Goal: Task Accomplishment & Management: Use online tool/utility

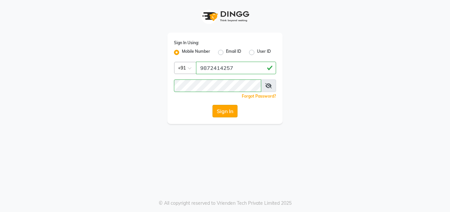
click at [231, 110] on button "Sign In" at bounding box center [225, 111] width 25 height 13
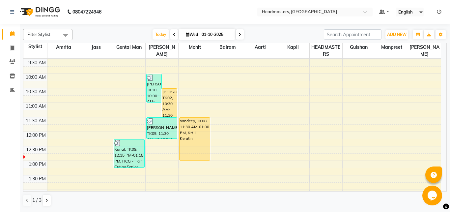
scroll to position [43, 0]
click at [46, 200] on icon at bounding box center [46, 200] width 3 height 4
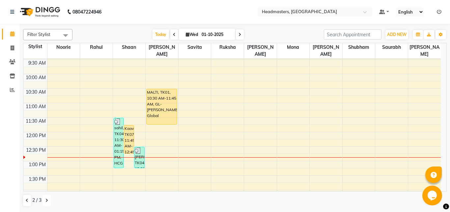
click at [47, 201] on icon at bounding box center [46, 200] width 3 height 4
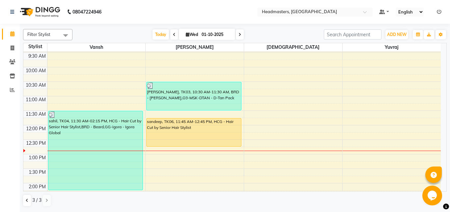
click at [170, 37] on span at bounding box center [174, 34] width 8 height 10
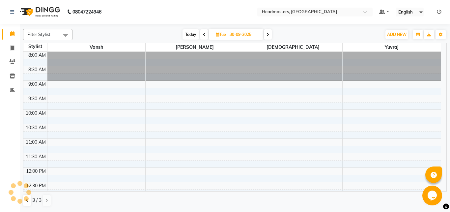
scroll to position [116, 0]
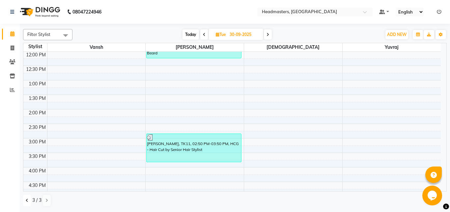
click at [25, 200] on button at bounding box center [27, 200] width 8 height 11
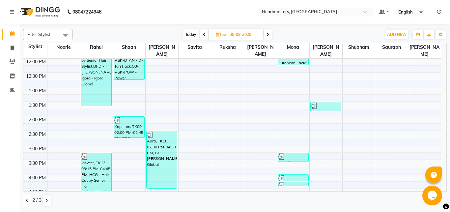
click at [25, 200] on button at bounding box center [27, 200] width 8 height 11
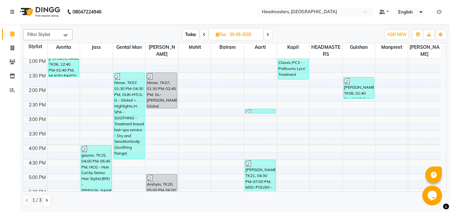
scroll to position [153, 0]
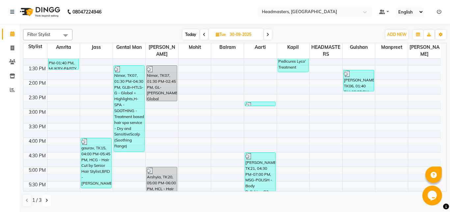
click at [47, 201] on icon at bounding box center [46, 200] width 3 height 4
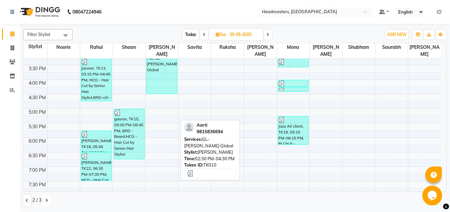
scroll to position [212, 0]
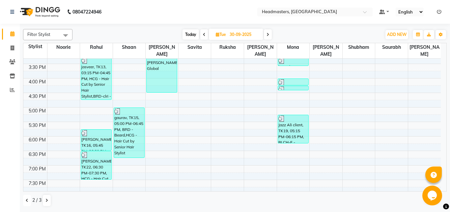
click at [26, 201] on icon at bounding box center [27, 200] width 3 height 4
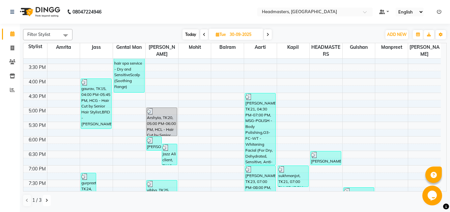
click at [45, 197] on button at bounding box center [47, 200] width 8 height 11
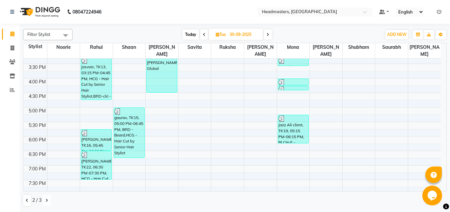
click at [45, 197] on button at bounding box center [47, 200] width 8 height 11
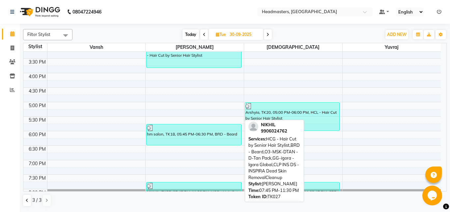
scroll to position [221, 0]
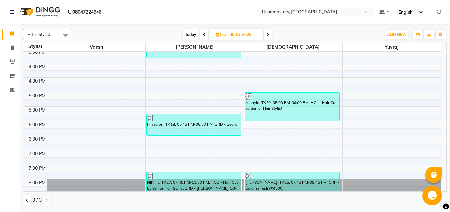
click at [26, 199] on div at bounding box center [26, 198] width 0 height 0
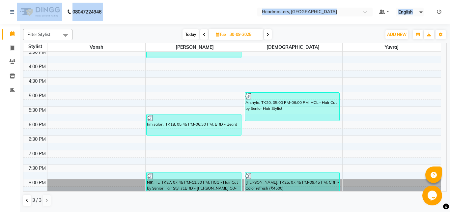
click at [28, 199] on div at bounding box center [20, 192] width 20 height 20
click at [26, 199] on icon at bounding box center [27, 200] width 3 height 4
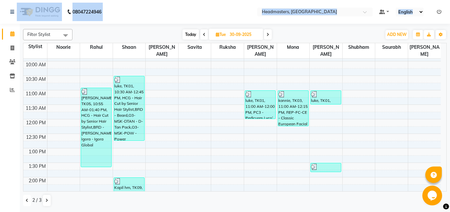
scroll to position [54, 0]
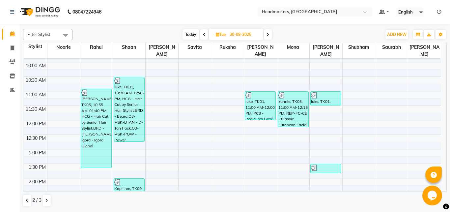
click at [266, 35] on span at bounding box center [268, 34] width 8 height 10
type input "01-10-2025"
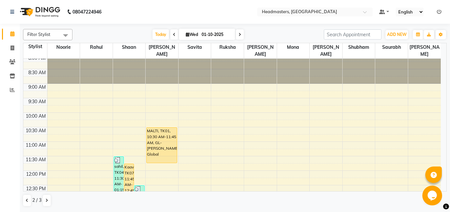
scroll to position [0, 0]
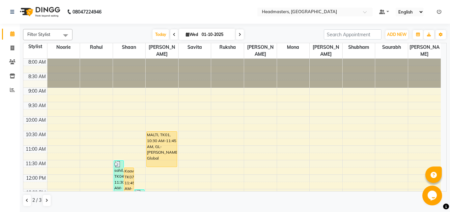
click at [186, 35] on icon at bounding box center [188, 34] width 4 height 4
select select "10"
select select "2025"
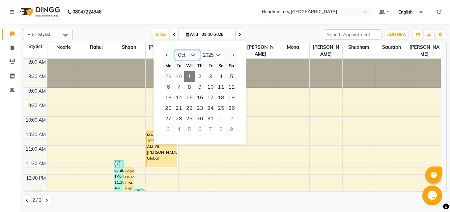
click at [175, 50] on select "Jan Feb Mar Apr May Jun [DATE] Aug Sep Oct Nov Dec" at bounding box center [187, 55] width 25 height 10
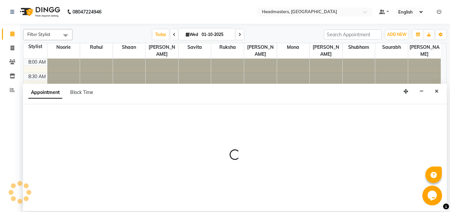
select select "60733"
select select "tentative"
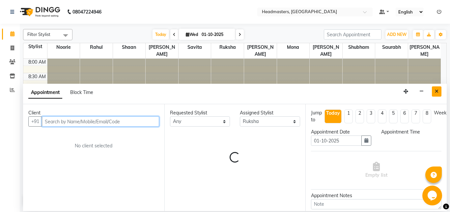
select select "720"
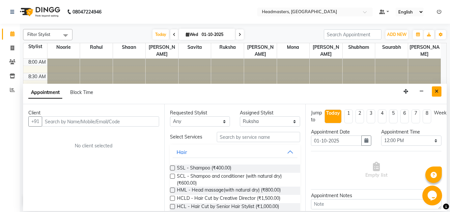
click at [439, 92] on icon "Close" at bounding box center [437, 91] width 4 height 5
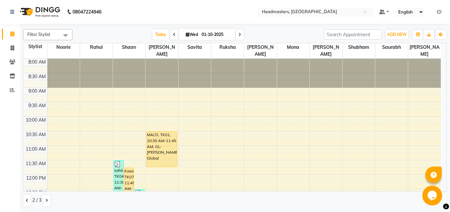
click at [173, 36] on icon at bounding box center [174, 35] width 3 height 4
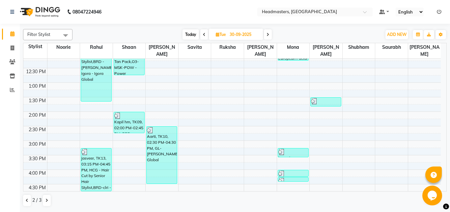
scroll to position [126, 0]
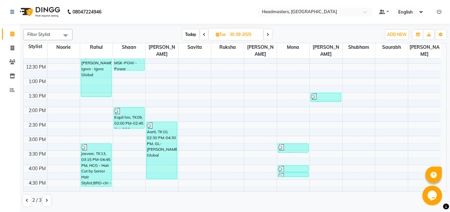
click at [203, 34] on icon at bounding box center [204, 35] width 3 height 4
type input "29-09-2025"
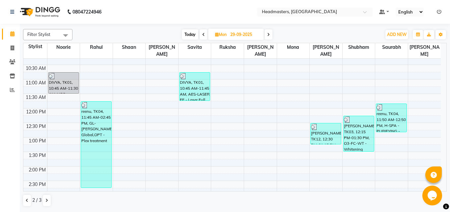
scroll to position [59, 0]
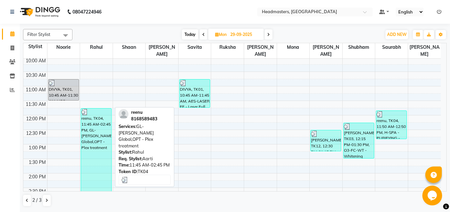
click at [88, 134] on div "reenu, TK04, 11:45 AM-02:45 PM, GL-[PERSON_NAME] Global,OPT - Plex treatment" at bounding box center [96, 151] width 30 height 86
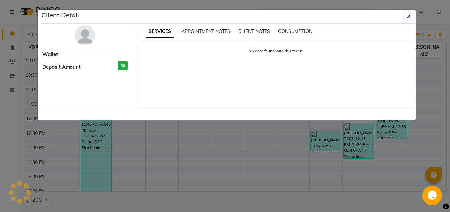
select select "3"
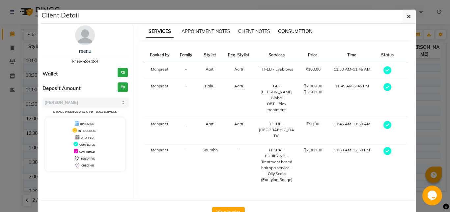
click at [289, 31] on span "CONSUMPTION" at bounding box center [295, 31] width 34 height 6
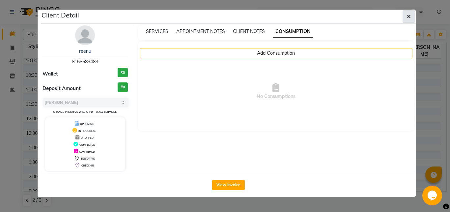
click at [410, 16] on icon "button" at bounding box center [409, 16] width 4 height 5
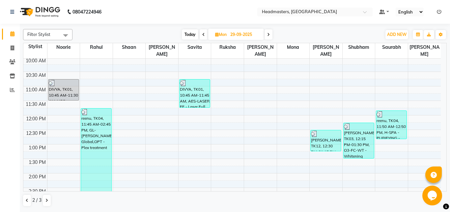
click at [201, 35] on span at bounding box center [204, 34] width 8 height 10
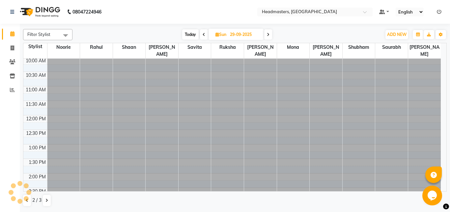
type input "28-09-2025"
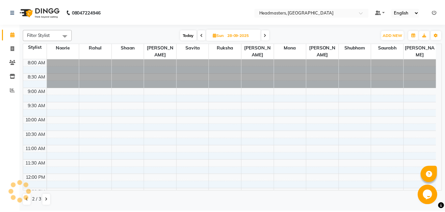
scroll to position [145, 0]
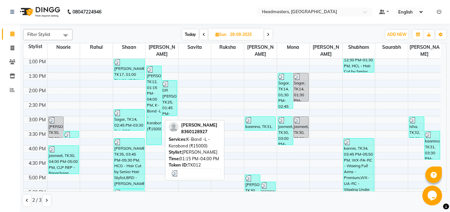
click at [153, 74] on div "[PERSON_NAME], TK12, 01:15 PM-04:00 PM, K-Bond -L - Kerabond (₹15000)" at bounding box center [154, 105] width 15 height 79
select select "3"
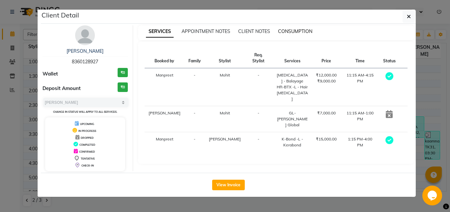
click at [296, 31] on span "CONSUMPTION" at bounding box center [295, 31] width 34 height 6
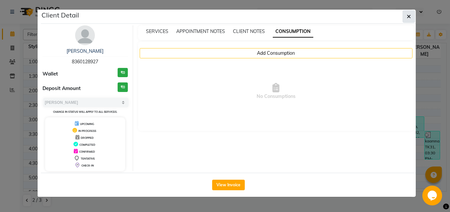
click at [407, 16] on icon "button" at bounding box center [409, 16] width 4 height 5
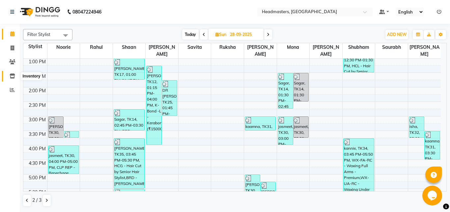
click at [14, 75] on icon at bounding box center [13, 76] width 6 height 5
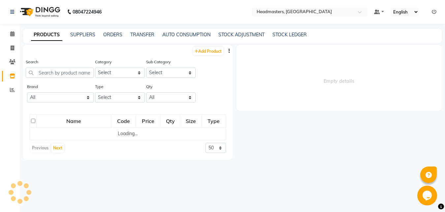
select select
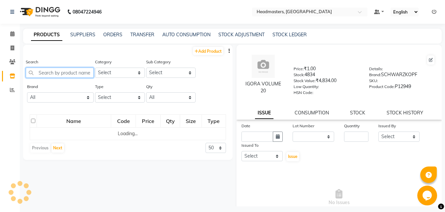
click at [54, 74] on input "text" at bounding box center [60, 73] width 68 height 10
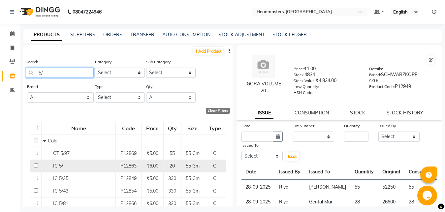
type input "5/"
click at [75, 165] on div "IC 5/" at bounding box center [78, 166] width 71 height 7
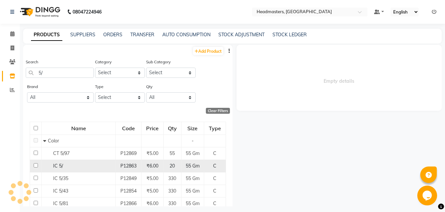
select select
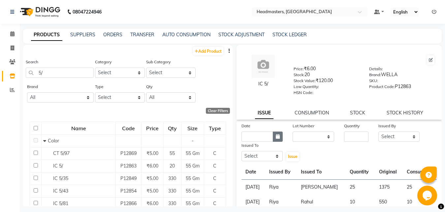
click at [276, 137] on icon "button" at bounding box center [278, 136] width 4 height 5
select select "10"
select select "2025"
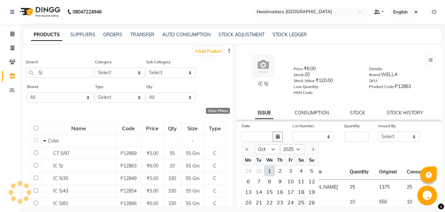
scroll to position [48, 0]
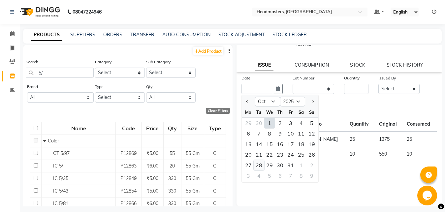
click at [259, 165] on div "28" at bounding box center [259, 165] width 11 height 11
type input "[DATE]"
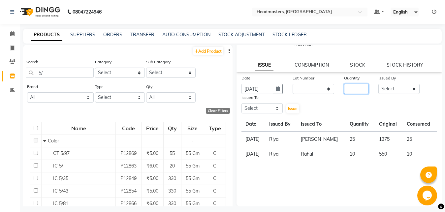
click at [344, 88] on input "number" at bounding box center [356, 89] width 24 height 10
type input "25"
click at [378, 84] on select "Select [PERSON_NAME] Amrita Amrita - Front Desk [PERSON_NAME] Gental Man Gulsha…" at bounding box center [399, 89] width 42 height 10
select select "60761"
click option "Riya" at bounding box center [0, 0] width 0 height 0
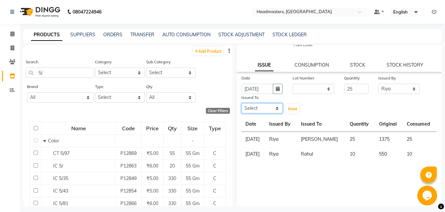
click at [241, 103] on select "Select [PERSON_NAME] Amrita Amrita - Front Desk [PERSON_NAME] Gental Man Gulsha…" at bounding box center [262, 108] width 42 height 10
select select "60721"
click option "[PERSON_NAME]" at bounding box center [0, 0] width 0 height 0
click at [292, 107] on span "Issue" at bounding box center [293, 108] width 10 height 5
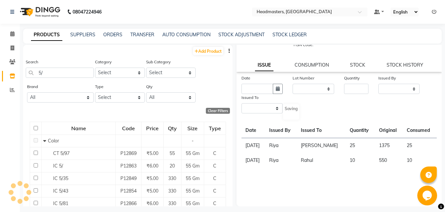
scroll to position [0, 0]
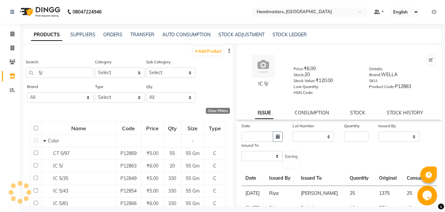
select select
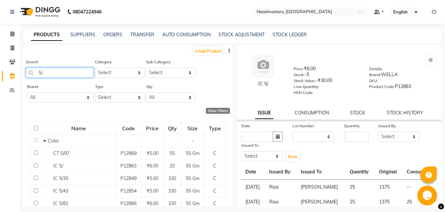
click at [47, 68] on input "5/" at bounding box center [60, 73] width 68 height 10
type input "5"
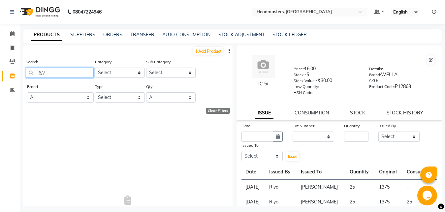
click at [54, 74] on input "6/7" at bounding box center [60, 73] width 68 height 10
type input "6"
click at [55, 73] on input "6/7" at bounding box center [60, 73] width 68 height 10
type input "6"
click at [63, 73] on input "6/7" at bounding box center [60, 73] width 68 height 10
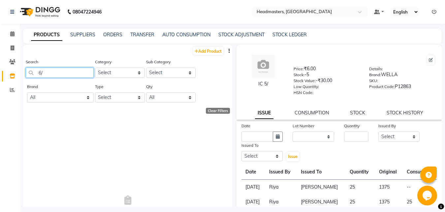
type input "6"
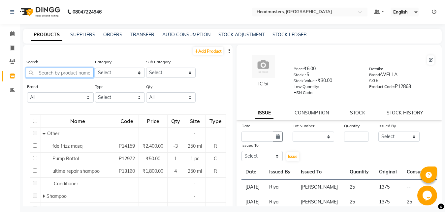
click at [48, 73] on input "text" at bounding box center [60, 73] width 68 height 10
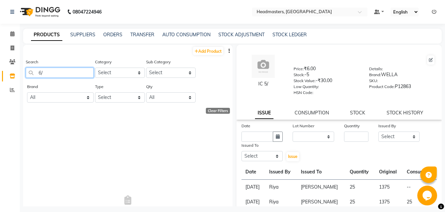
type input "6"
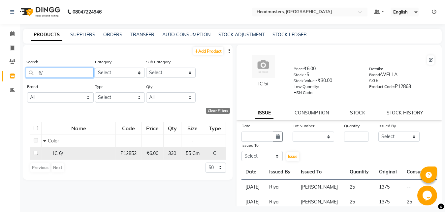
type input "6/"
click at [90, 154] on div "IC 6/" at bounding box center [78, 153] width 71 height 7
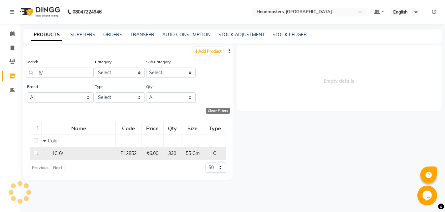
select select
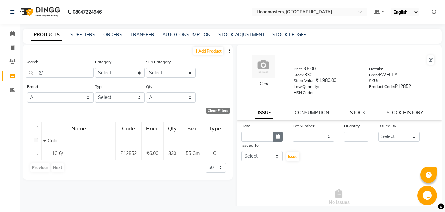
click at [277, 137] on icon "button" at bounding box center [278, 136] width 4 height 5
select select "10"
select select "2025"
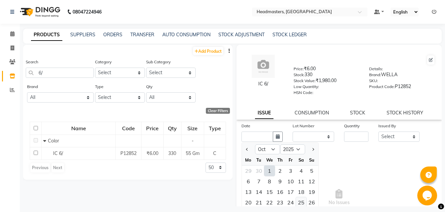
scroll to position [48, 0]
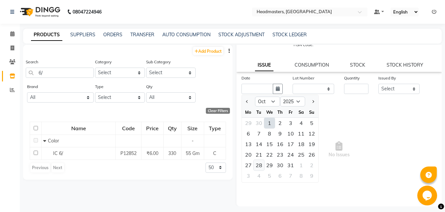
click at [260, 167] on div "28" at bounding box center [259, 165] width 11 height 11
type input "[DATE]"
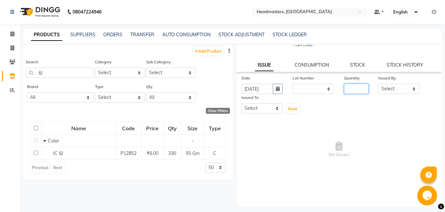
click at [349, 87] on input "number" at bounding box center [356, 89] width 24 height 10
type input "25"
click at [378, 84] on select "Select [PERSON_NAME] Amrita Amrita - Front Desk [PERSON_NAME] Gental Man Gulsha…" at bounding box center [399, 89] width 42 height 10
select select "60761"
click option "Riya" at bounding box center [0, 0] width 0 height 0
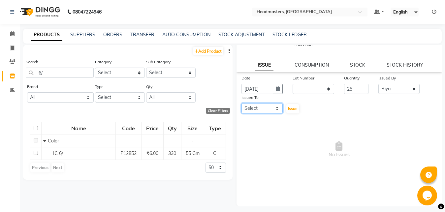
click at [241, 103] on select "Select [PERSON_NAME] Amrita Amrita - Front Desk [PERSON_NAME] Gental Man Gulsha…" at bounding box center [262, 108] width 42 height 10
select select "60721"
click option "[PERSON_NAME]" at bounding box center [0, 0] width 0 height 0
click at [291, 107] on span "Issue" at bounding box center [293, 108] width 10 height 5
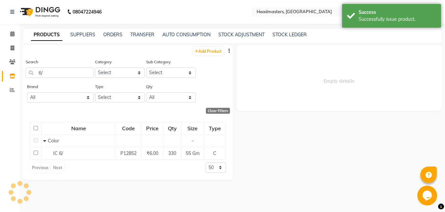
scroll to position [0, 0]
select select
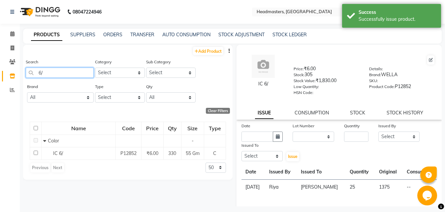
click at [67, 71] on input "6/" at bounding box center [60, 73] width 68 height 10
type input "6"
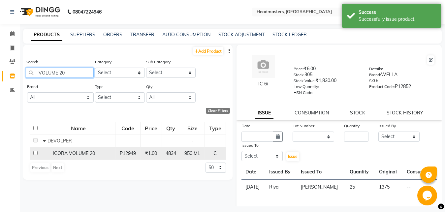
type input "VOLUME 20"
click at [87, 150] on td "IGORA VOLUME 20" at bounding box center [78, 153] width 74 height 13
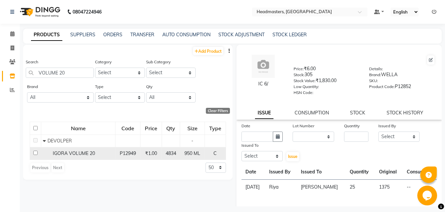
click at [87, 150] on td "IGORA VOLUME 20" at bounding box center [78, 153] width 74 height 13
click at [95, 152] on div "IGORA VOLUME 20" at bounding box center [78, 153] width 71 height 7
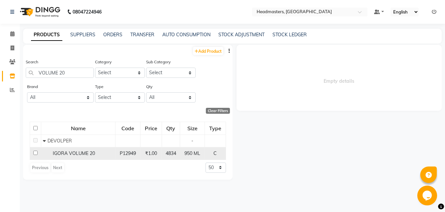
select select
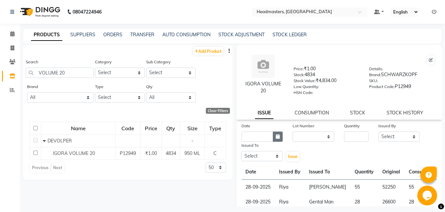
click at [276, 138] on icon "button" at bounding box center [278, 136] width 4 height 5
select select "10"
select select "2025"
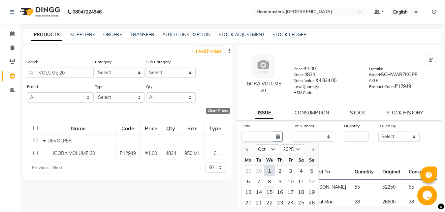
scroll to position [66, 0]
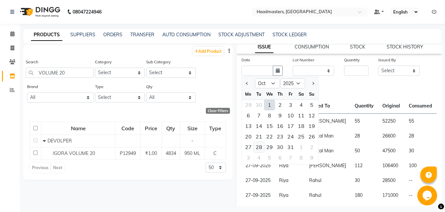
click at [259, 147] on div "28" at bounding box center [259, 147] width 11 height 11
type input "[DATE]"
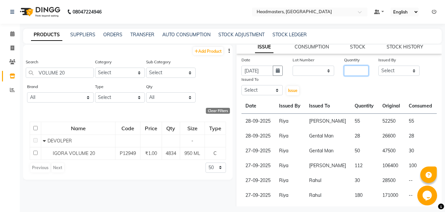
click at [345, 72] on input "number" at bounding box center [356, 71] width 24 height 10
type input "4"
type input "50"
click at [378, 66] on select "Select [PERSON_NAME] Amrita Amrita - Front Desk [PERSON_NAME] Gental Man Gulsha…" at bounding box center [399, 71] width 42 height 10
select select "60761"
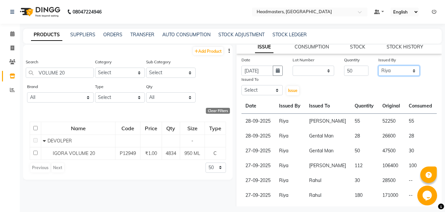
click option "Riya" at bounding box center [0, 0] width 0 height 0
click at [241, 85] on select "Select [PERSON_NAME] Amrita Amrita - Front Desk [PERSON_NAME] Gental Man Gulsha…" at bounding box center [262, 90] width 42 height 10
select select "60721"
click option "[PERSON_NAME]" at bounding box center [0, 0] width 0 height 0
click at [289, 94] on button "Issue" at bounding box center [292, 90] width 13 height 9
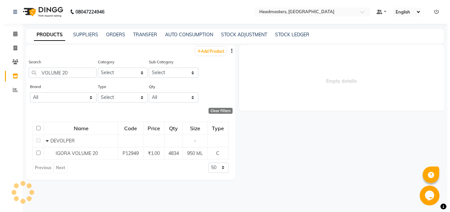
scroll to position [0, 0]
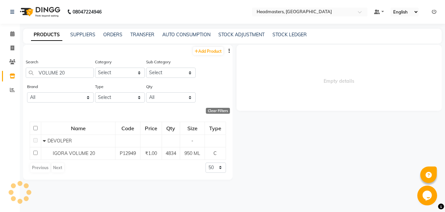
select select
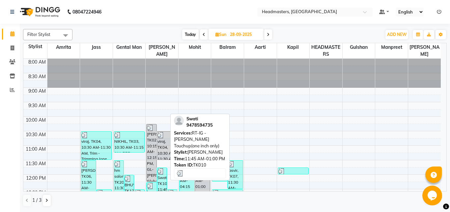
click at [165, 185] on div "Swati, TK10, 11:45 AM-01:00 PM, RT-IG - [PERSON_NAME] Touchup(one inch only)" at bounding box center [162, 185] width 10 height 35
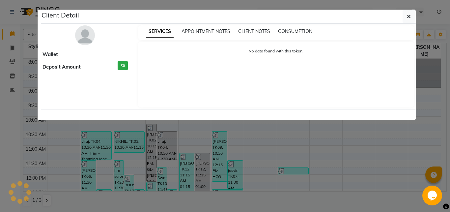
select select "3"
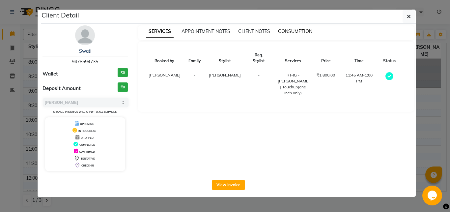
click at [294, 33] on span "CONSUMPTION" at bounding box center [295, 31] width 34 height 6
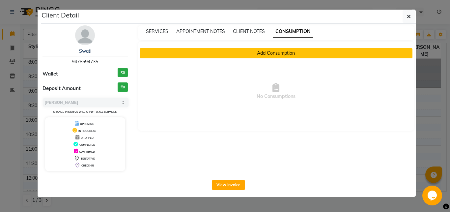
click at [278, 53] on button "Add Consumption" at bounding box center [276, 53] width 273 height 10
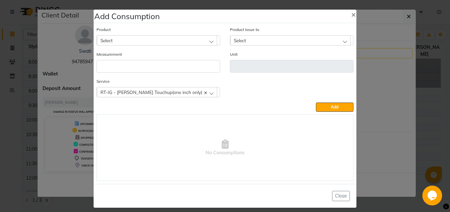
click at [142, 43] on div "Select" at bounding box center [157, 40] width 120 height 10
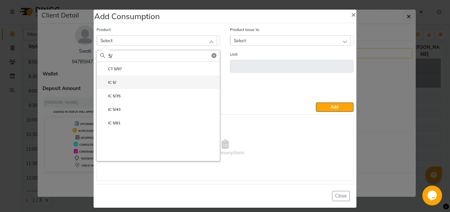
type input "5/"
click at [131, 82] on li "IC 5/" at bounding box center [158, 83] width 123 height 14
type input "Gm"
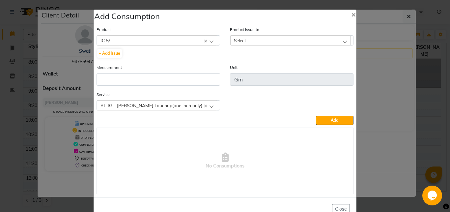
click at [251, 41] on div "Select" at bounding box center [290, 40] width 120 height 10
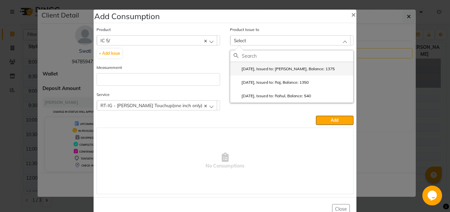
click at [251, 68] on label "[DATE], Issued to: [PERSON_NAME], Balance: 1375" at bounding box center [284, 69] width 101 height 6
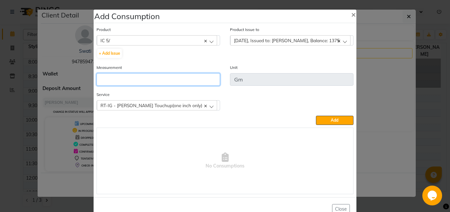
click at [155, 84] on input "number" at bounding box center [159, 79] width 124 height 13
type input "25"
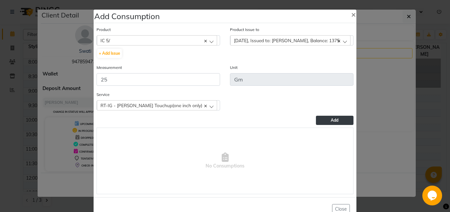
click at [320, 119] on button "Add" at bounding box center [335, 120] width 38 height 9
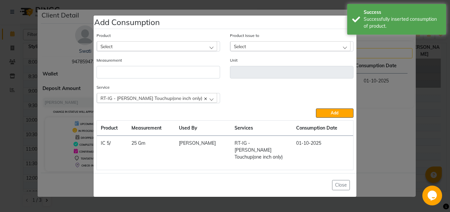
click at [132, 50] on div "Select" at bounding box center [157, 46] width 120 height 10
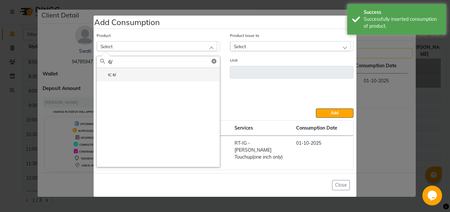
type input "6/"
click at [145, 78] on li "IC 6/" at bounding box center [158, 75] width 123 height 14
type input "Gm"
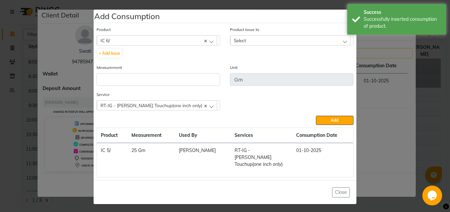
click at [255, 45] on div "Select" at bounding box center [290, 40] width 120 height 10
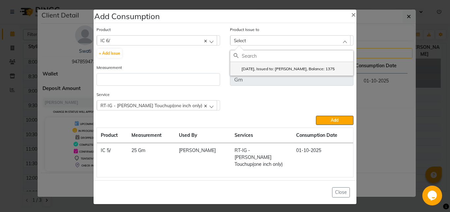
click at [261, 71] on label "[DATE], Issued to: [PERSON_NAME], Balance: 1375" at bounding box center [284, 69] width 101 height 6
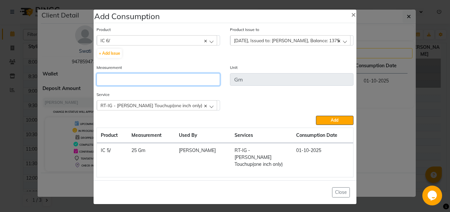
click at [176, 82] on input "number" at bounding box center [159, 79] width 124 height 13
type input "25"
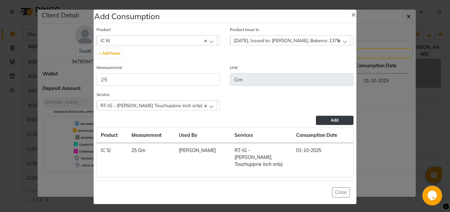
click at [329, 125] on button "Add" at bounding box center [335, 120] width 38 height 9
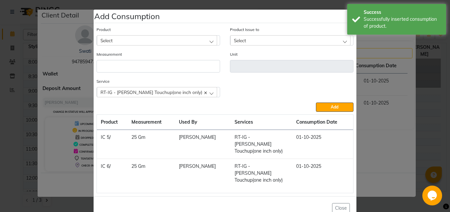
click at [118, 38] on div "Select" at bounding box center [157, 40] width 120 height 10
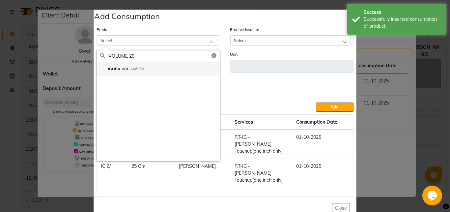
type input "VOLUME 20"
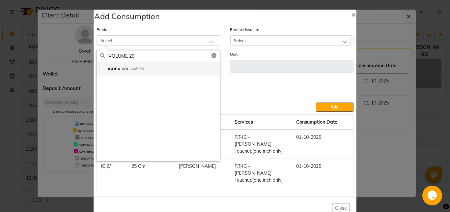
click at [128, 69] on label "IGORA VOLUME 20" at bounding box center [122, 69] width 44 height 6
type input "ML"
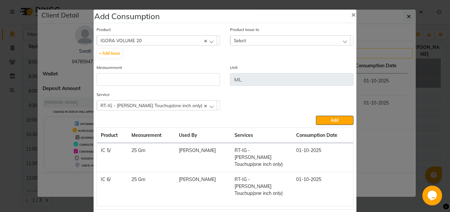
click at [240, 39] on span "Select" at bounding box center [240, 41] width 12 height 6
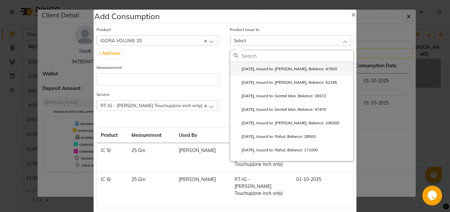
click at [259, 70] on label "[DATE], Issued to: [PERSON_NAME], Balance: 47500" at bounding box center [286, 69] width 104 height 6
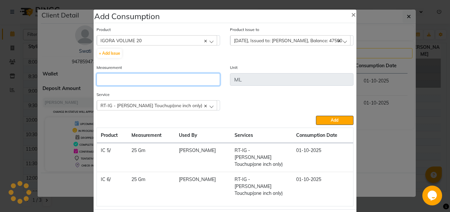
click at [189, 78] on input "number" at bounding box center [159, 79] width 124 height 13
type input "50"
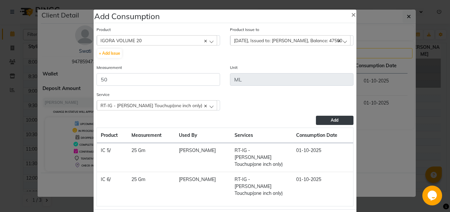
click at [333, 117] on button "Add" at bounding box center [335, 120] width 38 height 9
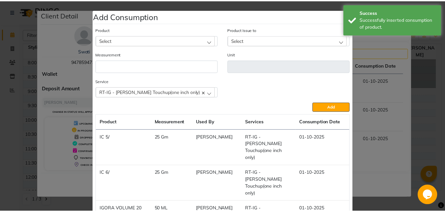
scroll to position [26, 0]
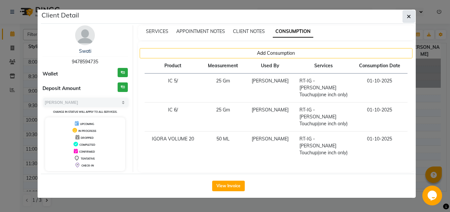
click at [410, 14] on icon "button" at bounding box center [409, 16] width 4 height 5
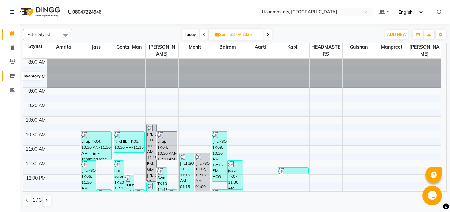
click at [11, 76] on icon at bounding box center [13, 76] width 6 height 5
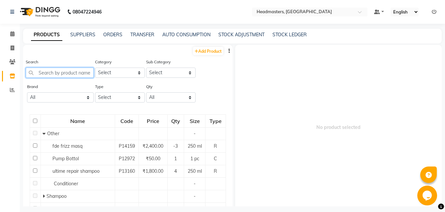
click at [41, 75] on input "text" at bounding box center [60, 73] width 68 height 10
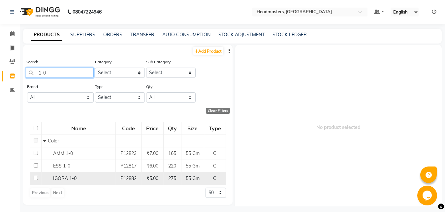
type input "1-0"
click at [73, 176] on span "IGORA 1-0" at bounding box center [64, 178] width 23 height 6
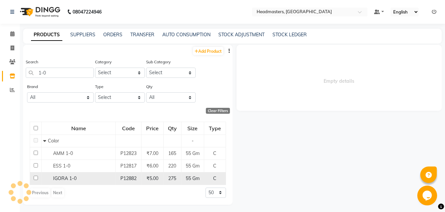
select select
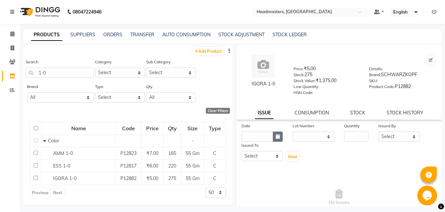
click at [276, 137] on icon "button" at bounding box center [278, 136] width 4 height 5
select select "10"
select select "2025"
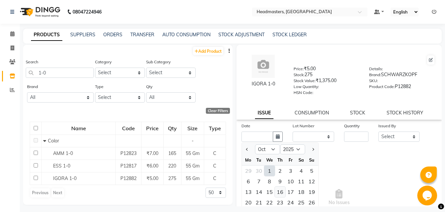
scroll to position [48, 0]
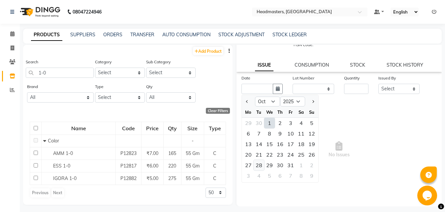
click at [259, 164] on div "28" at bounding box center [259, 165] width 11 height 11
type input "[DATE]"
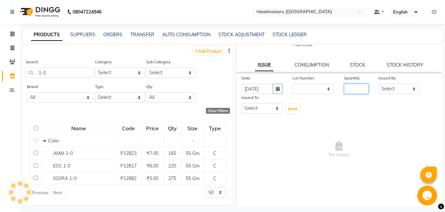
click at [346, 90] on input "number" at bounding box center [356, 89] width 24 height 10
type input "10"
click at [378, 84] on select "Select [PERSON_NAME] Amrita Amrita - Front Desk [PERSON_NAME] Gental Man Gulsha…" at bounding box center [399, 89] width 42 height 10
select select "60761"
click option "Riya" at bounding box center [0, 0] width 0 height 0
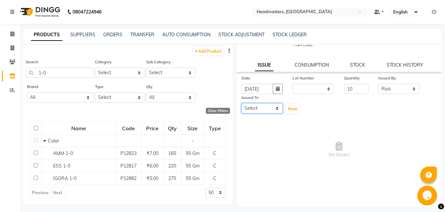
click at [241, 103] on select "Select [PERSON_NAME] Amrita Amrita - Front Desk [PERSON_NAME] Gental Man Gulsha…" at bounding box center [262, 108] width 42 height 10
select select "64331"
click option "[PERSON_NAME]" at bounding box center [0, 0] width 0 height 0
click at [288, 110] on span "Issue" at bounding box center [293, 108] width 10 height 5
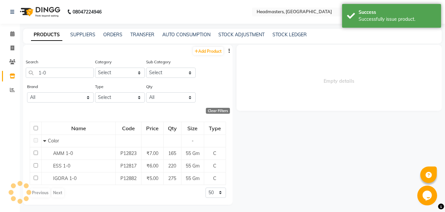
scroll to position [0, 0]
select select
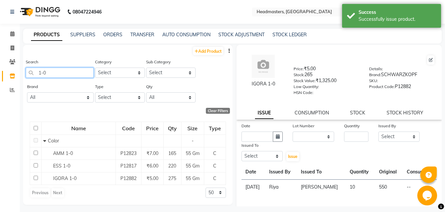
click at [58, 72] on input "1-0" at bounding box center [60, 73] width 68 height 10
type input "1"
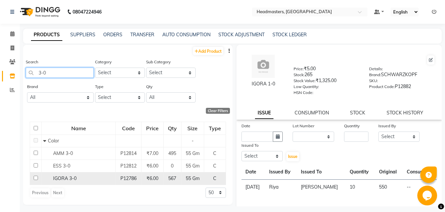
type input "3-0"
click at [89, 175] on div "IGORA 3-0" at bounding box center [78, 178] width 71 height 7
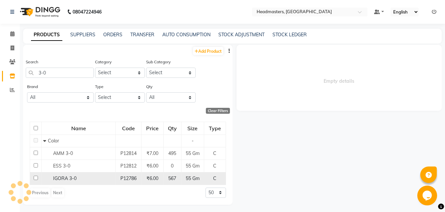
select select
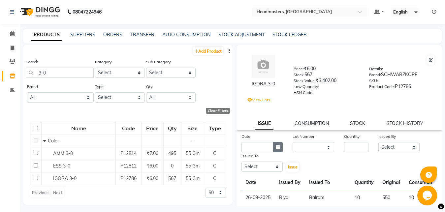
click at [276, 149] on icon "button" at bounding box center [278, 147] width 4 height 5
select select "10"
select select "2025"
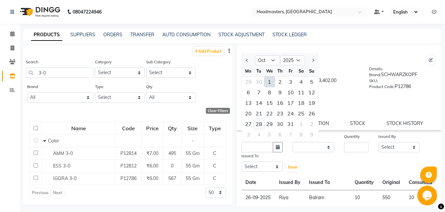
click at [258, 123] on div "28" at bounding box center [259, 124] width 11 height 11
type input "[DATE]"
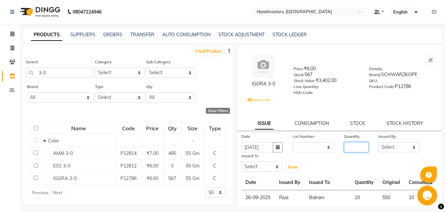
click at [344, 147] on input "number" at bounding box center [356, 147] width 24 height 10
type input "10"
click at [378, 142] on select "Select [PERSON_NAME] Amrita Amrita - Front Desk [PERSON_NAME] Gental Man Gulsha…" at bounding box center [399, 147] width 42 height 10
select select "60761"
click option "Riya" at bounding box center [0, 0] width 0 height 0
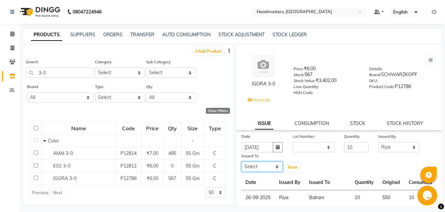
click at [241, 162] on select "Select [PERSON_NAME] Amrita Amrita - Front Desk [PERSON_NAME] Gental Man Gulsha…" at bounding box center [262, 167] width 42 height 10
select select "64331"
click option "[PERSON_NAME]" at bounding box center [0, 0] width 0 height 0
click at [290, 168] on span "Issue" at bounding box center [293, 167] width 10 height 5
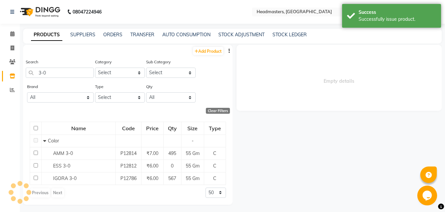
select select
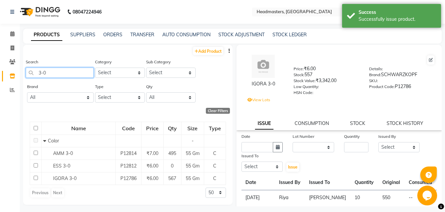
click at [62, 72] on input "3-0" at bounding box center [60, 73] width 68 height 10
type input "3"
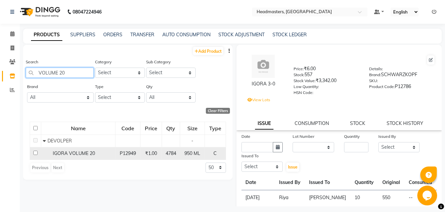
type input "VOLUME 20"
click at [90, 155] on span "IGORA VOLUME 20" at bounding box center [74, 153] width 42 height 6
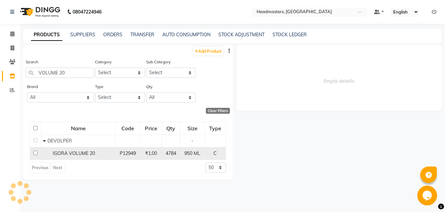
select select
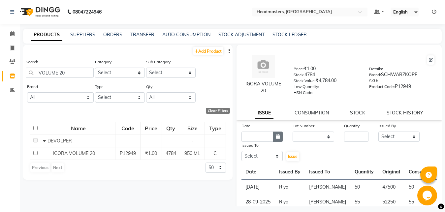
click at [276, 136] on icon "button" at bounding box center [278, 136] width 4 height 5
select select "10"
select select "2025"
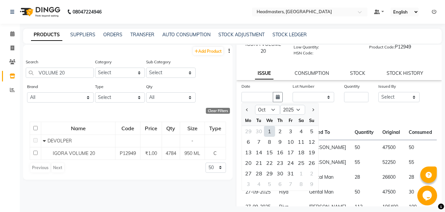
scroll to position [40, 0]
click at [258, 172] on div "28" at bounding box center [259, 172] width 11 height 11
type input "[DATE]"
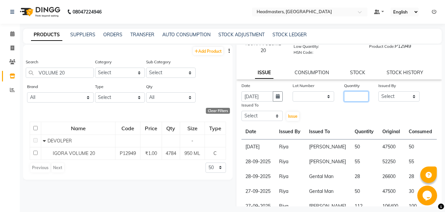
click at [346, 95] on input "number" at bounding box center [356, 96] width 24 height 10
type input "20"
click at [378, 91] on select "Select [PERSON_NAME] Amrita Amrita - Front Desk [PERSON_NAME] Gental Man Gulsha…" at bounding box center [399, 96] width 42 height 10
select select "60761"
click option "Riya" at bounding box center [0, 0] width 0 height 0
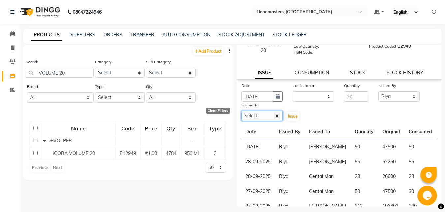
click at [241, 111] on select "Select [PERSON_NAME] Amrita Amrita - Front Desk [PERSON_NAME] Gental Man Gulsha…" at bounding box center [262, 116] width 42 height 10
select select "64331"
click option "[PERSON_NAME]" at bounding box center [0, 0] width 0 height 0
click at [291, 117] on span "Issue" at bounding box center [293, 116] width 10 height 5
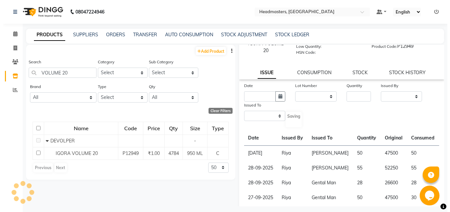
scroll to position [0, 0]
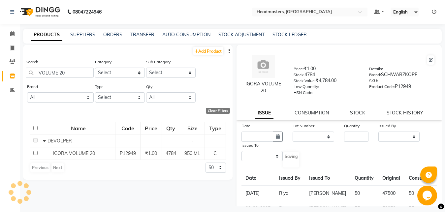
select select
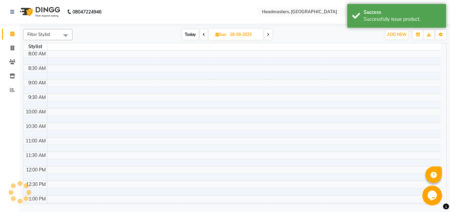
scroll to position [145, 0]
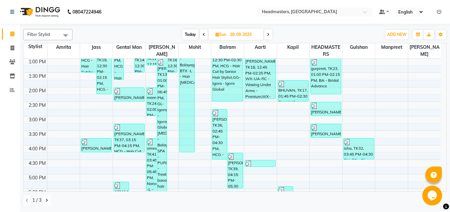
click at [46, 200] on icon at bounding box center [46, 200] width 3 height 4
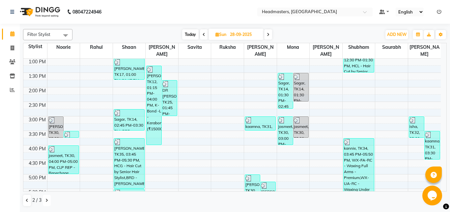
click at [44, 198] on button at bounding box center [47, 200] width 8 height 11
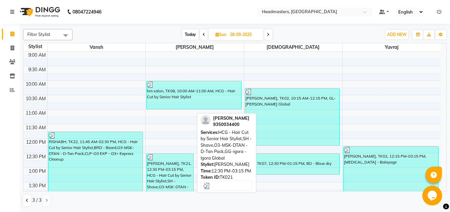
scroll to position [25, 0]
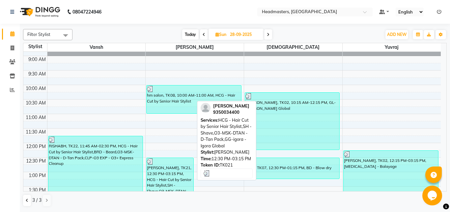
click at [175, 175] on div "[PERSON_NAME], TK21, 12:30 PM-03:15 PM, HCG - Hair Cut by Senior Hair Stylist,S…" at bounding box center [170, 197] width 47 height 79
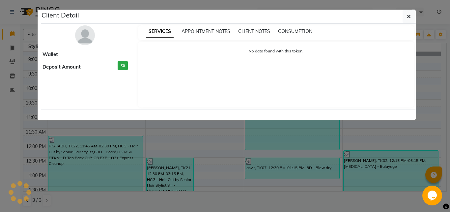
select select "3"
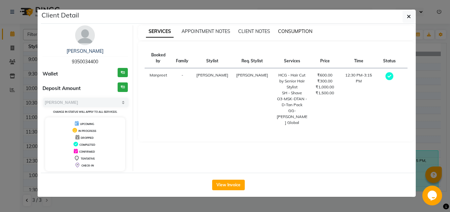
click at [299, 33] on span "CONSUMPTION" at bounding box center [295, 31] width 34 height 6
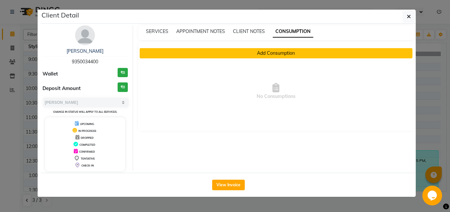
click at [287, 53] on button "Add Consumption" at bounding box center [276, 53] width 273 height 10
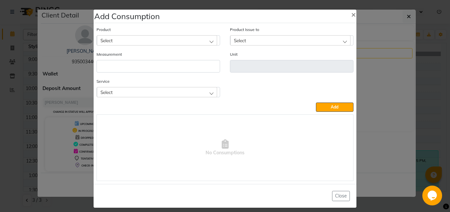
click at [114, 39] on div "Select" at bounding box center [157, 40] width 120 height 10
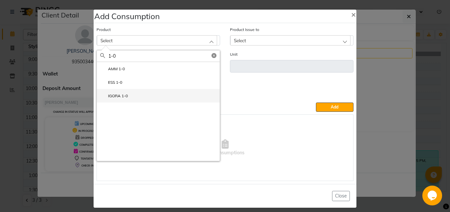
type input "1-0"
click at [131, 95] on li "IGORA 1-0" at bounding box center [158, 96] width 123 height 14
type input "Gm"
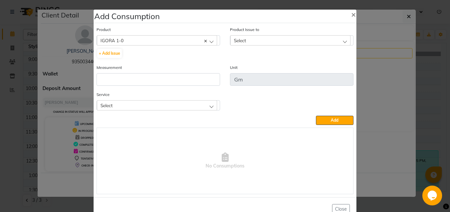
click at [250, 37] on div "Select" at bounding box center [290, 40] width 120 height 10
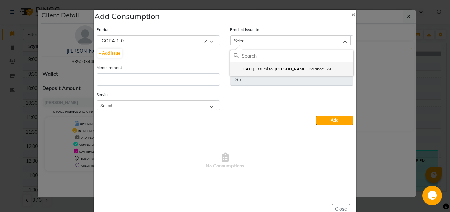
click at [262, 72] on label "[DATE], Issued to: [PERSON_NAME], Balance: 550" at bounding box center [283, 69] width 99 height 6
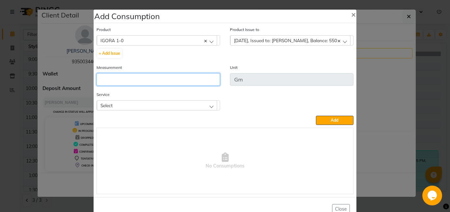
click at [136, 81] on input "number" at bounding box center [159, 79] width 124 height 13
type input "10"
click at [193, 103] on div "Select" at bounding box center [157, 105] width 120 height 10
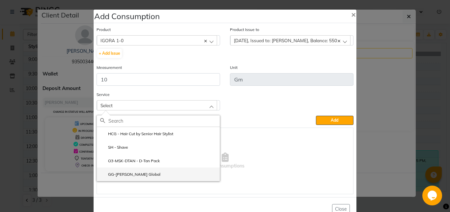
click at [154, 173] on li "GG-[PERSON_NAME] Global" at bounding box center [158, 174] width 123 height 14
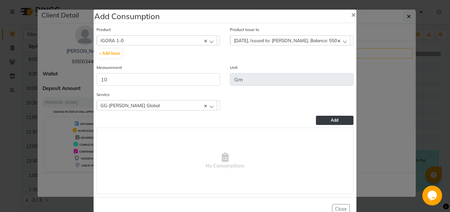
click at [331, 118] on span "Add" at bounding box center [335, 120] width 8 height 5
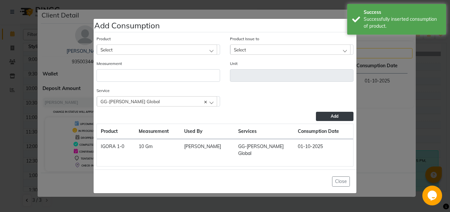
click at [130, 54] on div "Select" at bounding box center [157, 50] width 120 height 10
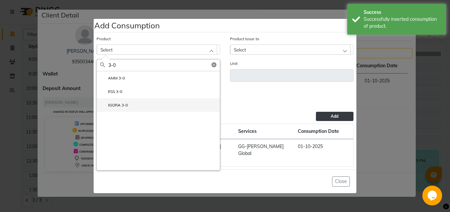
type input "3-0"
click at [136, 107] on li "IGORA 3-0" at bounding box center [158, 105] width 123 height 14
type input "Gm"
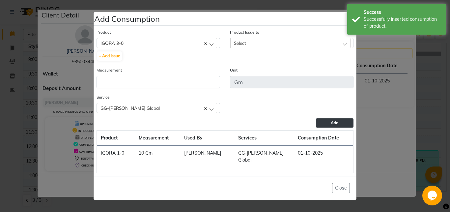
click at [254, 43] on div "Select" at bounding box center [290, 43] width 120 height 10
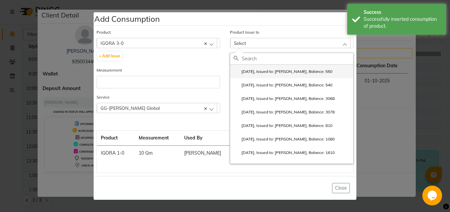
click at [263, 75] on label "[DATE], Issued to: [PERSON_NAME], Balance: 550" at bounding box center [283, 72] width 99 height 6
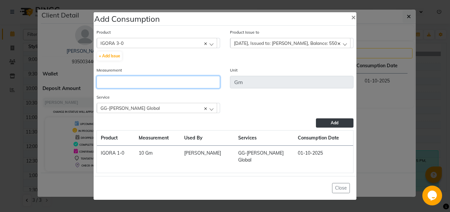
click at [143, 88] on input "number" at bounding box center [159, 82] width 124 height 13
type input "10"
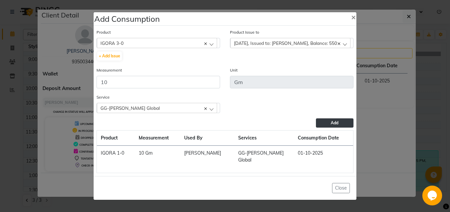
click at [325, 127] on button "Add" at bounding box center [335, 122] width 38 height 9
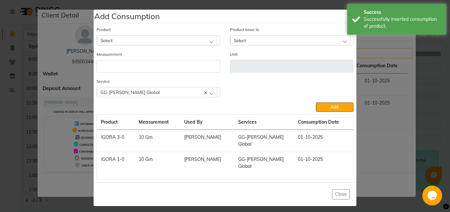
click at [124, 45] on div "Select" at bounding box center [157, 40] width 120 height 10
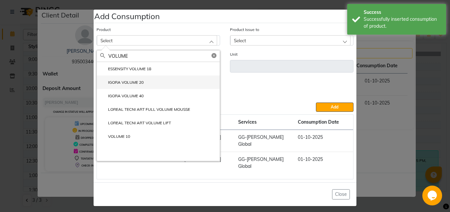
type input "VOLUME"
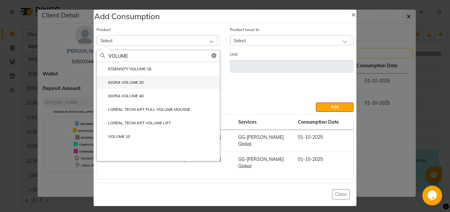
click at [127, 85] on label "IGORA VOLUME 20" at bounding box center [122, 82] width 44 height 6
type input "ML"
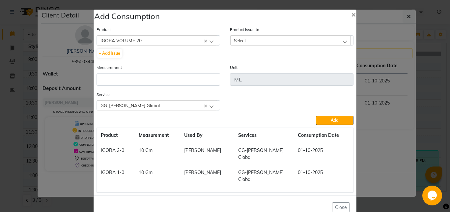
click at [254, 41] on div "Select" at bounding box center [290, 40] width 120 height 10
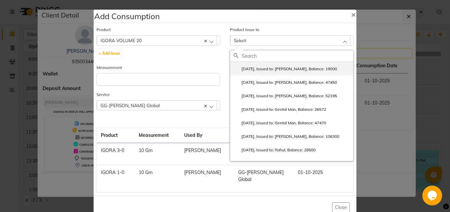
click at [264, 69] on label "[DATE], Issued to: [PERSON_NAME], Balance: 19000" at bounding box center [286, 69] width 104 height 6
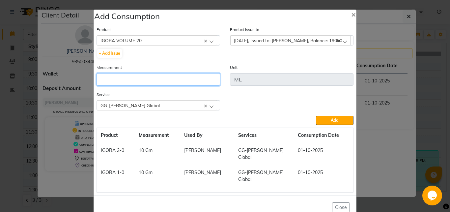
click at [164, 74] on input "number" at bounding box center [159, 79] width 124 height 13
type input "20"
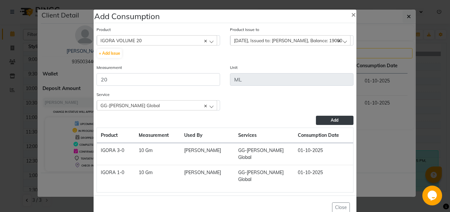
click at [331, 123] on span "Add" at bounding box center [335, 120] width 8 height 5
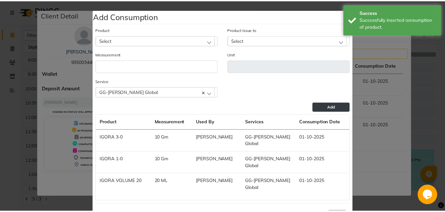
scroll to position [26, 0]
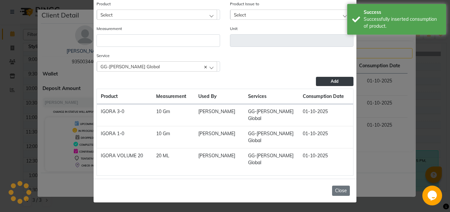
click at [335, 190] on button "Close" at bounding box center [341, 191] width 18 height 10
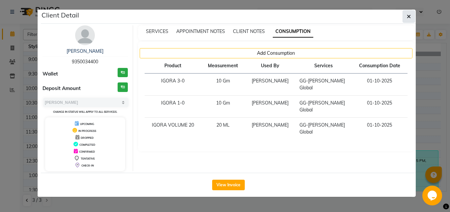
click at [410, 15] on icon "button" at bounding box center [409, 16] width 4 height 5
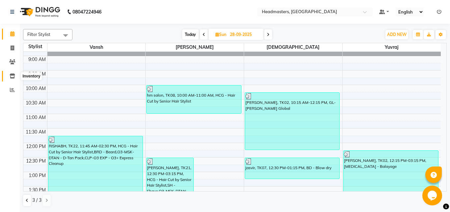
click at [8, 75] on span at bounding box center [13, 77] width 12 height 8
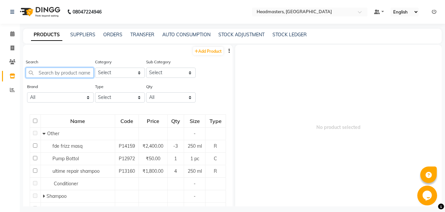
click at [50, 69] on input "text" at bounding box center [60, 73] width 68 height 10
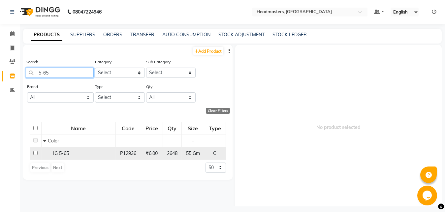
type input "5-65"
click at [97, 151] on div "IG 5-65" at bounding box center [78, 153] width 71 height 7
select select
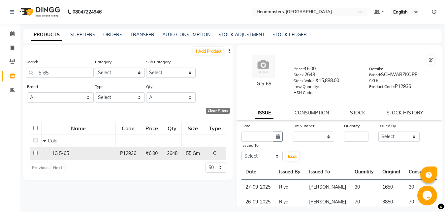
click at [120, 155] on span "P12936" at bounding box center [128, 153] width 16 height 6
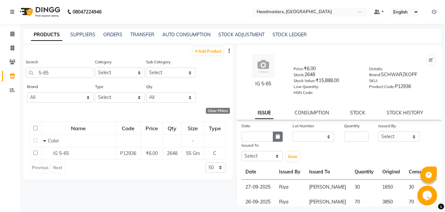
click at [273, 139] on button "button" at bounding box center [278, 137] width 10 height 10
select select "10"
select select "2025"
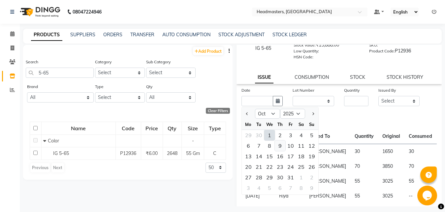
scroll to position [38, 0]
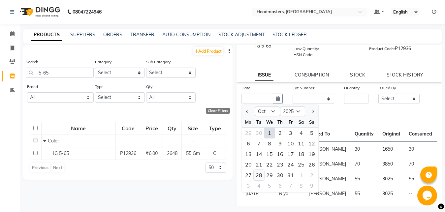
click at [258, 176] on div "28" at bounding box center [259, 175] width 11 height 11
type input "[DATE]"
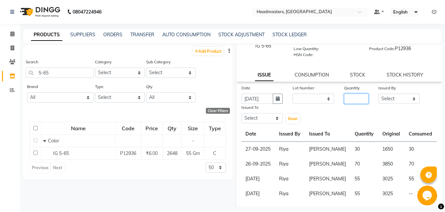
click at [348, 98] on input "number" at bounding box center [356, 99] width 24 height 10
type input "25"
click at [378, 94] on select "Select [PERSON_NAME] Amrita Amrita - Front Desk [PERSON_NAME] Gental Man Gulsha…" at bounding box center [399, 99] width 42 height 10
select select "60761"
click option "Riya" at bounding box center [0, 0] width 0 height 0
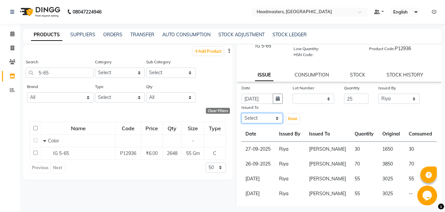
click at [241, 113] on select "Select [PERSON_NAME] Amrita Amrita - Front Desk [PERSON_NAME] Gental Man Gulsha…" at bounding box center [262, 118] width 42 height 10
select select "60721"
click option "[PERSON_NAME]" at bounding box center [0, 0] width 0 height 0
click at [289, 120] on span "Issue" at bounding box center [293, 118] width 10 height 5
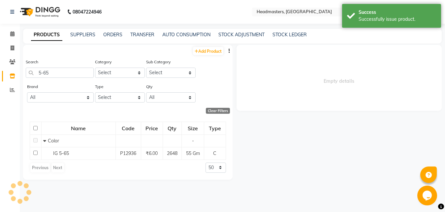
scroll to position [0, 0]
select select
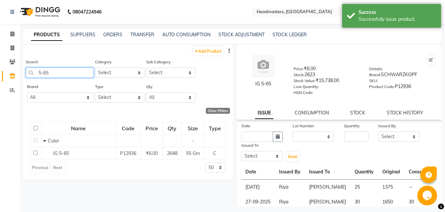
click at [53, 74] on input "5-65" at bounding box center [60, 73] width 68 height 10
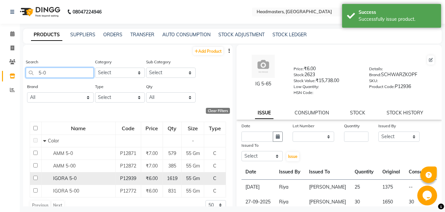
type input "5-0"
click at [78, 177] on div "IGORA 5-0" at bounding box center [78, 178] width 71 height 7
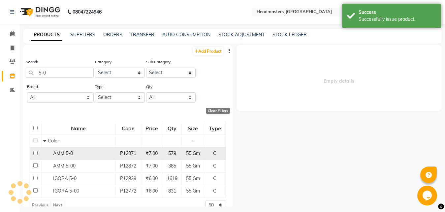
select select
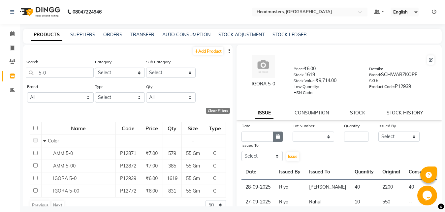
click at [278, 137] on icon "button" at bounding box center [278, 136] width 4 height 5
select select "10"
select select "2025"
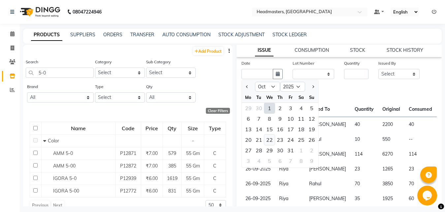
scroll to position [63, 0]
click at [258, 150] on div "28" at bounding box center [259, 150] width 11 height 11
type input "[DATE]"
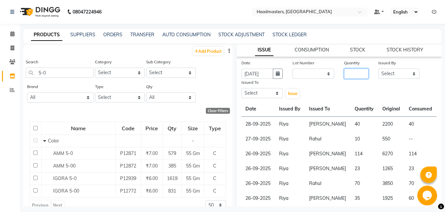
click at [349, 73] on input "number" at bounding box center [356, 74] width 24 height 10
type input "110"
click at [378, 69] on select "Select [PERSON_NAME] Amrita Amrita - Front Desk [PERSON_NAME] Gental Man Gulsha…" at bounding box center [399, 74] width 42 height 10
select select "60761"
click option "Riya" at bounding box center [0, 0] width 0 height 0
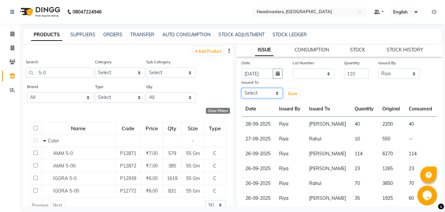
click at [241, 88] on select "Select [PERSON_NAME] Amrita Amrita - Front Desk [PERSON_NAME] Gental Man Gulsha…" at bounding box center [262, 93] width 42 height 10
select select "60721"
click option "[PERSON_NAME]" at bounding box center [0, 0] width 0 height 0
click at [293, 92] on span "Issue" at bounding box center [293, 93] width 10 height 5
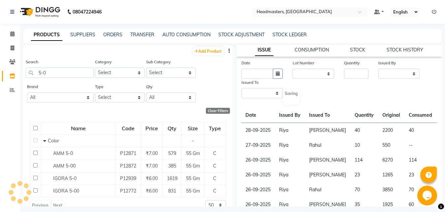
scroll to position [0, 0]
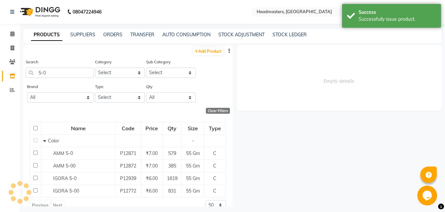
select select
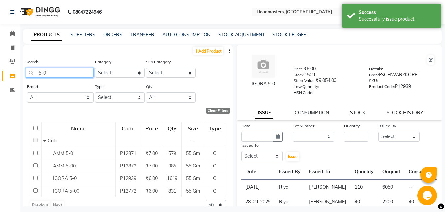
click at [66, 74] on input "5-0" at bounding box center [60, 73] width 68 height 10
type input "5"
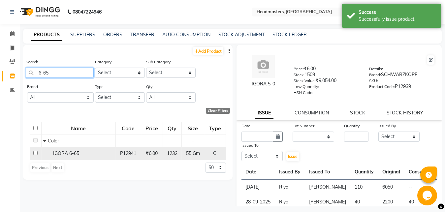
type input "6-65"
click at [70, 155] on span "IGORA 6-65" at bounding box center [66, 153] width 26 height 6
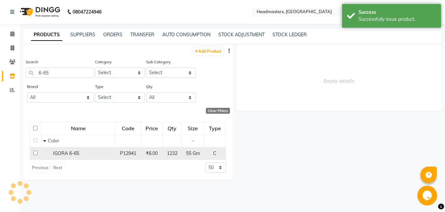
select select
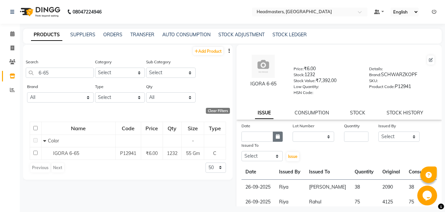
click at [276, 139] on icon "button" at bounding box center [278, 136] width 4 height 5
select select "10"
select select "2025"
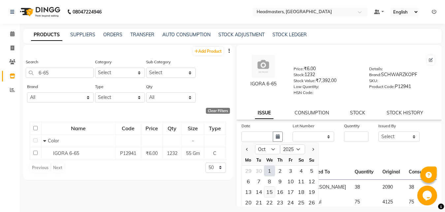
scroll to position [79, 0]
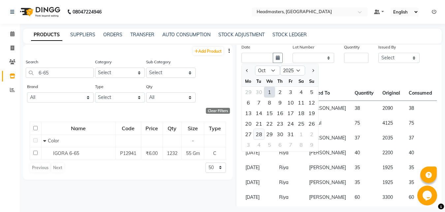
click at [258, 134] on div "28" at bounding box center [259, 134] width 11 height 11
type input "[DATE]"
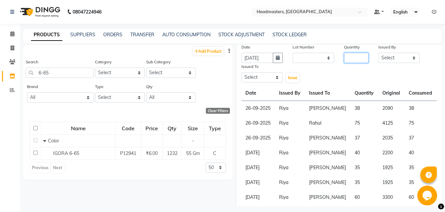
click at [344, 58] on input "number" at bounding box center [356, 58] width 24 height 10
type input "90"
click at [378, 53] on select "Select [PERSON_NAME] Amrita Amrita - Front Desk [PERSON_NAME] Gental Man Gulsha…" at bounding box center [399, 58] width 42 height 10
select select "60761"
click option "Riya" at bounding box center [0, 0] width 0 height 0
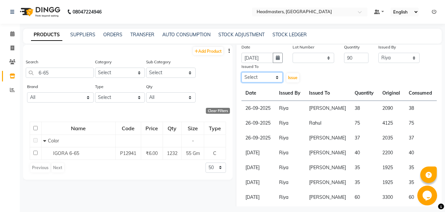
click at [241, 72] on select "Select [PERSON_NAME] Amrita Amrita - Front Desk [PERSON_NAME] Gental Man Gulsha…" at bounding box center [262, 77] width 42 height 10
select select "60721"
click option "[PERSON_NAME]" at bounding box center [0, 0] width 0 height 0
click at [289, 78] on span "Issue" at bounding box center [293, 77] width 10 height 5
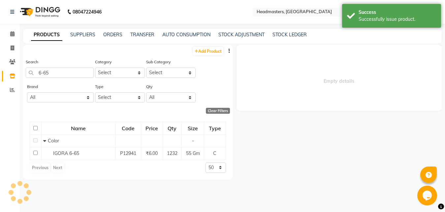
scroll to position [0, 0]
select select
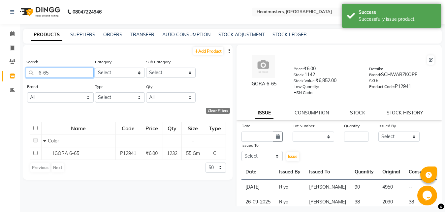
click at [60, 73] on input "6-65" at bounding box center [60, 73] width 68 height 10
type input "6"
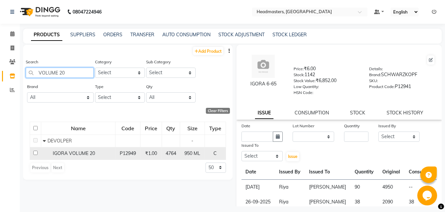
type input "VOLUME 20"
click at [99, 155] on div "IGORA VOLUME 20" at bounding box center [78, 153] width 71 height 7
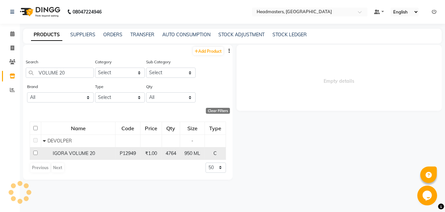
select select
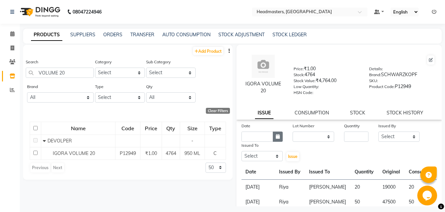
click at [278, 135] on icon "button" at bounding box center [278, 136] width 4 height 5
select select "10"
select select "2025"
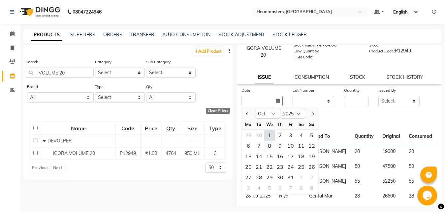
scroll to position [37, 0]
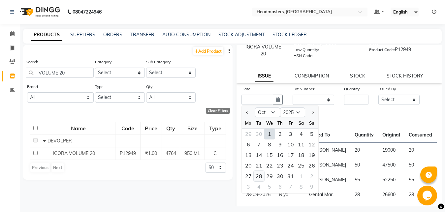
click at [259, 173] on div "28" at bounding box center [259, 176] width 11 height 11
type input "[DATE]"
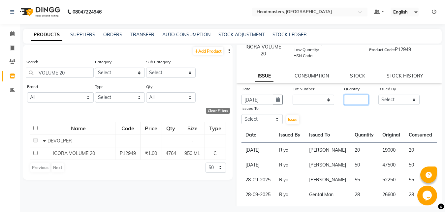
click at [348, 101] on input "number" at bounding box center [356, 100] width 24 height 10
type input "50"
click at [378, 95] on select "Select [PERSON_NAME] Amrita Amrita - Front Desk [PERSON_NAME] Gental Man Gulsha…" at bounding box center [399, 100] width 42 height 10
select select "60761"
click option "Riya" at bounding box center [0, 0] width 0 height 0
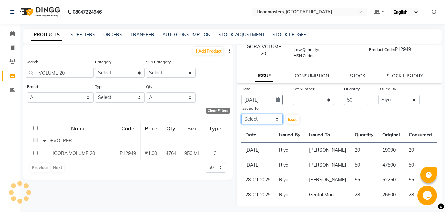
click at [241, 114] on select "Select [PERSON_NAME] Amrita Amrita - Front Desk [PERSON_NAME] Gental Man Gulsha…" at bounding box center [262, 119] width 42 height 10
select select "60721"
click option "[PERSON_NAME]" at bounding box center [0, 0] width 0 height 0
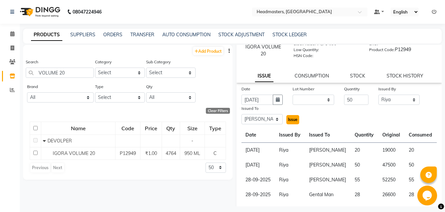
click at [293, 120] on span "Issue" at bounding box center [293, 119] width 10 height 5
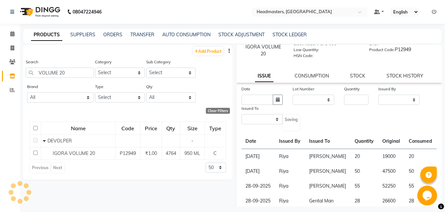
scroll to position [0, 0]
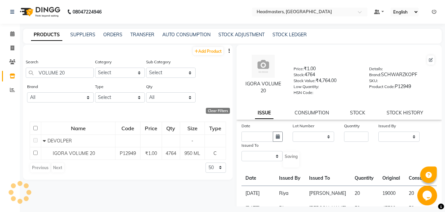
select select
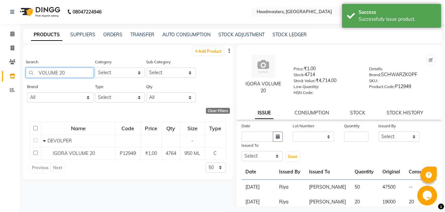
click at [66, 74] on input "VOLUME 20" at bounding box center [60, 73] width 68 height 10
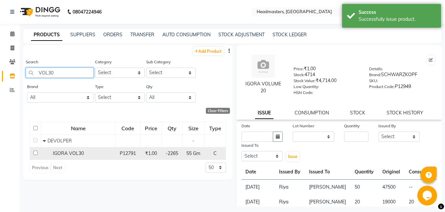
type input "VOL30"
click at [72, 154] on span "IGORA VOL30" at bounding box center [68, 153] width 31 height 6
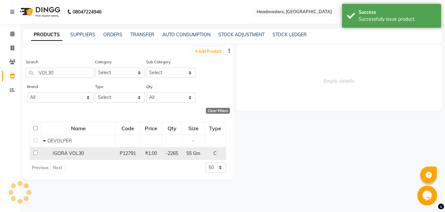
select select
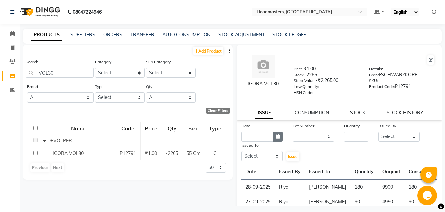
click at [278, 137] on icon "button" at bounding box center [278, 136] width 4 height 5
select select "10"
select select "2025"
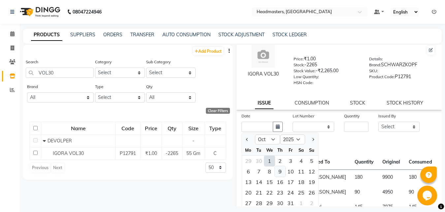
scroll to position [10, 0]
click at [259, 201] on div "28" at bounding box center [259, 202] width 11 height 11
type input "[DATE]"
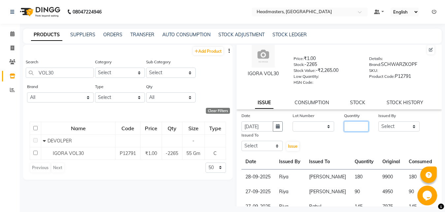
click at [346, 128] on input "number" at bounding box center [356, 126] width 24 height 10
type input "120"
click at [378, 121] on select "Select [PERSON_NAME] Amrita Amrita - Front Desk [PERSON_NAME] Gental Man Gulsha…" at bounding box center [399, 126] width 42 height 10
select select "60761"
click option "Riya" at bounding box center [0, 0] width 0 height 0
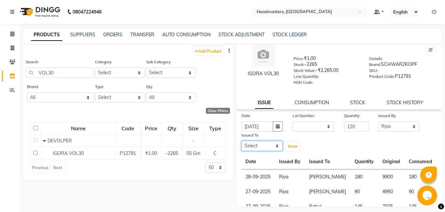
click at [241, 141] on select "Select [PERSON_NAME] Amrita Amrita - Front Desk [PERSON_NAME] Gental Man Gulsha…" at bounding box center [262, 146] width 42 height 10
select select "60721"
click option "[PERSON_NAME]" at bounding box center [0, 0] width 0 height 0
click at [290, 146] on span "Issue" at bounding box center [293, 146] width 10 height 5
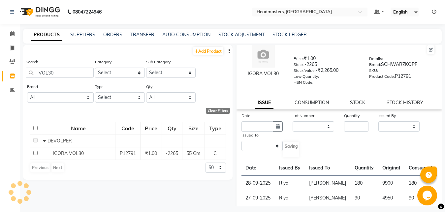
scroll to position [0, 0]
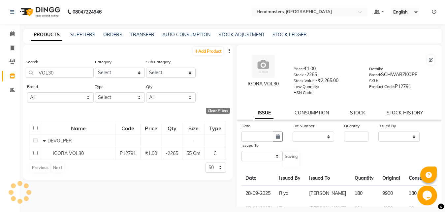
select select
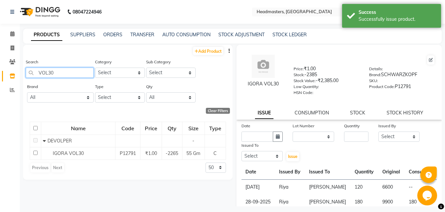
click at [73, 72] on input "VOL30" at bounding box center [60, 73] width 68 height 10
type input "V"
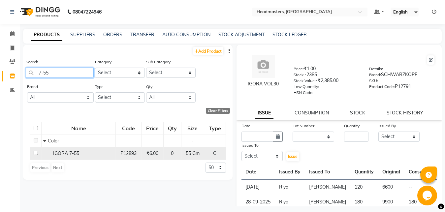
type input "7-55"
click at [74, 152] on span "IGORA 7-55" at bounding box center [66, 153] width 26 height 6
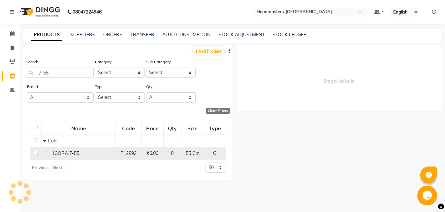
select select
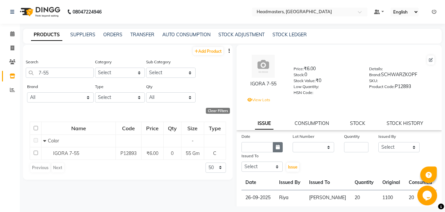
click at [278, 147] on button "button" at bounding box center [278, 147] width 10 height 10
select select "10"
select select "2025"
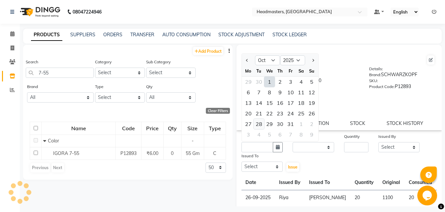
click at [258, 124] on div "28" at bounding box center [259, 124] width 11 height 11
type input "[DATE]"
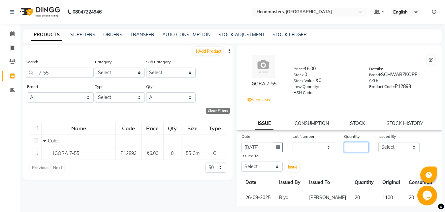
click at [346, 147] on input "number" at bounding box center [356, 147] width 24 height 10
click at [60, 74] on input "7-55" at bounding box center [60, 73] width 68 height 10
type input "7"
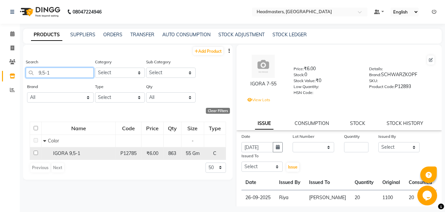
type input "9,5-1"
click at [77, 151] on span "IGORA 9,5-1" at bounding box center [66, 153] width 27 height 6
select select
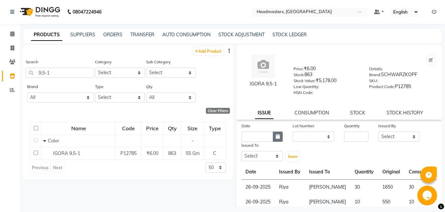
click at [277, 138] on icon "button" at bounding box center [278, 136] width 4 height 5
select select "10"
select select "2025"
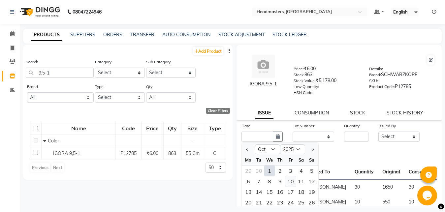
scroll to position [58, 0]
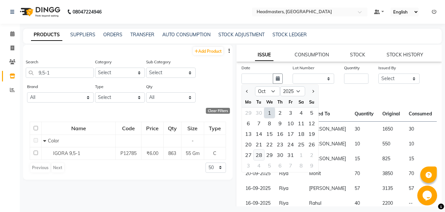
click at [261, 154] on div "28" at bounding box center [259, 155] width 11 height 11
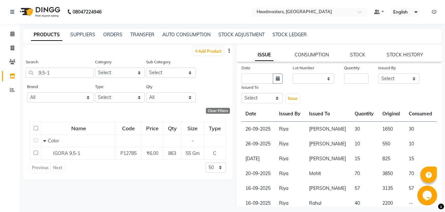
type input "[DATE]"
click at [346, 76] on input "number" at bounding box center [356, 79] width 24 height 10
type input "57"
click at [378, 74] on select "Select [PERSON_NAME] Amrita Amrita - Front Desk [PERSON_NAME] Gental Man Gulsha…" at bounding box center [399, 79] width 42 height 10
select select "60761"
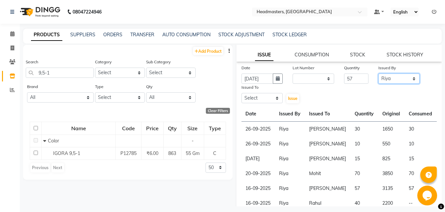
click option "Riya" at bounding box center [0, 0] width 0 height 0
click at [241, 93] on select "Select [PERSON_NAME] Amrita Amrita - Front Desk [PERSON_NAME] Gental Man Gulsha…" at bounding box center [262, 98] width 42 height 10
select select "60721"
click option "[PERSON_NAME]" at bounding box center [0, 0] width 0 height 0
click at [290, 98] on span "Issue" at bounding box center [293, 98] width 10 height 5
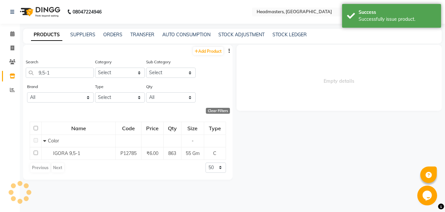
scroll to position [0, 0]
select select
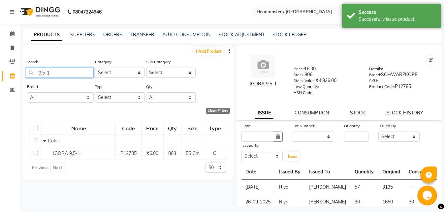
click at [67, 74] on input "9,5-1" at bounding box center [60, 73] width 68 height 10
type input "9"
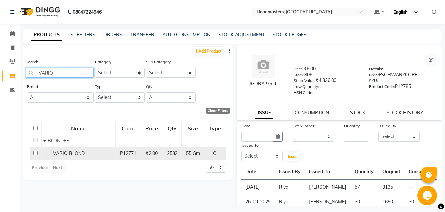
type input "VARIO"
click at [82, 153] on span "VARIO BLOND" at bounding box center [69, 153] width 32 height 6
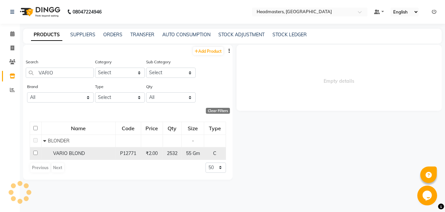
select select
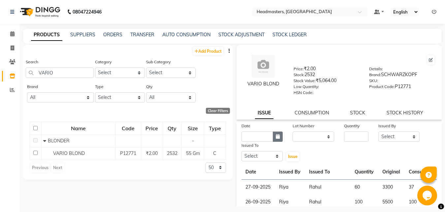
click at [276, 136] on icon "button" at bounding box center [278, 136] width 4 height 5
select select "10"
select select "2025"
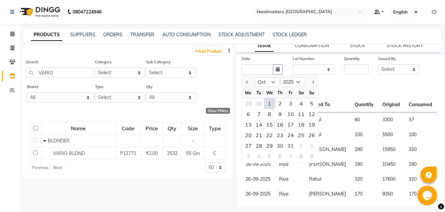
scroll to position [68, 0]
click at [258, 141] on div "28" at bounding box center [259, 145] width 11 height 11
type input "[DATE]"
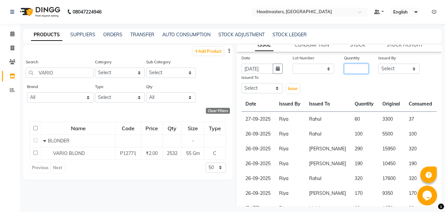
click at [347, 69] on input "number" at bounding box center [356, 69] width 24 height 10
type input "100"
click at [378, 64] on select "Select [PERSON_NAME] Amrita Amrita - Front Desk [PERSON_NAME] Gental Man Gulsha…" at bounding box center [399, 69] width 42 height 10
select select "60761"
click option "Riya" at bounding box center [0, 0] width 0 height 0
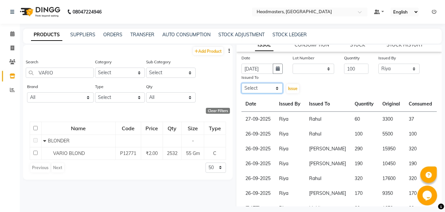
click at [241, 83] on select "Select [PERSON_NAME] Amrita Amrita - Front Desk [PERSON_NAME] Gental Man Gulsha…" at bounding box center [262, 88] width 42 height 10
select select "60721"
click option "[PERSON_NAME]" at bounding box center [0, 0] width 0 height 0
click at [289, 88] on span "Issue" at bounding box center [293, 88] width 10 height 5
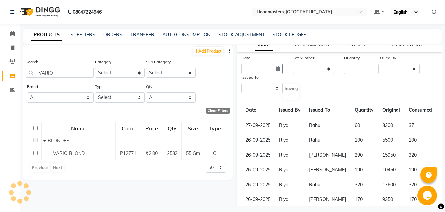
scroll to position [0, 0]
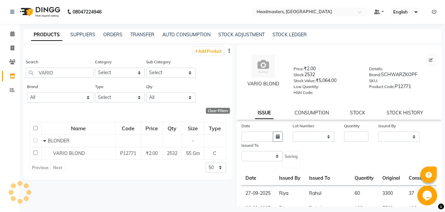
select select
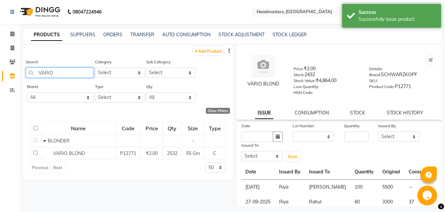
click at [66, 74] on input "VARIO" at bounding box center [60, 73] width 68 height 10
type input "V"
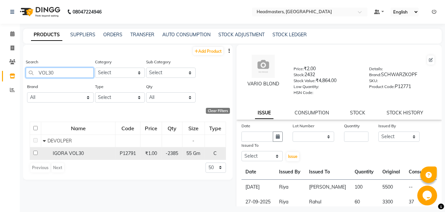
type input "VOL30"
click at [79, 148] on td "IGORA VOL30" at bounding box center [78, 153] width 74 height 13
click at [83, 152] on span "IGORA VOL30" at bounding box center [68, 153] width 31 height 6
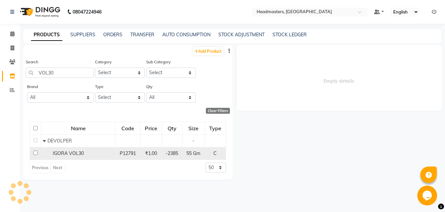
select select
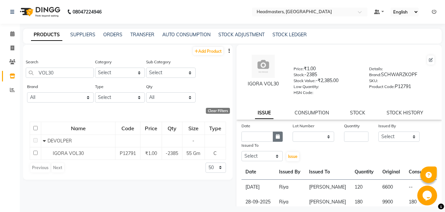
click at [276, 136] on icon "button" at bounding box center [278, 136] width 4 height 5
select select "10"
select select "2025"
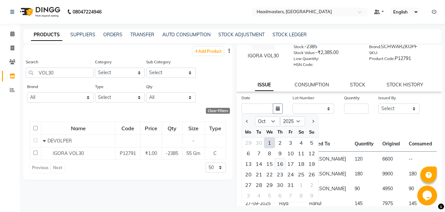
scroll to position [29, 0]
click at [256, 183] on div "28" at bounding box center [259, 184] width 11 height 11
type input "[DATE]"
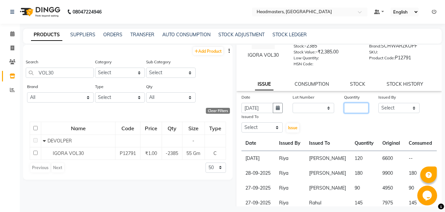
click at [345, 107] on input "number" at bounding box center [356, 108] width 24 height 10
type input "120"
click at [378, 103] on select "Select [PERSON_NAME] Amrita Amrita - Front Desk [PERSON_NAME] Gental Man Gulsha…" at bounding box center [399, 108] width 42 height 10
select select "60761"
click option "Riya" at bounding box center [0, 0] width 0 height 0
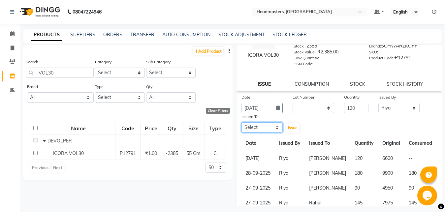
click at [241, 122] on select "Select [PERSON_NAME] Amrita Amrita - Front Desk [PERSON_NAME] Gental Man Gulsha…" at bounding box center [262, 127] width 42 height 10
select select "60721"
click option "[PERSON_NAME]" at bounding box center [0, 0] width 0 height 0
click at [288, 130] on span "Issue" at bounding box center [293, 127] width 10 height 5
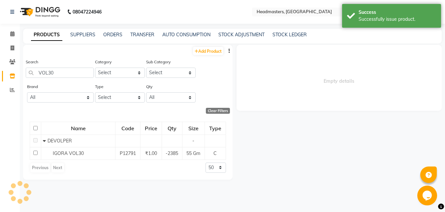
scroll to position [0, 0]
select select
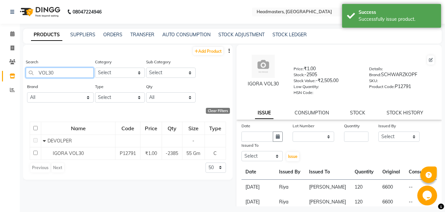
click at [54, 72] on input "VOL30" at bounding box center [60, 73] width 68 height 10
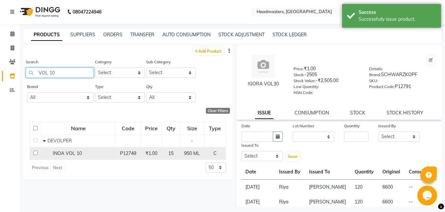
type input "VOL 10"
click at [81, 154] on span "INOA VOL 10" at bounding box center [67, 153] width 29 height 6
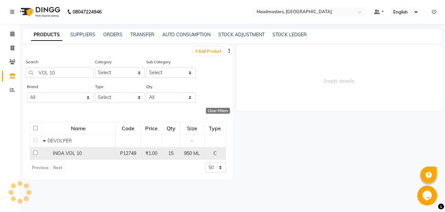
select select
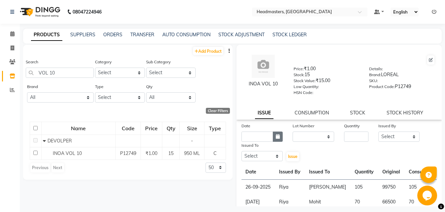
click at [276, 133] on button "button" at bounding box center [278, 137] width 10 height 10
select select "10"
select select "2025"
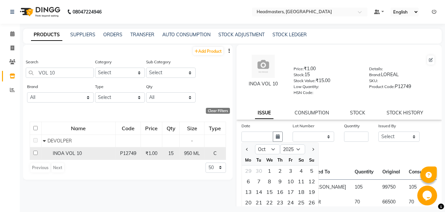
click at [86, 149] on td "INOA VOL 10" at bounding box center [78, 153] width 74 height 13
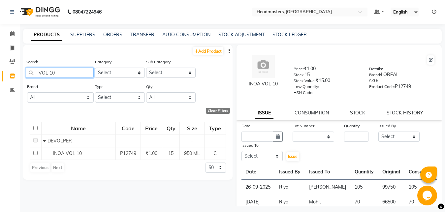
click at [58, 73] on input "VOL 10" at bounding box center [60, 73] width 68 height 10
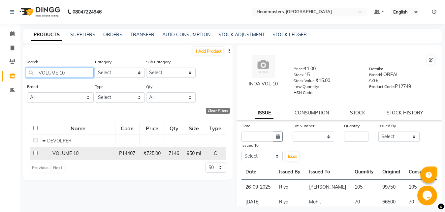
type input "VOLUME 10"
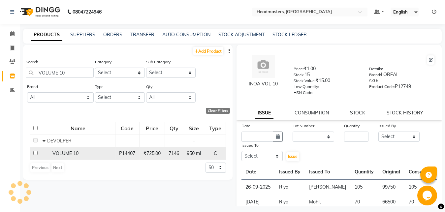
click at [85, 154] on div "VOLUME 10" at bounding box center [78, 153] width 71 height 7
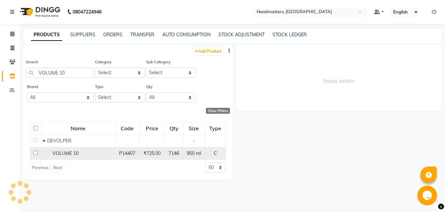
select select
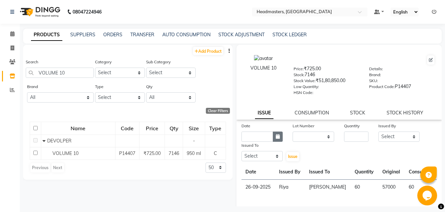
click at [277, 134] on button "button" at bounding box center [278, 137] width 10 height 10
select select "10"
select select "2025"
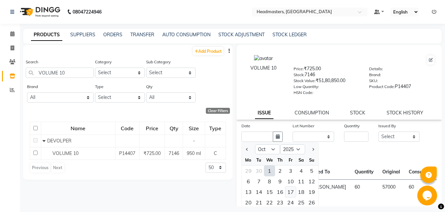
scroll to position [48, 0]
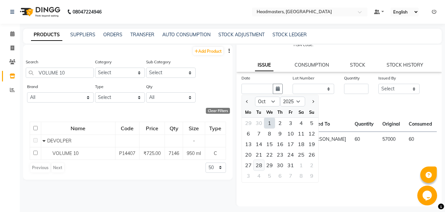
click at [258, 162] on div "28" at bounding box center [259, 165] width 11 height 11
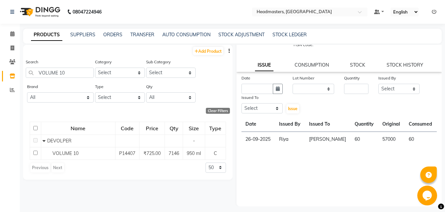
type input "[DATE]"
click at [351, 89] on input "number" at bounding box center [356, 89] width 24 height 10
click at [378, 84] on select "Select [PERSON_NAME] Amrita Amrita - Front Desk [PERSON_NAME] Gental Man Gulsha…" at bounding box center [399, 89] width 42 height 10
click option "Riya" at bounding box center [0, 0] width 0 height 0
click at [241, 103] on select "Select [PERSON_NAME] Amrita Amrita - Front Desk [PERSON_NAME] Gental Man Gulsha…" at bounding box center [262, 108] width 42 height 10
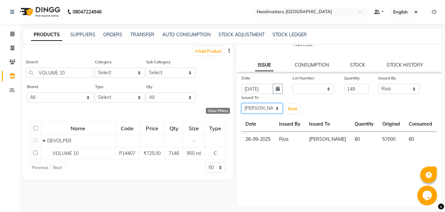
click option "[PERSON_NAME]" at bounding box center [0, 0] width 0 height 0
click at [288, 107] on span "Issue" at bounding box center [293, 108] width 10 height 5
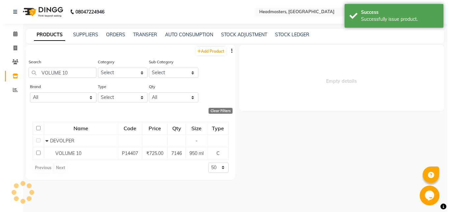
scroll to position [0, 0]
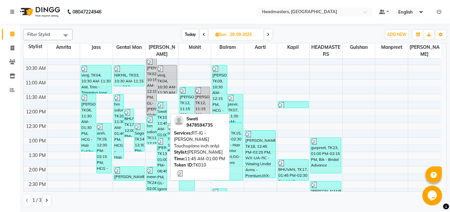
scroll to position [67, 0]
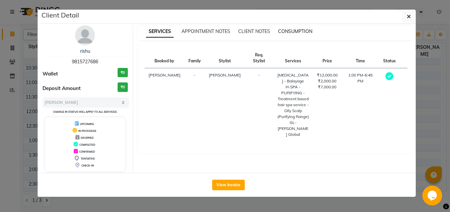
click at [302, 31] on span "CONSUMPTION" at bounding box center [295, 31] width 34 height 6
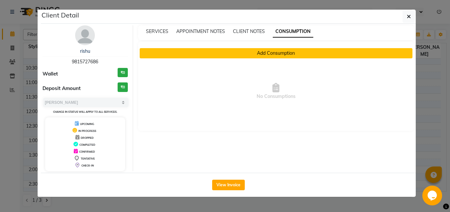
click at [290, 51] on button "Add Consumption" at bounding box center [276, 53] width 273 height 10
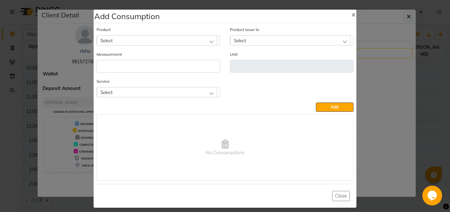
click at [115, 42] on div "Select" at bounding box center [157, 40] width 120 height 10
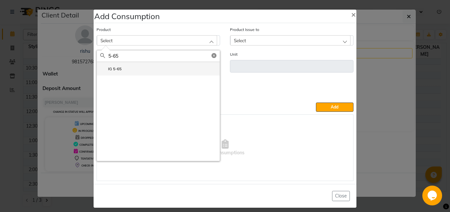
click at [137, 65] on li "IG 5-65" at bounding box center [158, 69] width 123 height 14
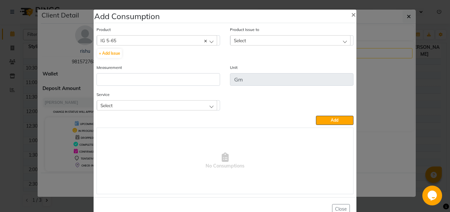
click at [242, 43] on span "Select" at bounding box center [240, 41] width 12 height 6
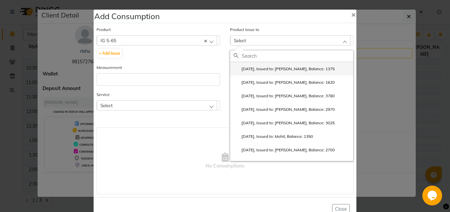
click at [262, 68] on label "[DATE], Issued to: [PERSON_NAME], Balance: 1375" at bounding box center [284, 69] width 101 height 6
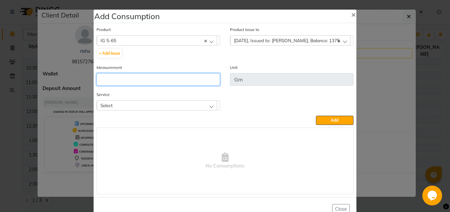
click at [156, 80] on input "number" at bounding box center [159, 79] width 124 height 13
click at [177, 101] on div "Select" at bounding box center [157, 105] width 120 height 10
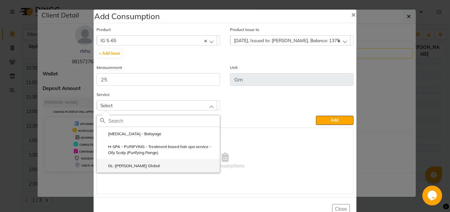
click at [139, 167] on label "GL-[PERSON_NAME] Global" at bounding box center [130, 166] width 60 height 6
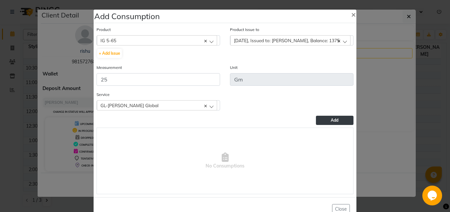
click at [333, 121] on span "Add" at bounding box center [335, 120] width 8 height 5
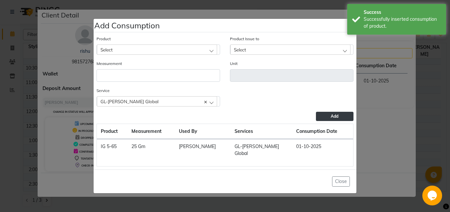
click at [136, 53] on div "Select" at bounding box center [157, 50] width 120 height 10
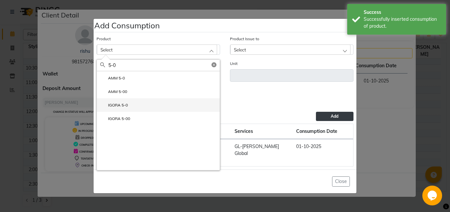
click at [155, 106] on li "IGORA 5-0" at bounding box center [158, 105] width 123 height 14
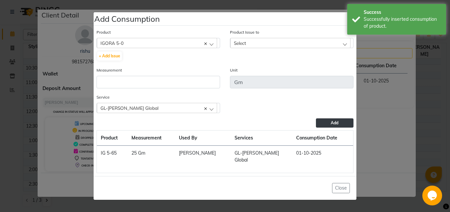
click at [263, 48] on div "Select" at bounding box center [290, 43] width 120 height 10
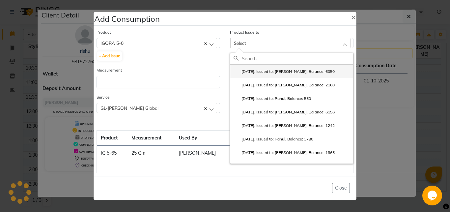
click at [271, 75] on label "[DATE], Issued to: [PERSON_NAME], Balance: 6050" at bounding box center [284, 72] width 101 height 6
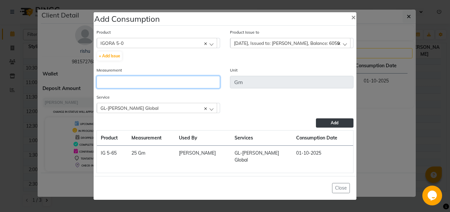
click at [164, 85] on input "number" at bounding box center [159, 82] width 124 height 13
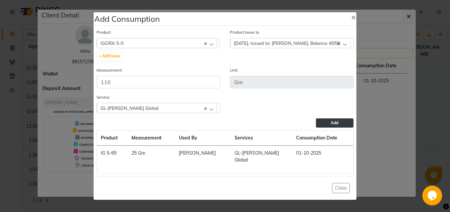
click at [323, 126] on button "Add" at bounding box center [335, 122] width 38 height 9
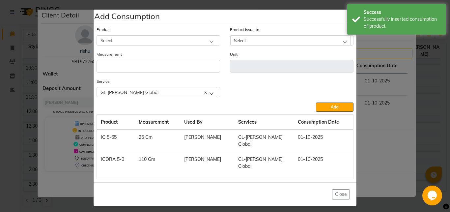
click at [148, 45] on div "Select" at bounding box center [157, 40] width 120 height 10
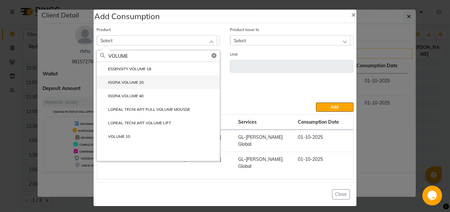
click at [144, 85] on label "IGORA VOLUME 20" at bounding box center [122, 82] width 44 height 6
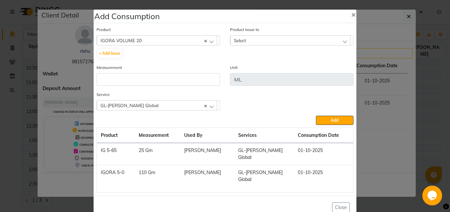
click at [248, 42] on div "Select" at bounding box center [290, 40] width 120 height 10
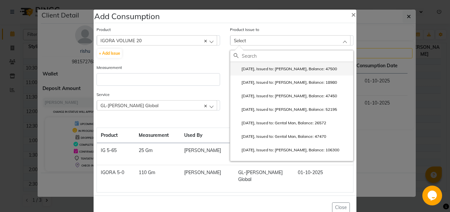
click at [258, 70] on label "[DATE], Issued to: [PERSON_NAME], Balance: 47500" at bounding box center [286, 69] width 104 height 6
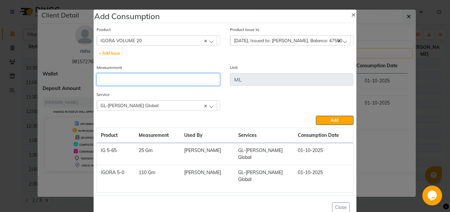
click at [160, 78] on input "number" at bounding box center [159, 79] width 124 height 13
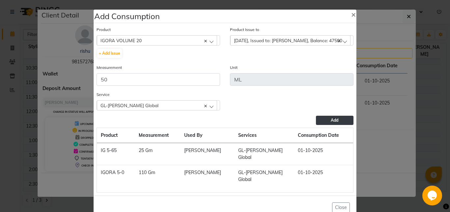
click at [332, 120] on span "Add" at bounding box center [335, 120] width 8 height 5
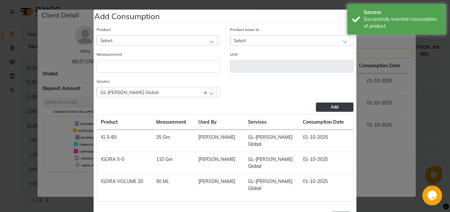
click at [120, 37] on div "Select" at bounding box center [157, 40] width 120 height 10
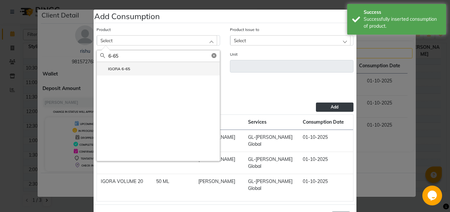
click at [136, 67] on li "IGORA 6-65" at bounding box center [158, 69] width 123 height 14
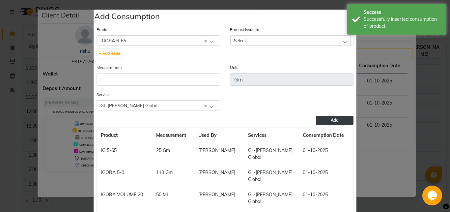
click at [243, 41] on span "Select" at bounding box center [240, 41] width 12 height 6
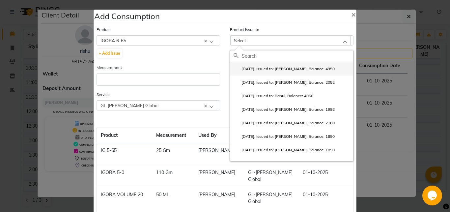
click at [264, 68] on label "[DATE], Issued to: [PERSON_NAME], Balance: 4950" at bounding box center [284, 69] width 101 height 6
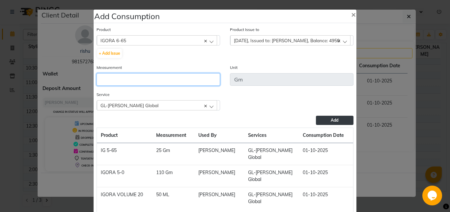
click at [133, 79] on input "number" at bounding box center [159, 79] width 124 height 13
click at [325, 119] on button "Add" at bounding box center [335, 120] width 38 height 9
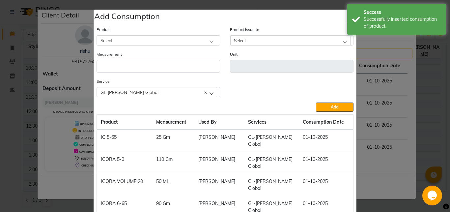
click at [120, 45] on div "Select" at bounding box center [157, 40] width 120 height 10
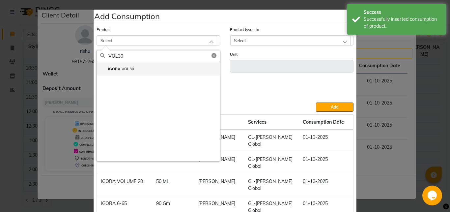
click at [151, 65] on li "IGORA VOL30" at bounding box center [158, 69] width 123 height 14
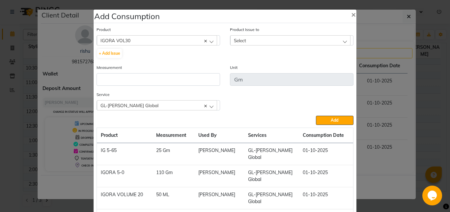
click at [241, 39] on span "Select" at bounding box center [240, 41] width 12 height 6
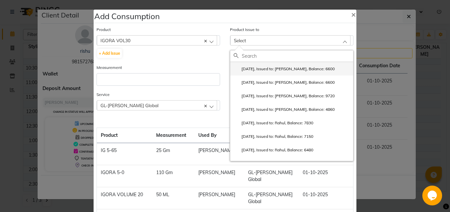
click at [258, 68] on label "[DATE], Issued to: [PERSON_NAME], Balance: 6600" at bounding box center [284, 69] width 101 height 6
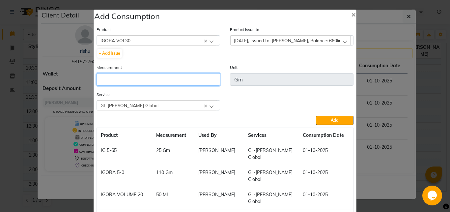
click at [173, 79] on input "number" at bounding box center [159, 79] width 124 height 13
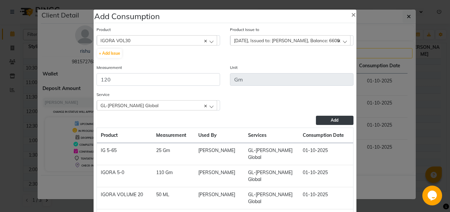
click at [341, 120] on button "Add" at bounding box center [335, 120] width 38 height 9
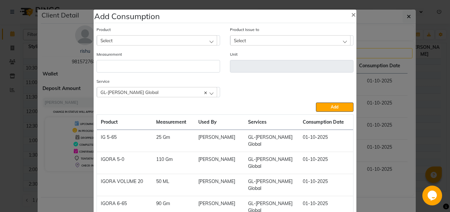
click at [156, 38] on div "Select" at bounding box center [157, 40] width 120 height 10
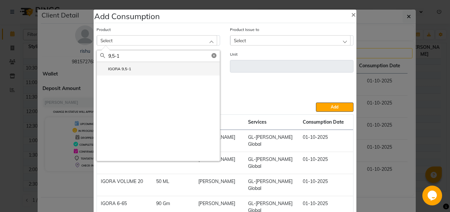
click at [150, 67] on li "IGORA 9,5-1" at bounding box center [158, 69] width 123 height 14
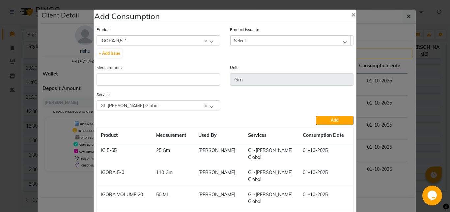
click at [250, 39] on div "Select" at bounding box center [290, 40] width 120 height 10
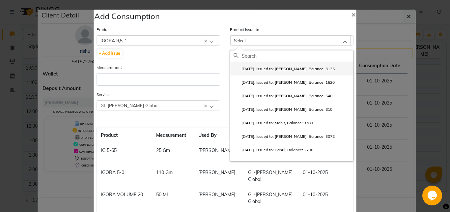
click at [262, 68] on label "[DATE], Issued to: [PERSON_NAME], Balance: 3135" at bounding box center [284, 69] width 101 height 6
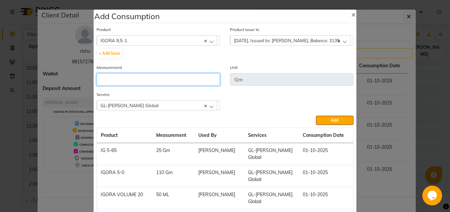
click at [182, 83] on input "number" at bounding box center [159, 79] width 124 height 13
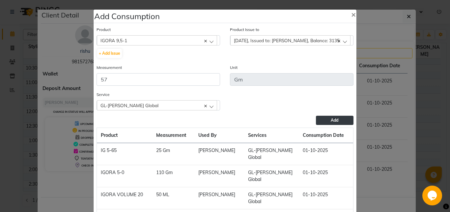
click at [327, 120] on button "Add" at bounding box center [335, 120] width 38 height 9
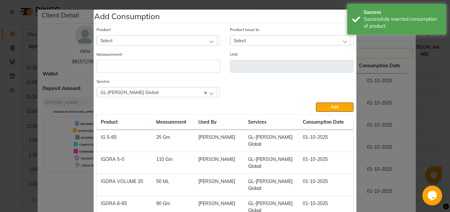
click at [122, 43] on div "Select" at bounding box center [157, 40] width 120 height 10
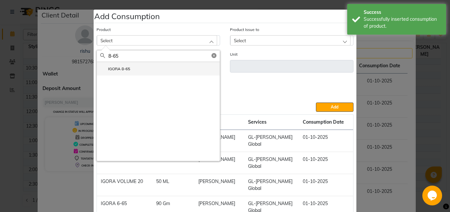
click at [122, 71] on label "IGORA 8-65" at bounding box center [115, 69] width 30 height 6
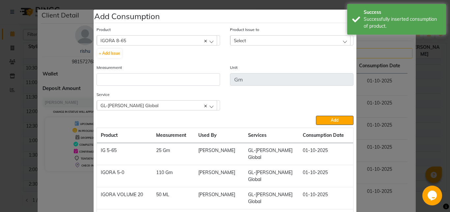
click at [245, 39] on div "Select" at bounding box center [290, 40] width 120 height 10
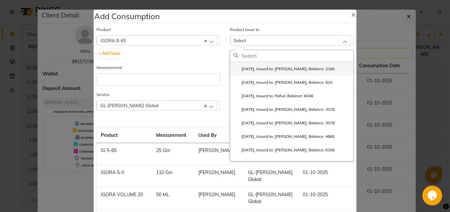
click at [267, 70] on label "[DATE], Issued to: [PERSON_NAME], Balance: 2160" at bounding box center [284, 69] width 101 height 6
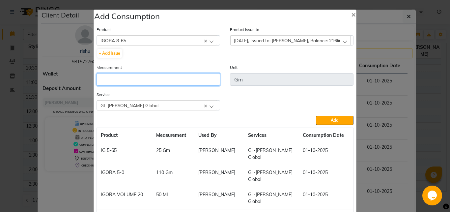
click at [162, 79] on input "number" at bounding box center [159, 79] width 124 height 13
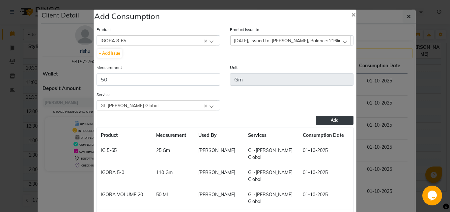
click at [339, 119] on button "Add" at bounding box center [335, 120] width 38 height 9
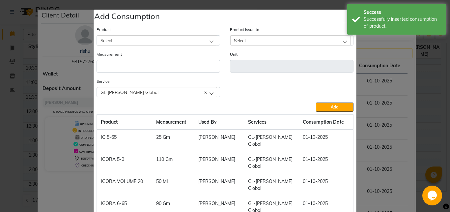
click at [117, 37] on div "Select" at bounding box center [157, 40] width 120 height 10
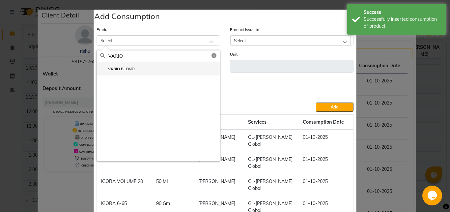
click at [138, 71] on li "VARIO BLOND" at bounding box center [158, 69] width 123 height 14
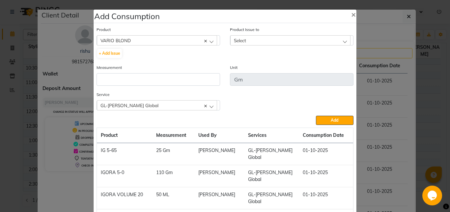
click at [234, 40] on span "Select" at bounding box center [240, 41] width 12 height 6
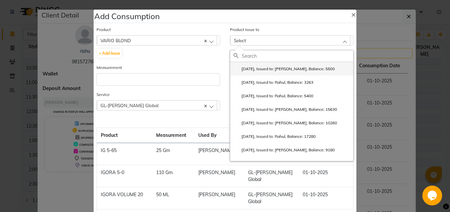
click at [264, 68] on label "[DATE], Issued to: [PERSON_NAME], Balance: 5500" at bounding box center [284, 69] width 101 height 6
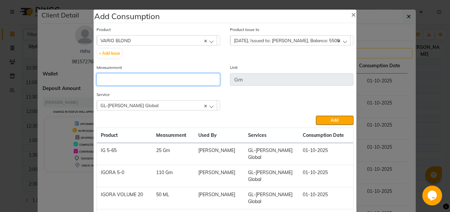
click at [147, 76] on input "number" at bounding box center [159, 79] width 124 height 13
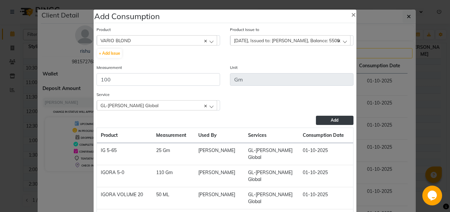
click at [319, 120] on button "Add" at bounding box center [335, 120] width 38 height 9
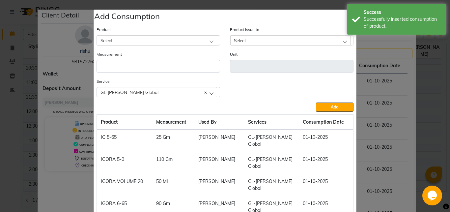
click at [127, 40] on div "Select" at bounding box center [157, 40] width 120 height 10
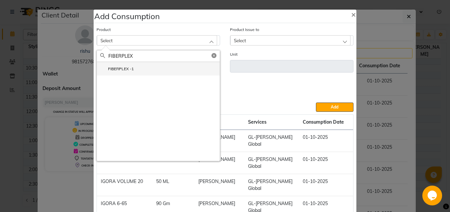
click at [119, 71] on label "FIBERPLEX -1" at bounding box center [117, 69] width 34 height 6
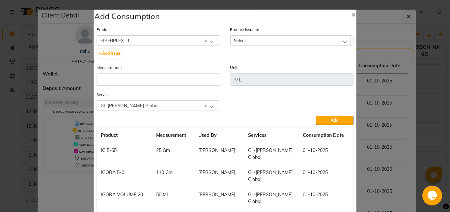
click at [258, 42] on div "Select" at bounding box center [290, 40] width 120 height 10
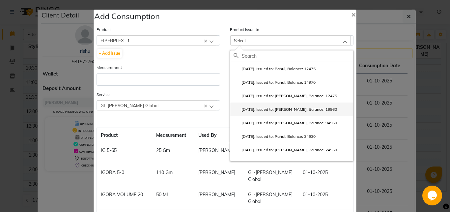
click at [264, 109] on label "[DATE], Issued to: [PERSON_NAME], Balance: 19960" at bounding box center [286, 109] width 104 height 6
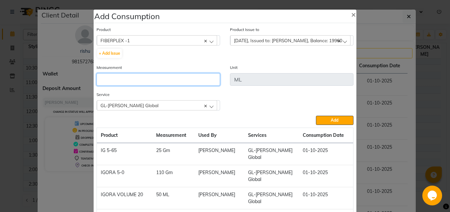
click at [170, 79] on input "number" at bounding box center [159, 79] width 124 height 13
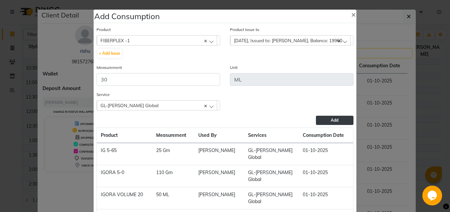
click at [328, 120] on button "Add" at bounding box center [335, 120] width 38 height 9
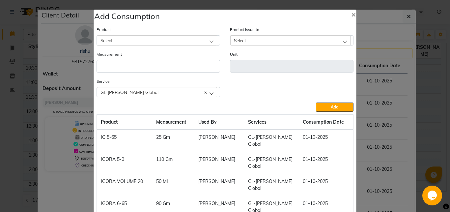
click at [156, 43] on div "Select" at bounding box center [157, 40] width 120 height 10
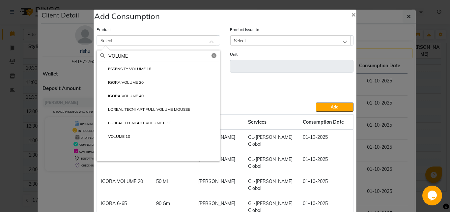
click at [168, 47] on div "VOLUME ESSENSITY VOLUME 18 IGORA VOLUME 20 IGORA VOLUME 40 [PERSON_NAME] ART FU…" at bounding box center [159, 103] width 124 height 116
click at [135, 134] on li "VOLUME 10" at bounding box center [158, 137] width 123 height 14
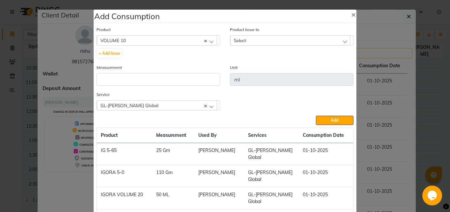
click at [251, 35] on div "Select" at bounding box center [292, 40] width 124 height 10
click at [249, 41] on div "Select" at bounding box center [290, 40] width 120 height 10
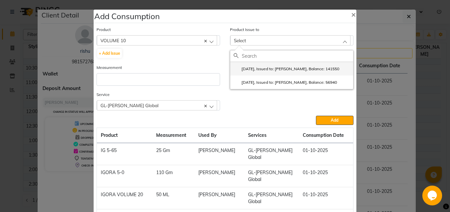
click at [271, 69] on label "[DATE], Issued to: [PERSON_NAME], Balance: 141550" at bounding box center [287, 69] width 106 height 6
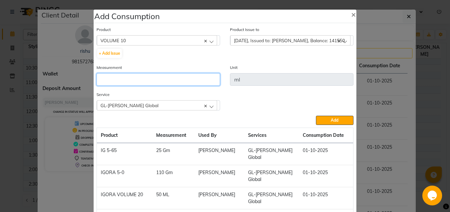
click at [154, 79] on input "number" at bounding box center [159, 79] width 124 height 13
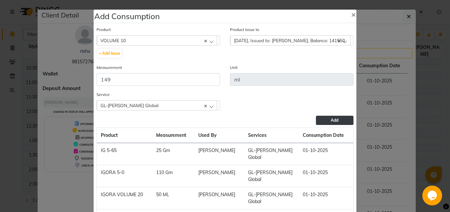
click at [325, 122] on button "Add" at bounding box center [335, 120] width 38 height 9
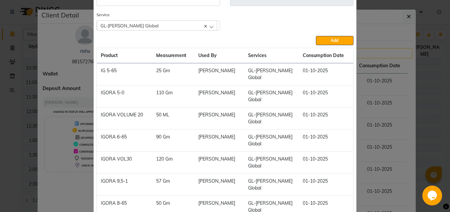
scroll to position [68, 0]
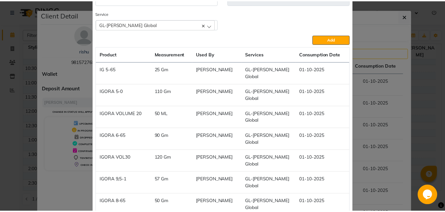
scroll to position [111, 0]
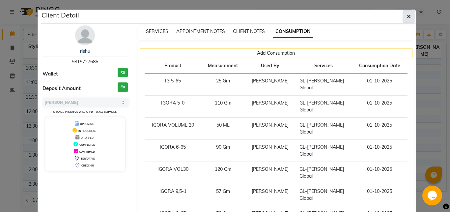
click at [409, 16] on button "button" at bounding box center [409, 16] width 13 height 13
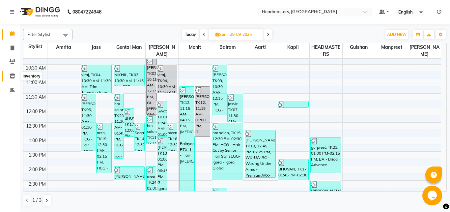
click at [13, 77] on icon at bounding box center [13, 76] width 6 height 5
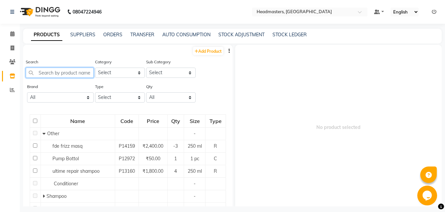
click at [45, 75] on input "text" at bounding box center [60, 73] width 68 height 10
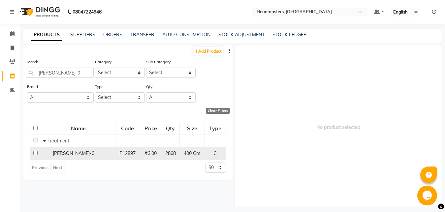
click at [79, 149] on td "[PERSON_NAME]-0" at bounding box center [78, 153] width 74 height 13
click at [91, 153] on div "[PERSON_NAME]-0" at bounding box center [78, 153] width 71 height 7
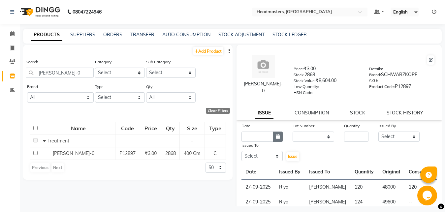
click at [276, 134] on button "button" at bounding box center [278, 137] width 10 height 10
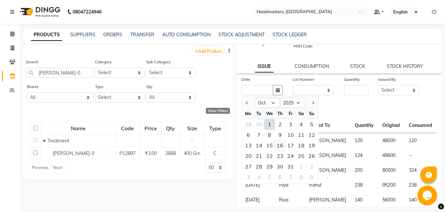
scroll to position [47, 0]
click at [260, 167] on div "28" at bounding box center [259, 166] width 11 height 11
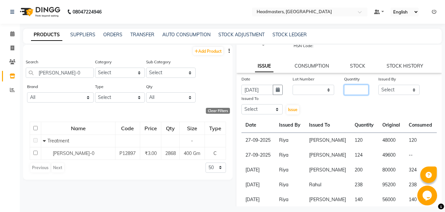
click at [344, 90] on input "number" at bounding box center [356, 90] width 24 height 10
click at [378, 85] on select "Select [PERSON_NAME] Amrita Amrita - Front Desk [PERSON_NAME] Gental Man Gulsha…" at bounding box center [399, 90] width 42 height 10
click option "Riya" at bounding box center [0, 0] width 0 height 0
click at [241, 104] on select "Select [PERSON_NAME] Amrita Amrita - Front Desk [PERSON_NAME] Gental Man Gulsha…" at bounding box center [262, 109] width 42 height 10
click option "[PERSON_NAME]" at bounding box center [0, 0] width 0 height 0
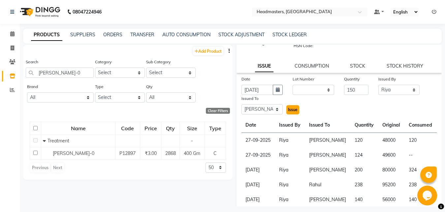
click at [293, 111] on span "Issue" at bounding box center [293, 109] width 10 height 5
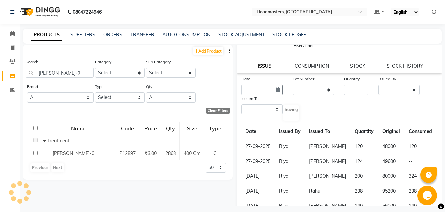
scroll to position [0, 0]
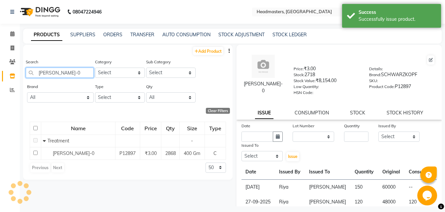
click at [62, 74] on input "[PERSON_NAME]-0" at bounding box center [60, 73] width 68 height 10
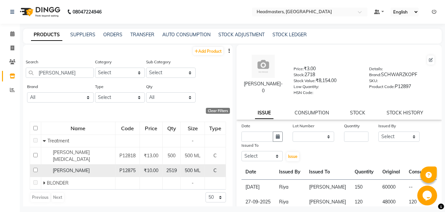
click at [81, 167] on span "[PERSON_NAME]" at bounding box center [71, 170] width 37 height 6
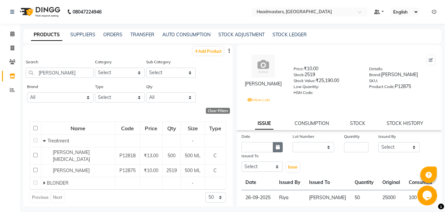
click at [277, 147] on icon "button" at bounding box center [278, 147] width 4 height 5
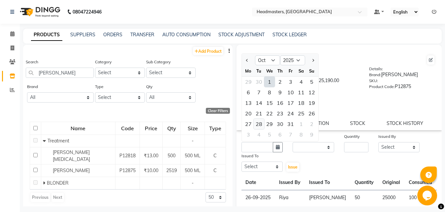
click at [259, 124] on div "28" at bounding box center [259, 124] width 11 height 11
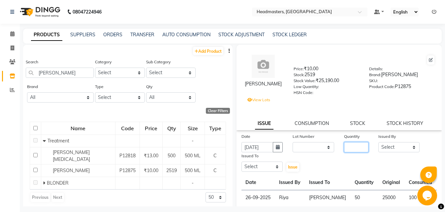
click at [346, 149] on input "number" at bounding box center [356, 147] width 24 height 10
click at [378, 142] on select "Select [PERSON_NAME] Amrita Amrita - Front Desk [PERSON_NAME] Gental Man Gulsha…" at bounding box center [399, 147] width 42 height 10
click option "Riya" at bounding box center [0, 0] width 0 height 0
click at [241, 162] on select "Select [PERSON_NAME] Amrita Amrita - Front Desk [PERSON_NAME] Gental Man Gulsha…" at bounding box center [262, 167] width 42 height 10
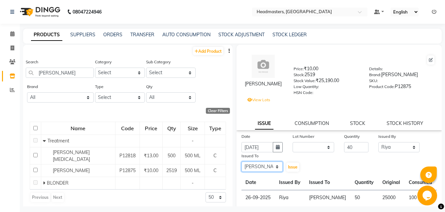
click option "[PERSON_NAME]" at bounding box center [0, 0] width 0 height 0
click at [288, 167] on span "Issue" at bounding box center [293, 167] width 10 height 5
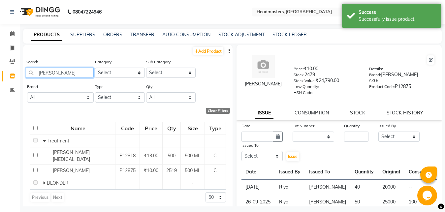
click at [67, 73] on input "[PERSON_NAME]" at bounding box center [60, 73] width 68 height 10
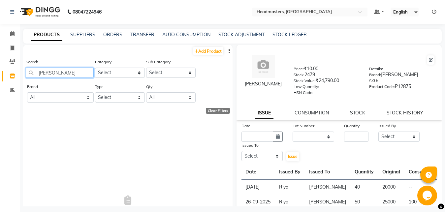
click at [77, 72] on input "[PERSON_NAME]" at bounding box center [60, 73] width 68 height 10
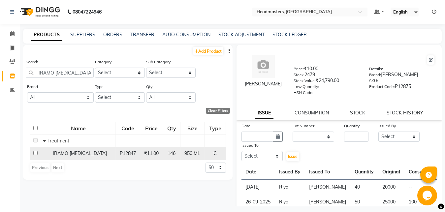
click at [64, 154] on span "IRAMO [MEDICAL_DATA]" at bounding box center [80, 153] width 54 height 6
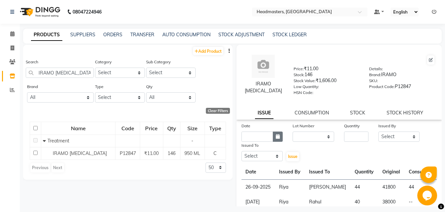
click at [278, 137] on button "button" at bounding box center [278, 137] width 10 height 10
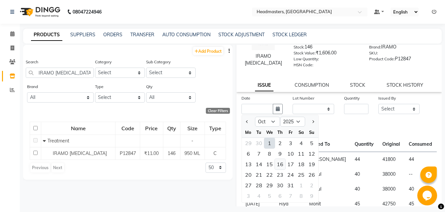
scroll to position [35, 0]
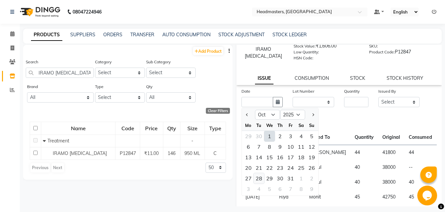
click at [258, 179] on div "28" at bounding box center [259, 178] width 11 height 11
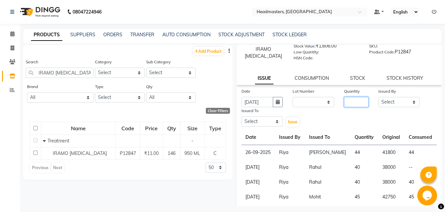
click at [345, 103] on input "number" at bounding box center [356, 102] width 24 height 10
click at [378, 97] on select "Select [PERSON_NAME] Amrita Amrita - Front Desk [PERSON_NAME] Gental Man Gulsha…" at bounding box center [399, 102] width 42 height 10
click option "[PERSON_NAME]" at bounding box center [0, 0] width 0 height 0
click at [241, 116] on select "Select [PERSON_NAME] Amrita Amrita - Front Desk [PERSON_NAME] Gental Man Gulsha…" at bounding box center [262, 121] width 42 height 10
click option "[PERSON_NAME]" at bounding box center [0, 0] width 0 height 0
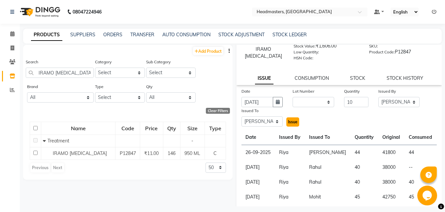
click at [290, 121] on span "Issue" at bounding box center [293, 121] width 10 height 5
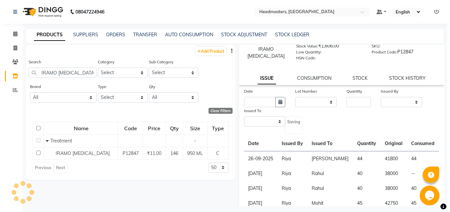
scroll to position [0, 0]
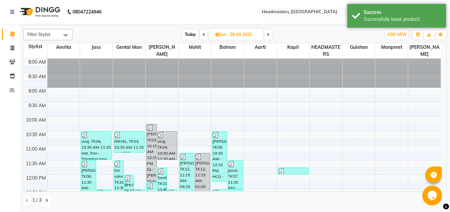
click at [45, 199] on icon at bounding box center [46, 200] width 3 height 4
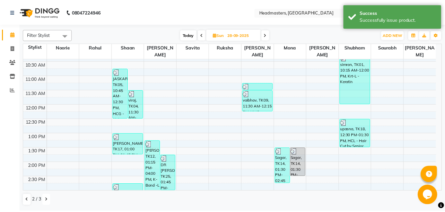
scroll to position [71, 0]
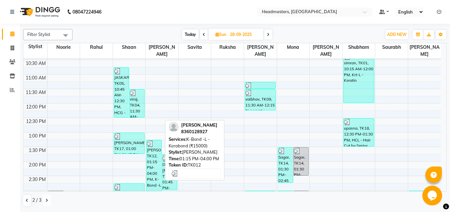
click at [153, 159] on div "[PERSON_NAME], TK12, 01:15 PM-04:00 PM, K-Bond -L - Kerabond (₹15000)" at bounding box center [154, 179] width 15 height 79
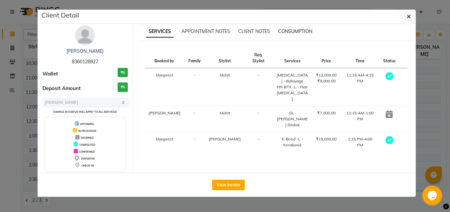
click at [297, 33] on span "CONSUMPTION" at bounding box center [295, 31] width 34 height 6
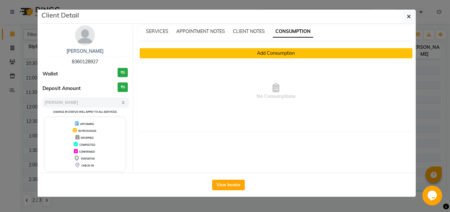
click at [278, 53] on button "Add Consumption" at bounding box center [276, 53] width 273 height 10
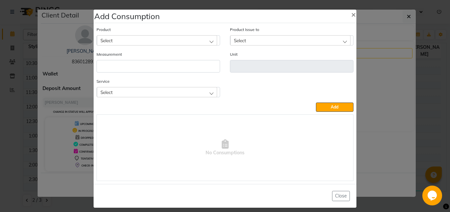
click at [171, 43] on div "Select" at bounding box center [157, 40] width 120 height 10
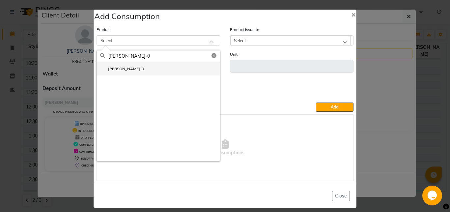
click at [148, 70] on li "[PERSON_NAME]-0" at bounding box center [158, 69] width 123 height 14
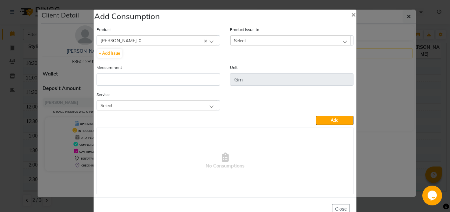
click at [257, 40] on div "Select" at bounding box center [290, 40] width 120 height 10
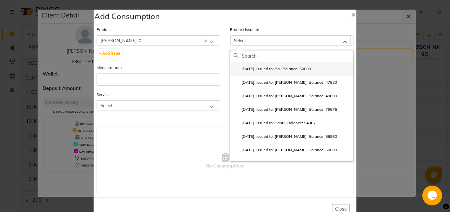
click at [261, 72] on label "[DATE], Issued to: Raj, Balance: 60000" at bounding box center [272, 69] width 77 height 6
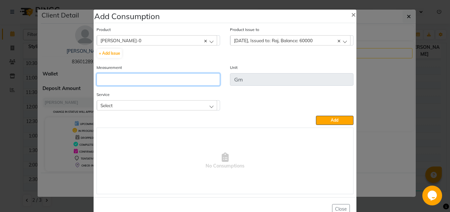
click at [170, 83] on input "number" at bounding box center [159, 79] width 124 height 13
click at [185, 103] on div "Select" at bounding box center [157, 105] width 120 height 10
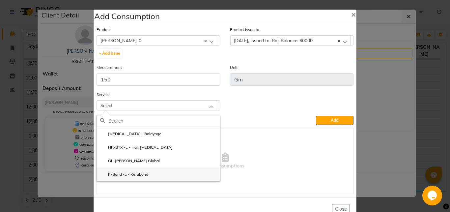
click at [160, 171] on li "K-Bond -L - Kerabond" at bounding box center [158, 174] width 123 height 14
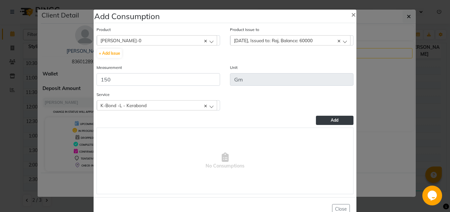
click at [325, 119] on button "Add" at bounding box center [335, 120] width 38 height 9
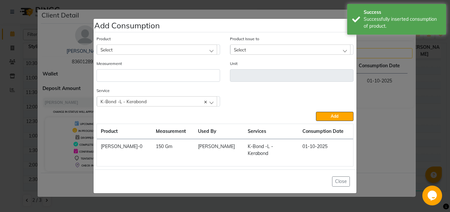
click at [143, 53] on div "Select" at bounding box center [157, 50] width 120 height 10
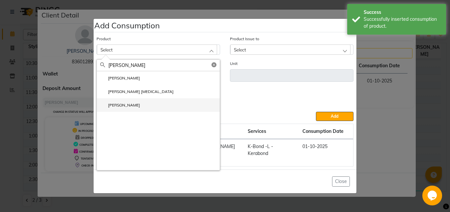
click at [135, 108] on label "[PERSON_NAME]" at bounding box center [120, 105] width 40 height 6
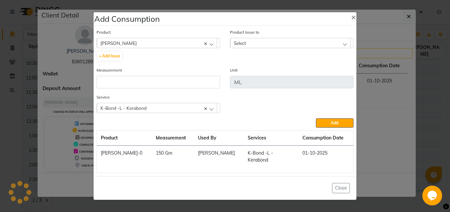
click at [248, 45] on div "Select" at bounding box center [290, 43] width 120 height 10
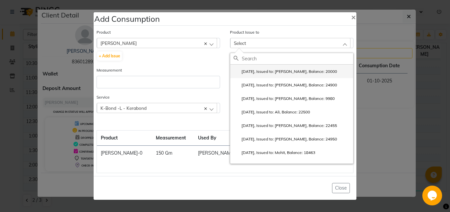
click at [256, 75] on label "[DATE], Issued to: [PERSON_NAME], Balance: 20000" at bounding box center [286, 72] width 104 height 6
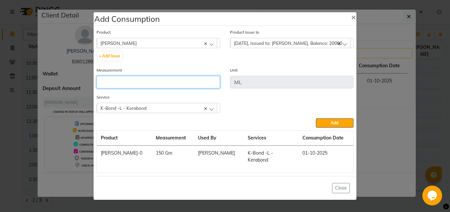
click at [150, 81] on input "number" at bounding box center [159, 82] width 124 height 13
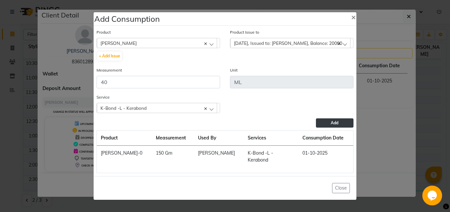
click at [327, 128] on button "Add" at bounding box center [335, 122] width 38 height 9
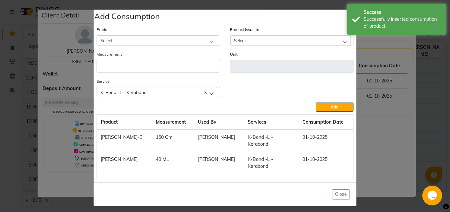
click at [133, 45] on div "Select" at bounding box center [157, 40] width 120 height 10
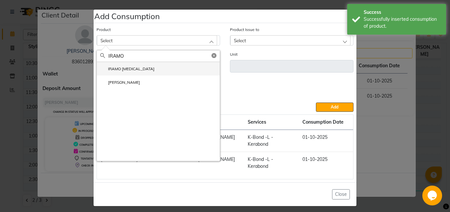
click at [132, 72] on label "IRAMO [MEDICAL_DATA]" at bounding box center [127, 69] width 54 height 6
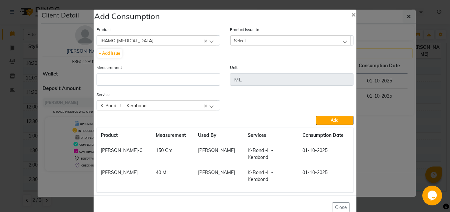
click at [259, 38] on div "Select" at bounding box center [290, 40] width 120 height 10
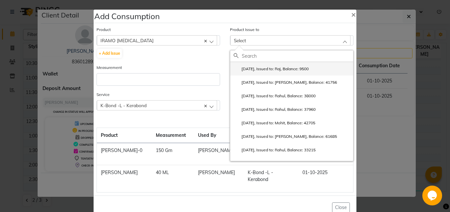
click at [264, 71] on label "[DATE], Issued to: Raj, Balance: 9500" at bounding box center [271, 69] width 75 height 6
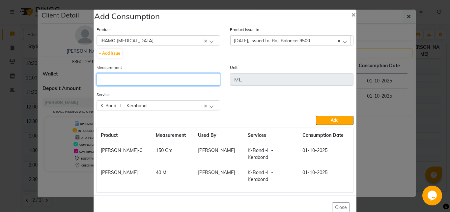
click at [118, 76] on input "number" at bounding box center [159, 79] width 124 height 13
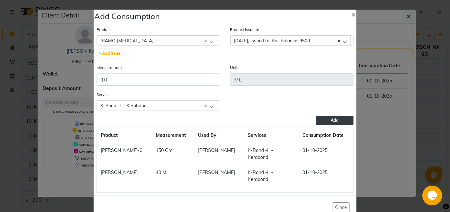
click at [332, 118] on span "Add" at bounding box center [335, 120] width 8 height 5
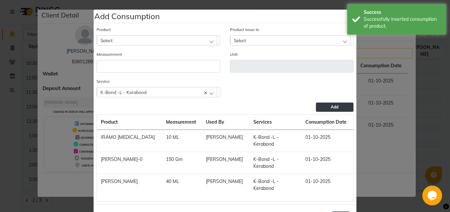
click at [338, 211] on button "Close" at bounding box center [341, 216] width 18 height 10
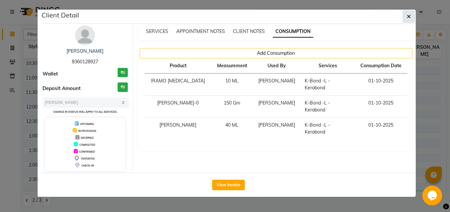
click at [409, 15] on icon "button" at bounding box center [409, 16] width 4 height 5
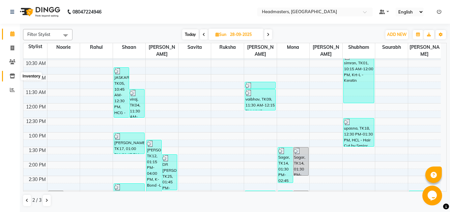
click at [13, 74] on icon at bounding box center [13, 76] width 6 height 5
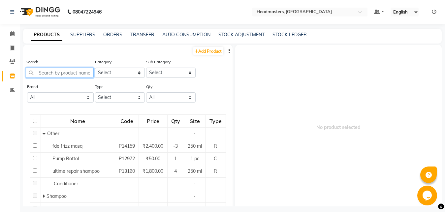
click at [48, 70] on input "text" at bounding box center [60, 73] width 68 height 10
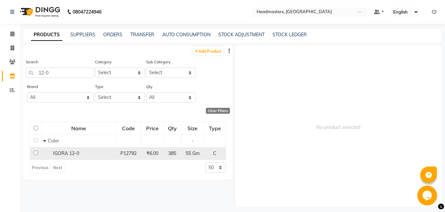
click at [80, 153] on div "IGORA 12-0" at bounding box center [78, 153] width 71 height 7
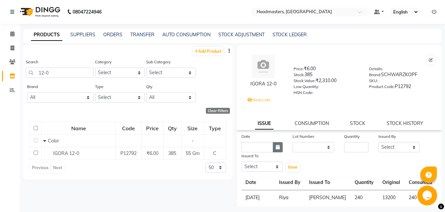
click at [276, 148] on icon "button" at bounding box center [278, 147] width 4 height 5
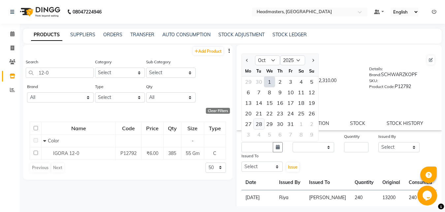
click at [259, 123] on div "28" at bounding box center [259, 124] width 11 height 11
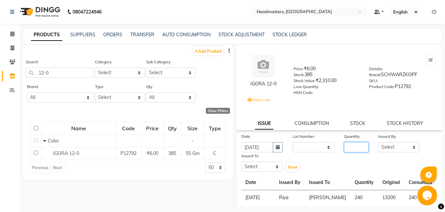
click at [348, 146] on input "number" at bounding box center [356, 147] width 24 height 10
click at [378, 142] on select "Select [PERSON_NAME] Amrita Amrita - Front Desk [PERSON_NAME] Gental Man Gulsha…" at bounding box center [399, 147] width 42 height 10
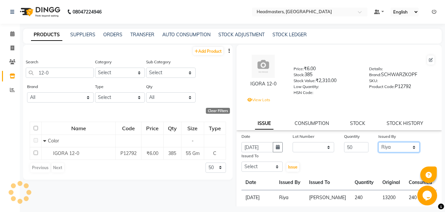
click option "Riya" at bounding box center [0, 0] width 0 height 0
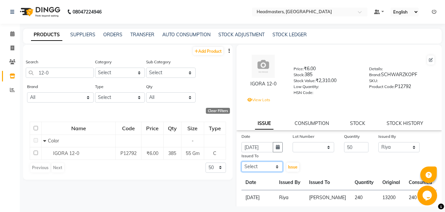
click at [241, 162] on select "Select [PERSON_NAME] Amrita Amrita - Front Desk [PERSON_NAME] Gental Man Gulsha…" at bounding box center [262, 167] width 42 height 10
click option "Mohit" at bounding box center [0, 0] width 0 height 0
click at [290, 167] on span "Issue" at bounding box center [293, 167] width 10 height 5
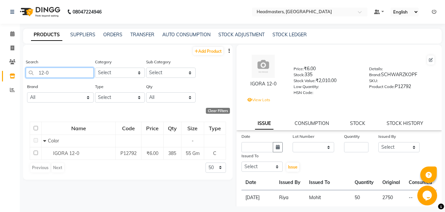
click at [57, 71] on input "12-0" at bounding box center [60, 73] width 68 height 10
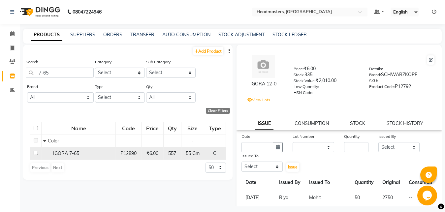
click at [85, 157] on div "IGORA 7-65" at bounding box center [78, 153] width 71 height 7
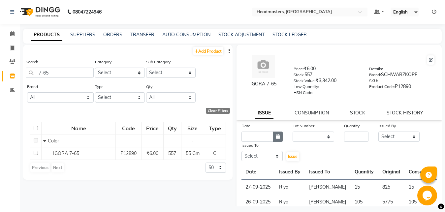
click at [276, 136] on icon "button" at bounding box center [278, 136] width 4 height 5
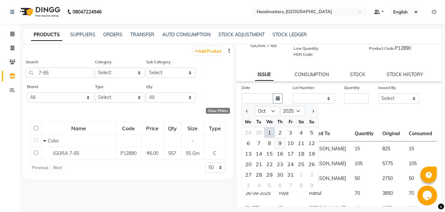
scroll to position [39, 0]
click at [262, 175] on div "28" at bounding box center [259, 174] width 11 height 11
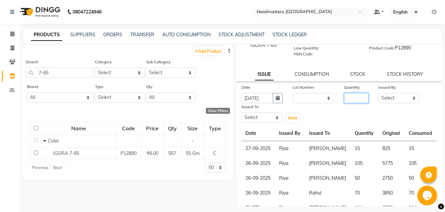
click at [345, 98] on input "number" at bounding box center [356, 98] width 24 height 10
click at [378, 93] on select "Select [PERSON_NAME] Amrita Amrita - Front Desk [PERSON_NAME] Gental Man Gulsha…" at bounding box center [399, 98] width 42 height 10
click option "Riya" at bounding box center [0, 0] width 0 height 0
click at [241, 112] on select "Select [PERSON_NAME] Amrita Amrita - Front Desk [PERSON_NAME] Gental Man Gulsha…" at bounding box center [262, 117] width 42 height 10
click option "Mohit" at bounding box center [0, 0] width 0 height 0
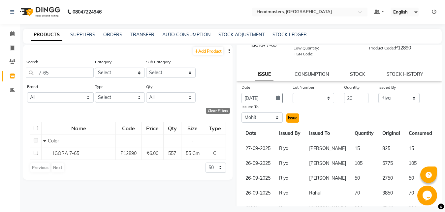
click at [290, 118] on span "Issue" at bounding box center [293, 117] width 10 height 5
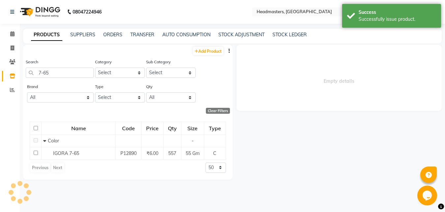
scroll to position [0, 0]
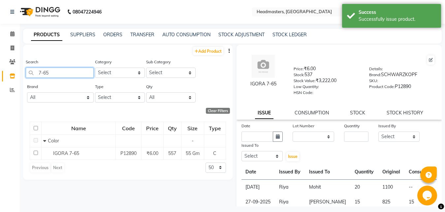
click at [58, 74] on input "7-65" at bounding box center [60, 73] width 68 height 10
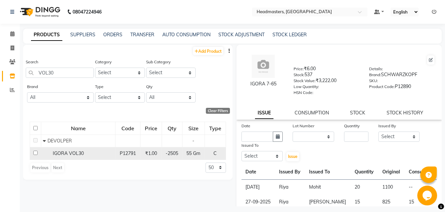
click at [76, 158] on td "IGORA VOL30" at bounding box center [78, 153] width 74 height 13
click at [99, 153] on div "IGORA VOL30" at bounding box center [78, 153] width 71 height 7
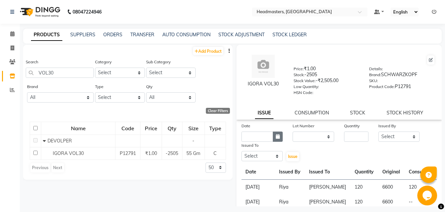
click at [276, 135] on icon "button" at bounding box center [278, 136] width 4 height 5
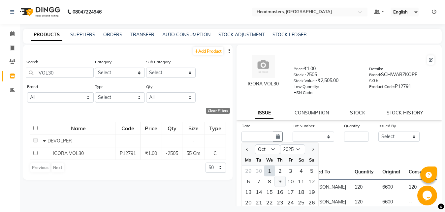
scroll to position [42, 0]
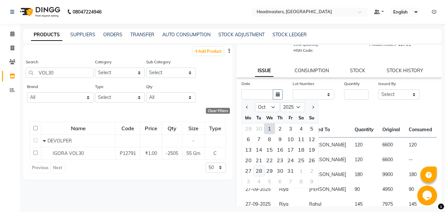
click at [259, 171] on div "28" at bounding box center [259, 171] width 11 height 11
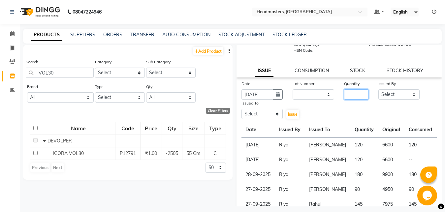
click at [345, 95] on input "number" at bounding box center [356, 94] width 24 height 10
click at [378, 89] on select "Select [PERSON_NAME] Amrita Amrita - Front Desk [PERSON_NAME] Gental Man Gulsha…" at bounding box center [399, 94] width 42 height 10
click option "Riya" at bounding box center [0, 0] width 0 height 0
click at [241, 109] on select "Select [PERSON_NAME] Amrita Amrita - Front Desk [PERSON_NAME] Gental Man Gulsha…" at bounding box center [262, 114] width 42 height 10
click option "Mohit" at bounding box center [0, 0] width 0 height 0
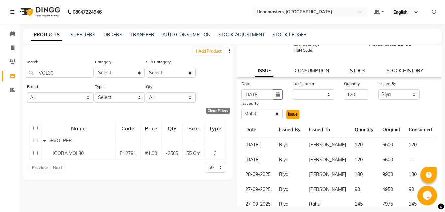
click at [290, 113] on span "Issue" at bounding box center [293, 114] width 10 height 5
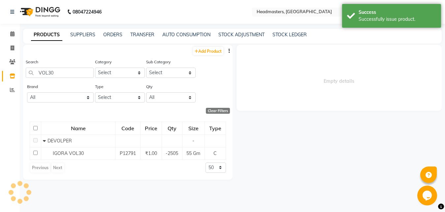
scroll to position [0, 0]
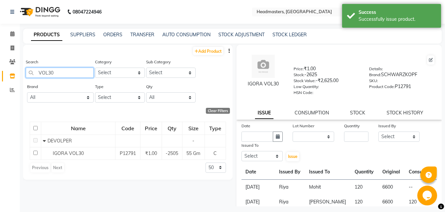
click at [66, 70] on input "VOL30" at bounding box center [60, 73] width 68 height 10
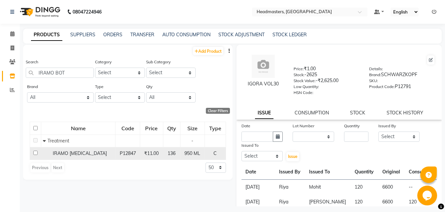
click at [95, 152] on div "IRAMO [MEDICAL_DATA]" at bounding box center [78, 153] width 71 height 7
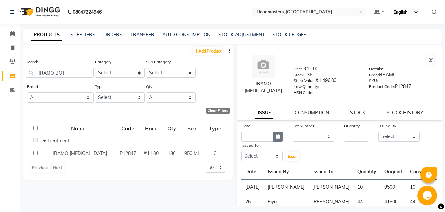
click at [276, 136] on icon "button" at bounding box center [278, 136] width 4 height 5
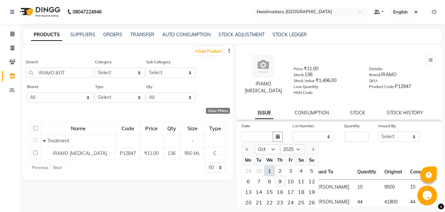
scroll to position [36, 0]
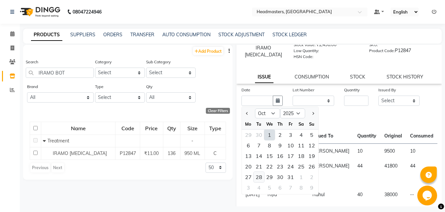
click at [260, 179] on div "28" at bounding box center [259, 177] width 11 height 11
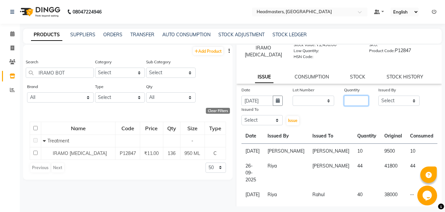
click at [345, 101] on input "number" at bounding box center [356, 101] width 24 height 10
click at [378, 96] on select "Select [PERSON_NAME] Amrita Amrita - Front Desk [PERSON_NAME] Gental Man Gulsha…" at bounding box center [399, 101] width 42 height 10
click option "Riya" at bounding box center [0, 0] width 0 height 0
click at [241, 115] on select "Select [PERSON_NAME] Amrita Amrita - Front Desk [PERSON_NAME] Gental Man Gulsha…" at bounding box center [262, 120] width 42 height 10
click option "Mohit" at bounding box center [0, 0] width 0 height 0
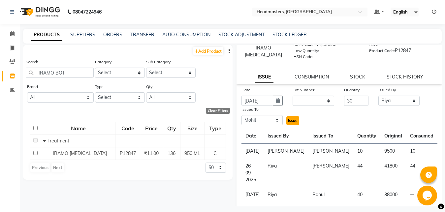
click at [291, 121] on span "Issue" at bounding box center [293, 120] width 10 height 5
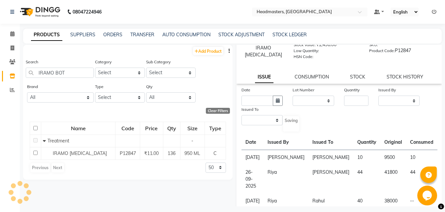
scroll to position [0, 0]
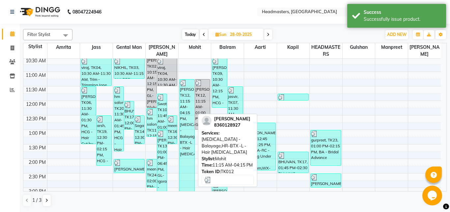
scroll to position [74, 0]
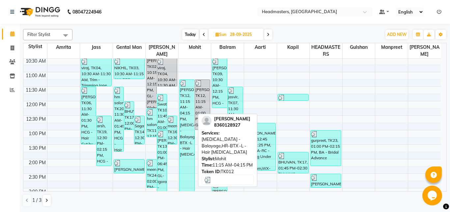
click at [188, 117] on div "[PERSON_NAME], TK12, 11:15 AM-04:15 PM, [MEDICAL_DATA] - Balayage,HR-BTX -L - H…" at bounding box center [187, 152] width 15 height 144
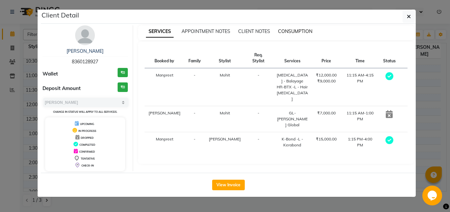
click at [293, 32] on span "CONSUMPTION" at bounding box center [295, 31] width 34 height 6
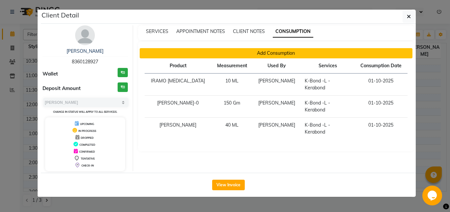
click at [276, 52] on button "Add Consumption" at bounding box center [276, 53] width 273 height 10
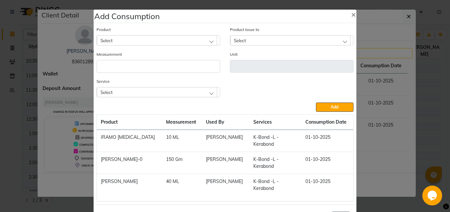
click at [125, 40] on div "Select" at bounding box center [157, 40] width 120 height 10
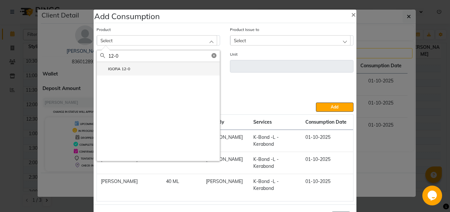
click at [147, 73] on li "IGORA 12-0" at bounding box center [158, 69] width 123 height 14
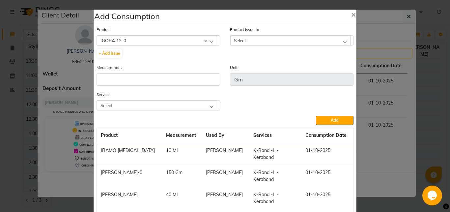
click at [249, 37] on div "Select" at bounding box center [290, 40] width 120 height 10
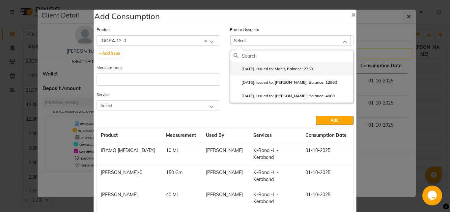
click at [258, 73] on li "[DATE], Issued to: Mohit, Balance: 2750" at bounding box center [291, 69] width 123 height 14
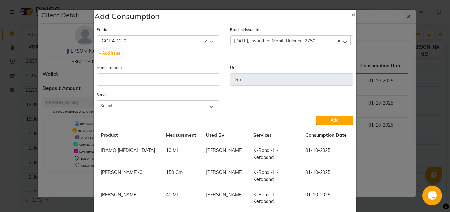
click at [148, 72] on div "Measurement" at bounding box center [159, 75] width 124 height 22
click at [147, 76] on input "number" at bounding box center [159, 79] width 124 height 13
click at [211, 109] on div "Select" at bounding box center [157, 105] width 120 height 10
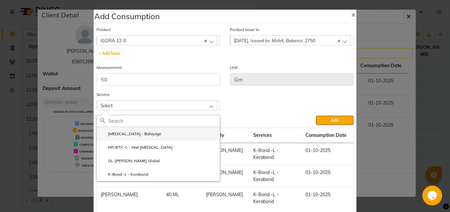
click at [173, 133] on li "[MEDICAL_DATA] - Balayage" at bounding box center [158, 134] width 123 height 14
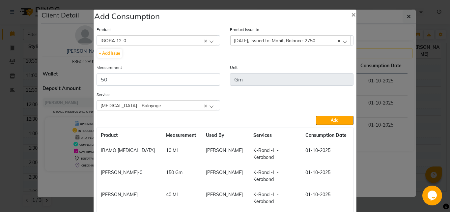
click at [320, 115] on div "Service [MEDICAL_DATA] - Balayage [MEDICAL_DATA] - Balayage HR-BTX -L - Hair [M…" at bounding box center [225, 103] width 267 height 25
click at [322, 123] on button "Add" at bounding box center [335, 120] width 38 height 9
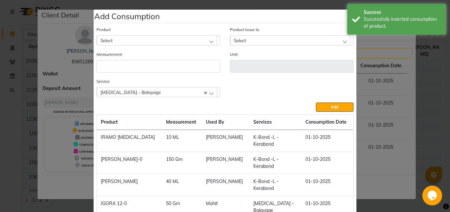
click at [155, 40] on div "Select" at bounding box center [157, 40] width 120 height 10
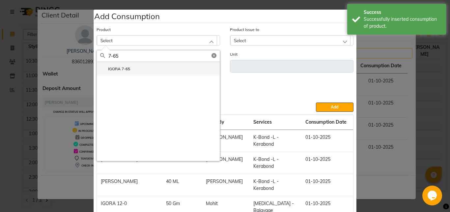
click at [154, 74] on li "IGORA 7-65" at bounding box center [158, 69] width 123 height 14
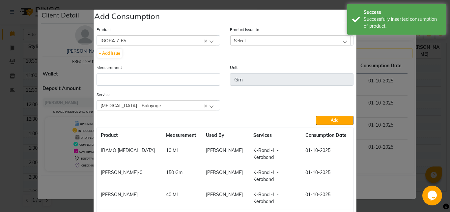
click at [245, 39] on div "Select" at bounding box center [290, 40] width 120 height 10
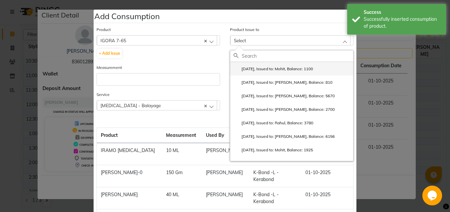
click at [269, 70] on label "[DATE], Issued to: Mohit, Balance: 1100" at bounding box center [273, 69] width 79 height 6
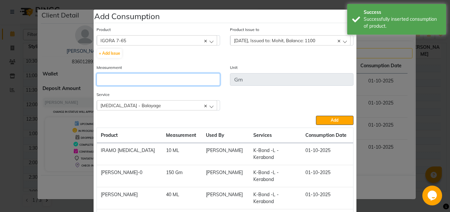
click at [168, 76] on input "number" at bounding box center [159, 79] width 124 height 13
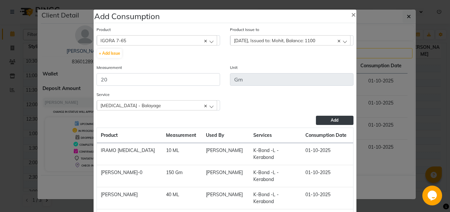
click at [316, 118] on button "Add" at bounding box center [335, 120] width 38 height 9
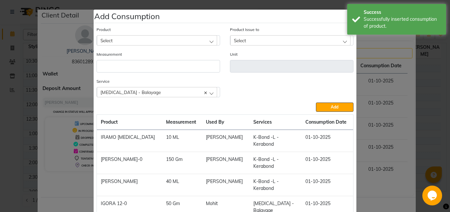
click at [138, 43] on div "Select" at bounding box center [157, 40] width 120 height 10
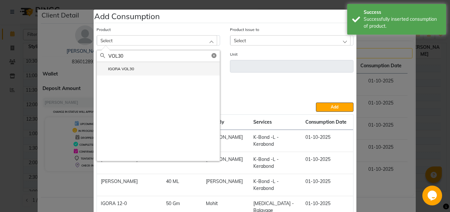
click at [135, 70] on li "IGORA VOL30" at bounding box center [158, 69] width 123 height 14
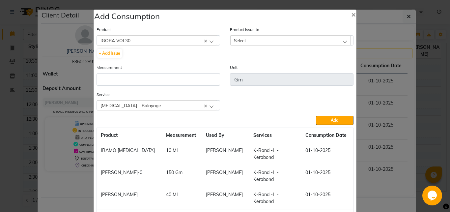
click at [250, 41] on div "Select" at bounding box center [290, 40] width 120 height 10
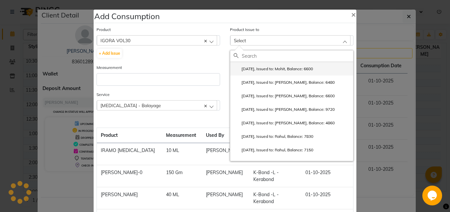
click at [264, 69] on label "[DATE], Issued to: Mohit, Balance: 6600" at bounding box center [273, 69] width 79 height 6
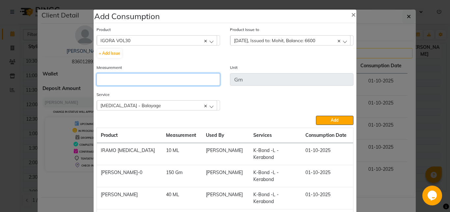
click at [173, 81] on input "number" at bounding box center [159, 79] width 124 height 13
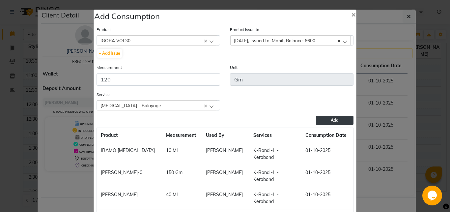
click at [318, 120] on button "Add" at bounding box center [335, 120] width 38 height 9
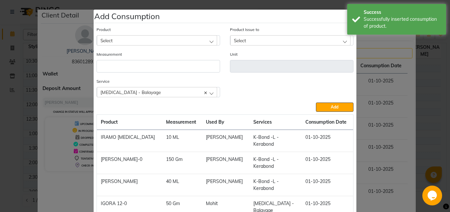
click at [129, 41] on div "Select" at bounding box center [157, 40] width 120 height 10
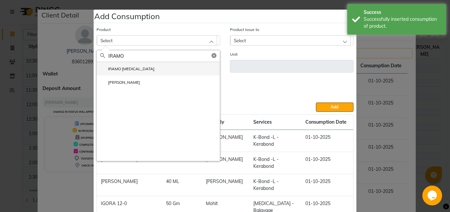
click at [137, 69] on li "IRAMO [MEDICAL_DATA]" at bounding box center [158, 69] width 123 height 14
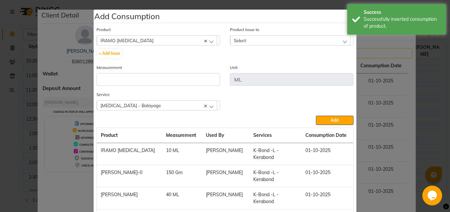
click at [262, 42] on div "Select" at bounding box center [290, 40] width 120 height 10
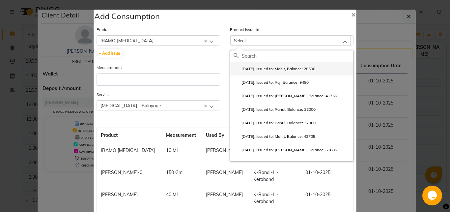
click at [258, 68] on label "[DATE], Issued to: Mohit, Balance: 28500" at bounding box center [275, 69] width 82 height 6
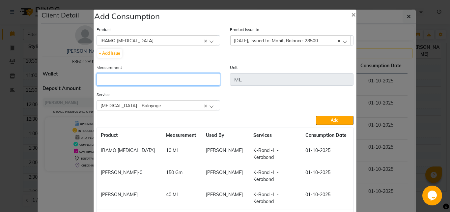
click at [167, 75] on input "number" at bounding box center [159, 79] width 124 height 13
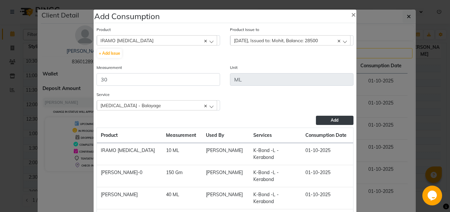
click at [344, 120] on button "Add" at bounding box center [335, 120] width 38 height 9
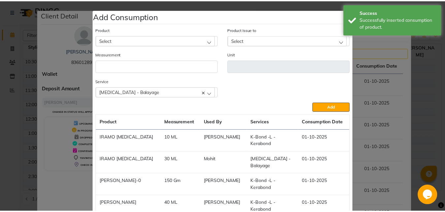
scroll to position [66, 0]
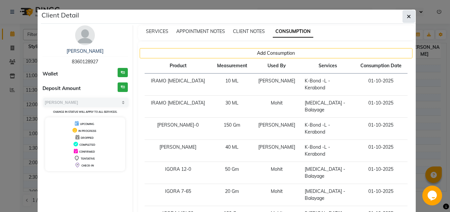
click at [408, 16] on icon "button" at bounding box center [409, 16] width 4 height 5
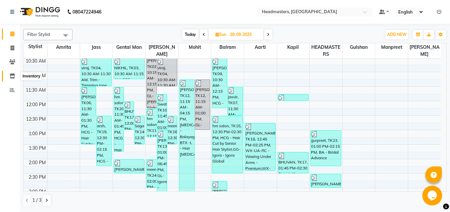
click at [11, 74] on span at bounding box center [13, 77] width 12 height 8
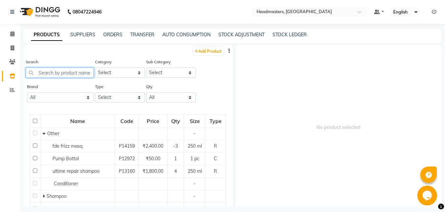
click at [44, 76] on input "text" at bounding box center [60, 73] width 68 height 10
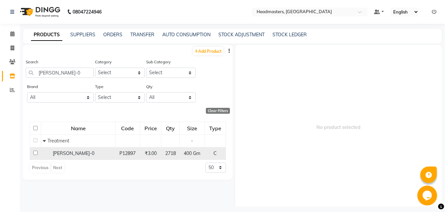
click at [64, 155] on span "[PERSON_NAME]-0" at bounding box center [74, 153] width 42 height 6
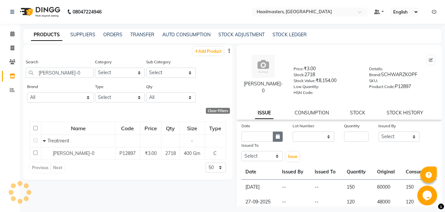
click at [276, 137] on icon "button" at bounding box center [278, 136] width 4 height 5
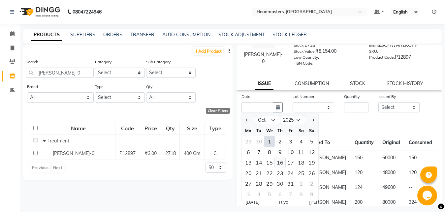
scroll to position [30, 0]
click at [254, 180] on div "28" at bounding box center [259, 183] width 11 height 11
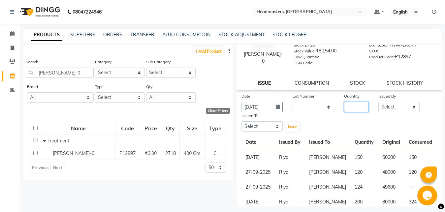
click at [344, 109] on input "number" at bounding box center [356, 107] width 24 height 10
click at [378, 102] on select "Select [PERSON_NAME] Amrita Amrita - Front Desk [PERSON_NAME] Gental Man Gulsha…" at bounding box center [399, 107] width 42 height 10
click option "Riya" at bounding box center [0, 0] width 0 height 0
click at [241, 121] on select "Select [PERSON_NAME] Amrita Amrita - Front Desk [PERSON_NAME] Gental Man Gulsha…" at bounding box center [262, 126] width 42 height 10
click option "[PERSON_NAME]" at bounding box center [0, 0] width 0 height 0
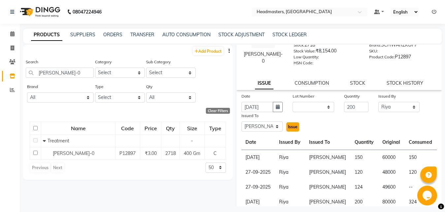
click at [291, 125] on span "Issue" at bounding box center [293, 126] width 10 height 5
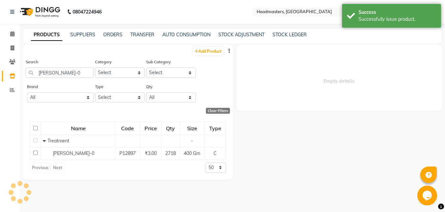
scroll to position [0, 0]
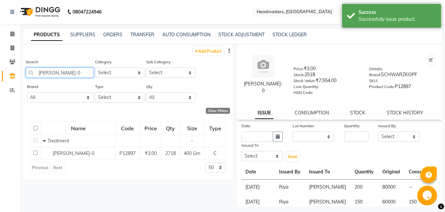
click at [63, 71] on input "[PERSON_NAME]-0" at bounding box center [60, 73] width 68 height 10
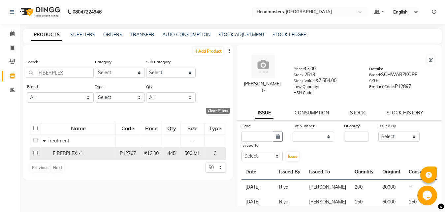
click at [90, 155] on div "FIBERPLEX -1" at bounding box center [78, 153] width 71 height 7
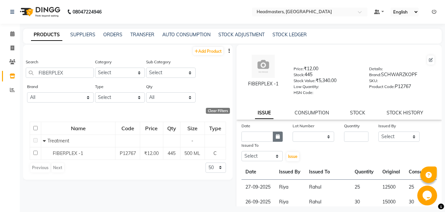
click at [276, 138] on icon "button" at bounding box center [278, 136] width 4 height 5
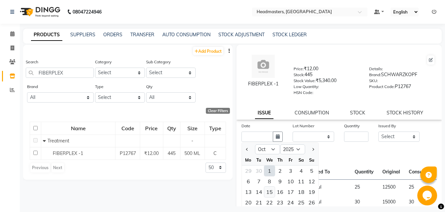
scroll to position [33, 0]
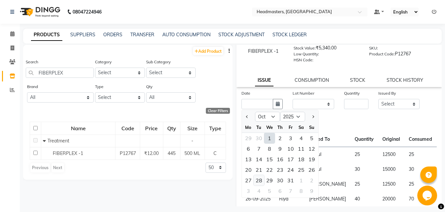
click at [259, 179] on div "28" at bounding box center [259, 180] width 11 height 11
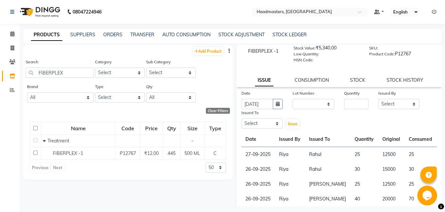
click at [341, 105] on div "Quantity" at bounding box center [356, 99] width 34 height 19
click at [348, 104] on input "number" at bounding box center [356, 104] width 24 height 10
click at [378, 99] on select "Select [PERSON_NAME] Amrita Amrita - Front Desk [PERSON_NAME] Gental Man Gulsha…" at bounding box center [399, 104] width 42 height 10
click option "Riya" at bounding box center [0, 0] width 0 height 0
click at [241, 118] on select "Select [PERSON_NAME] Amrita Amrita - Front Desk [PERSON_NAME] Gental Man Gulsha…" at bounding box center [262, 123] width 42 height 10
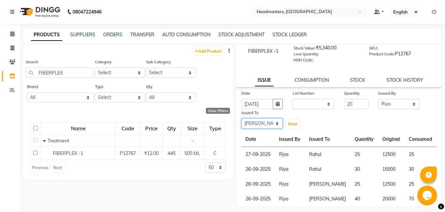
click option "[PERSON_NAME]" at bounding box center [0, 0] width 0 height 0
click at [288, 124] on span "Issue" at bounding box center [293, 123] width 10 height 5
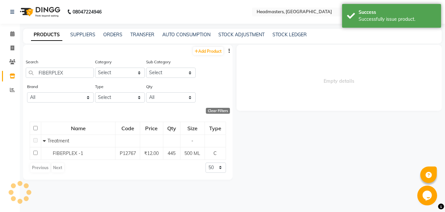
scroll to position [0, 0]
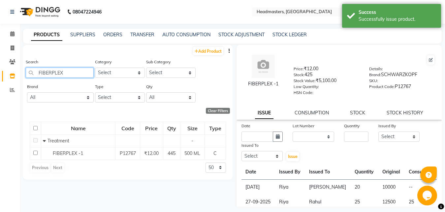
click at [70, 74] on input "FIBERPLEX" at bounding box center [60, 73] width 68 height 10
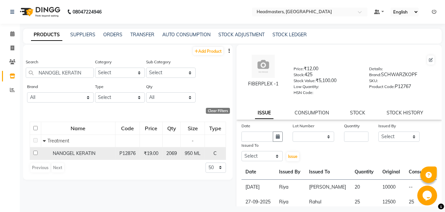
click at [86, 154] on span "NANOGEL KERATIN" at bounding box center [74, 153] width 43 height 6
click at [138, 152] on td "P12876" at bounding box center [127, 153] width 24 height 13
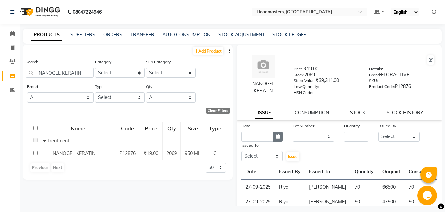
click at [273, 135] on button "button" at bounding box center [278, 137] width 10 height 10
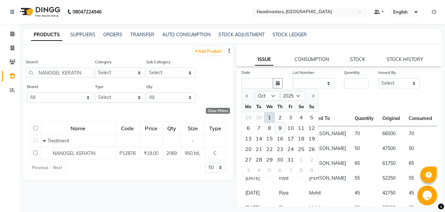
scroll to position [53, 0]
click at [258, 157] on div "28" at bounding box center [259, 159] width 11 height 11
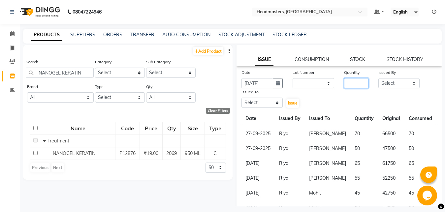
click at [347, 85] on input "number" at bounding box center [356, 83] width 24 height 10
click at [378, 78] on select "Select [PERSON_NAME] Amrita Amrita - Front Desk [PERSON_NAME] Gental Man Gulsha…" at bounding box center [399, 83] width 42 height 10
click option "Riya" at bounding box center [0, 0] width 0 height 0
click at [241, 98] on select "Select [PERSON_NAME] Amrita Amrita - Front Desk [PERSON_NAME] Gental Man Gulsha…" at bounding box center [262, 103] width 42 height 10
click option "[PERSON_NAME]" at bounding box center [0, 0] width 0 height 0
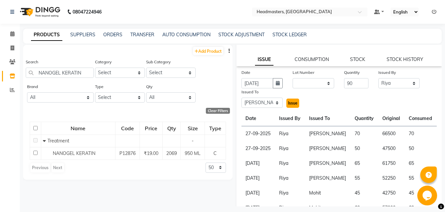
click at [290, 104] on span "Issue" at bounding box center [293, 103] width 10 height 5
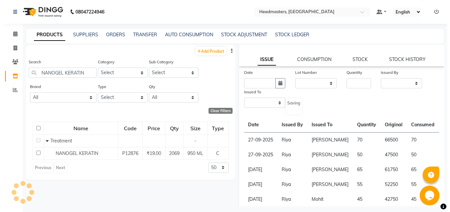
scroll to position [0, 0]
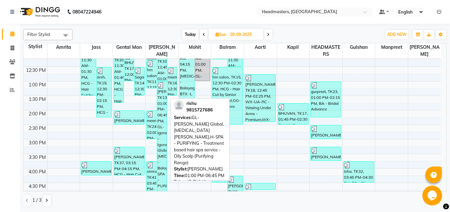
scroll to position [126, 0]
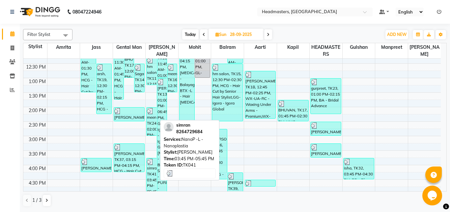
click at [152, 175] on div "simran, TK41, 03:45 PM-05:45 PM, NanoP -L - Nanoplastia" at bounding box center [152, 186] width 10 height 57
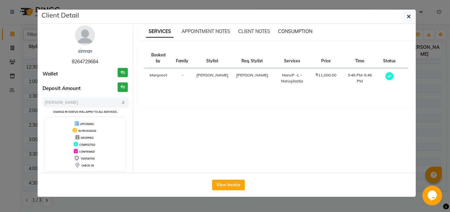
click at [299, 32] on span "CONSUMPTION" at bounding box center [295, 31] width 34 height 6
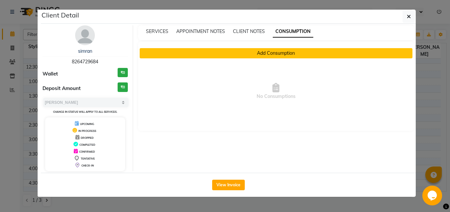
click at [278, 51] on button "Add Consumption" at bounding box center [276, 53] width 273 height 10
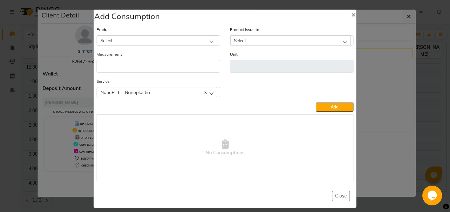
click at [135, 35] on div "Select" at bounding box center [159, 40] width 124 height 10
click at [129, 39] on div "Select" at bounding box center [157, 40] width 120 height 10
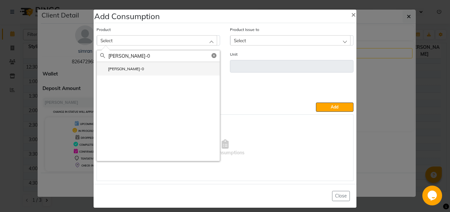
click at [134, 69] on li "[PERSON_NAME]-0" at bounding box center [158, 69] width 123 height 14
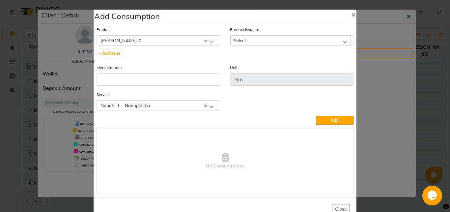
click at [261, 38] on div "Select" at bounding box center [290, 40] width 120 height 10
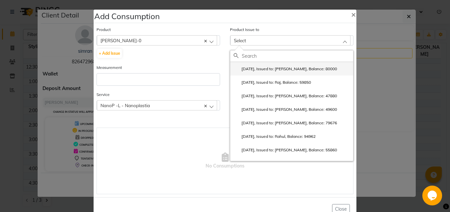
click at [264, 68] on label "[DATE], Issued to: [PERSON_NAME], Balance: 80000" at bounding box center [286, 69] width 104 height 6
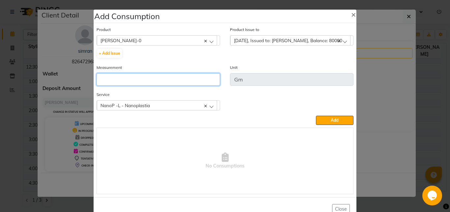
click at [154, 76] on input "number" at bounding box center [159, 79] width 124 height 13
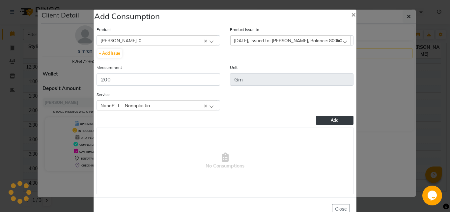
click at [326, 119] on button "Add" at bounding box center [335, 120] width 38 height 9
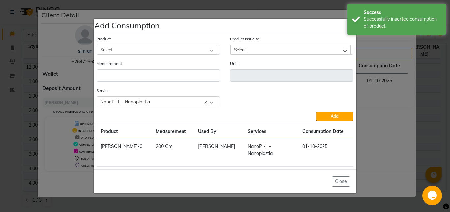
click at [132, 53] on div "Select" at bounding box center [157, 50] width 120 height 10
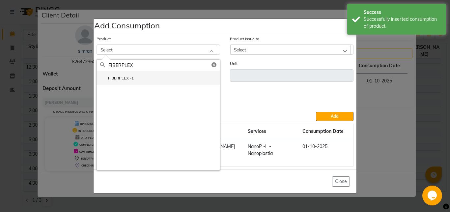
click at [152, 85] on li "FIBERPLEX -1" at bounding box center [158, 78] width 123 height 14
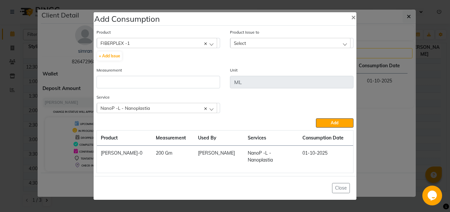
click at [258, 46] on div "Select" at bounding box center [290, 43] width 120 height 10
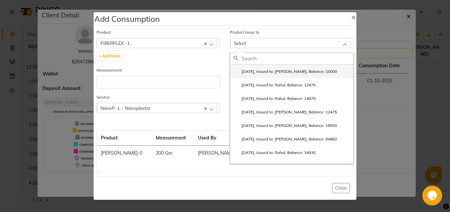
click at [269, 74] on label "[DATE], Issued to: [PERSON_NAME], Balance: 10000" at bounding box center [286, 72] width 104 height 6
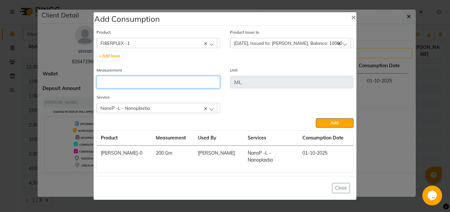
click at [161, 83] on input "number" at bounding box center [159, 82] width 124 height 13
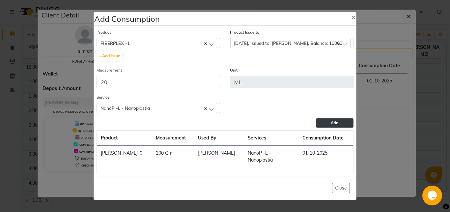
click at [335, 125] on span "Add" at bounding box center [335, 122] width 8 height 5
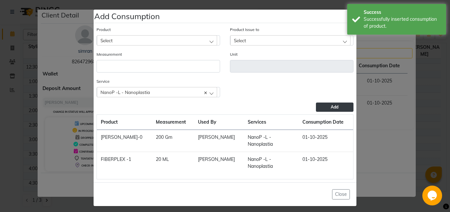
click at [136, 45] on div "Select" at bounding box center [157, 40] width 120 height 10
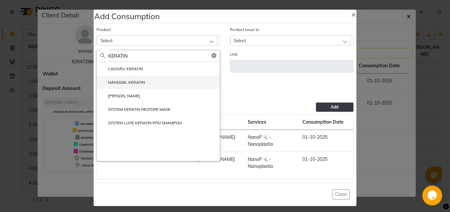
click at [150, 89] on li "NANOGEL KERATIN" at bounding box center [158, 83] width 123 height 14
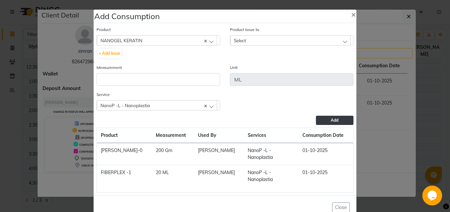
click at [263, 42] on div "Select" at bounding box center [290, 40] width 120 height 10
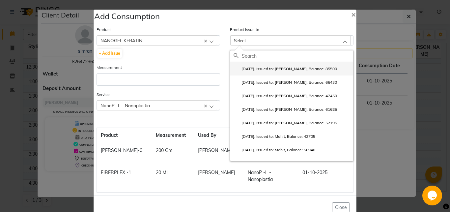
click at [261, 67] on label "[DATE], Issued to: [PERSON_NAME], Balance: 85500" at bounding box center [286, 69] width 104 height 6
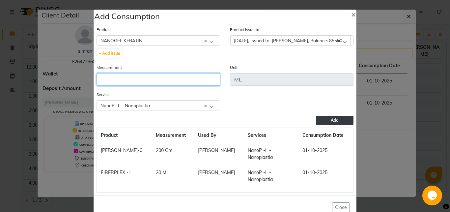
click at [165, 77] on input "number" at bounding box center [159, 79] width 124 height 13
click at [321, 117] on button "Add" at bounding box center [335, 120] width 38 height 9
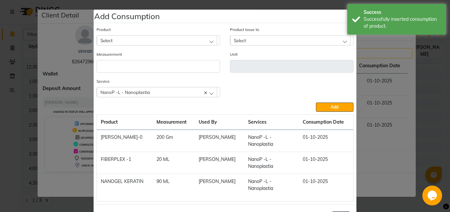
click at [337, 211] on button "Close" at bounding box center [341, 216] width 18 height 10
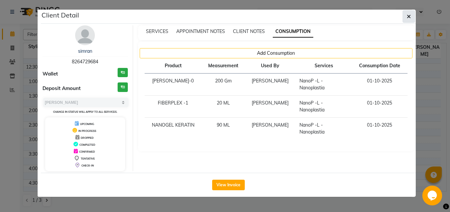
click at [409, 12] on button "button" at bounding box center [409, 16] width 13 height 13
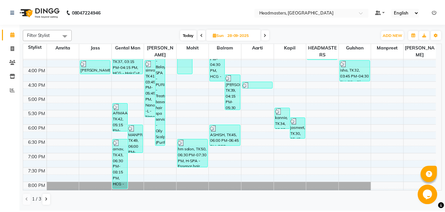
scroll to position [273, 0]
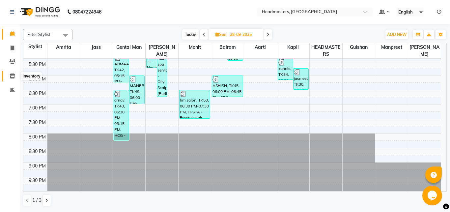
click at [13, 76] on icon at bounding box center [13, 76] width 6 height 5
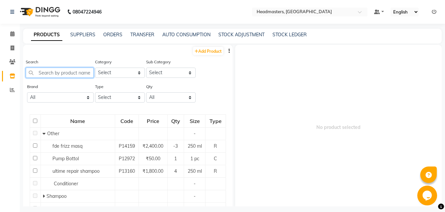
click at [43, 74] on input "text" at bounding box center [60, 73] width 68 height 10
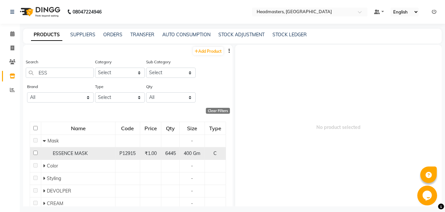
click at [69, 154] on span "ESSENCE MASK" at bounding box center [70, 153] width 35 height 6
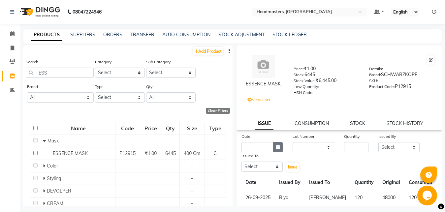
click at [276, 149] on icon "button" at bounding box center [278, 147] width 4 height 5
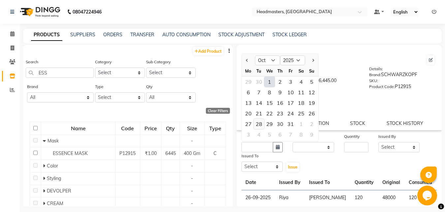
click at [261, 125] on div "28" at bounding box center [259, 124] width 11 height 11
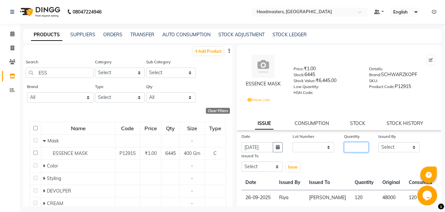
click at [344, 146] on input "number" at bounding box center [356, 147] width 24 height 10
click at [378, 142] on select "Select [PERSON_NAME] Amrita Amrita - Front Desk [PERSON_NAME] Gental Man Gulsha…" at bounding box center [399, 147] width 42 height 10
click option "Riya" at bounding box center [0, 0] width 0 height 0
click at [241, 162] on select "Select [PERSON_NAME] Amrita Amrita - Front Desk [PERSON_NAME] Gental Man Gulsha…" at bounding box center [262, 167] width 42 height 10
click option "Mohit" at bounding box center [0, 0] width 0 height 0
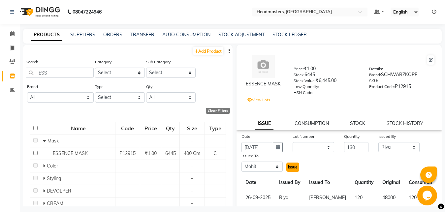
click at [288, 168] on span "Issue" at bounding box center [293, 167] width 10 height 5
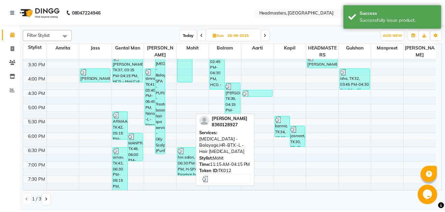
scroll to position [221, 0]
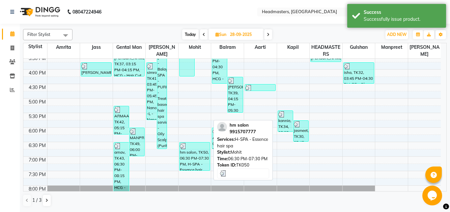
click at [189, 158] on div "hm salon, TK50, 06:30 PM-07:30 PM, H-SPA - Essence hair spa" at bounding box center [195, 156] width 30 height 28
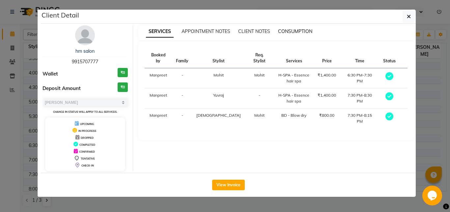
click at [288, 32] on span "CONSUMPTION" at bounding box center [295, 31] width 34 height 6
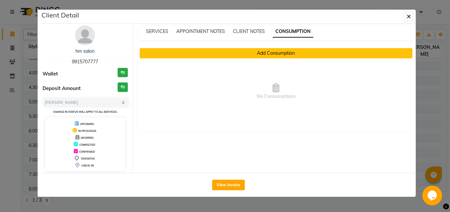
click at [249, 52] on button "Add Consumption" at bounding box center [276, 53] width 273 height 10
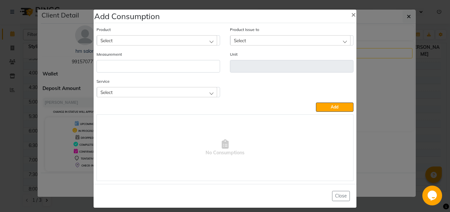
click at [155, 39] on div "Select" at bounding box center [157, 40] width 120 height 10
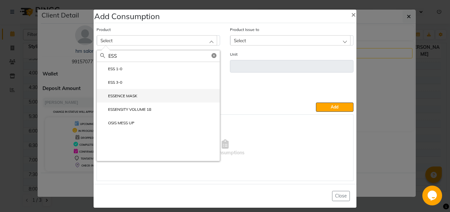
click at [150, 96] on li "ESSENCE MASK" at bounding box center [158, 96] width 123 height 14
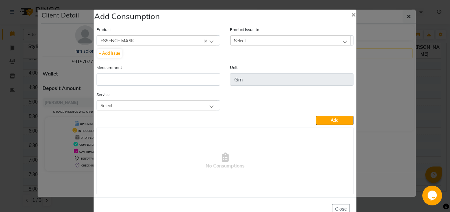
click at [241, 39] on span "Select" at bounding box center [240, 41] width 12 height 6
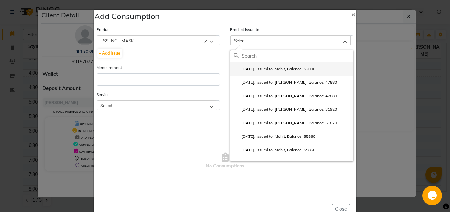
click at [270, 69] on label "[DATE], Issued to: Mohit, Balance: 52000" at bounding box center [275, 69] width 82 height 6
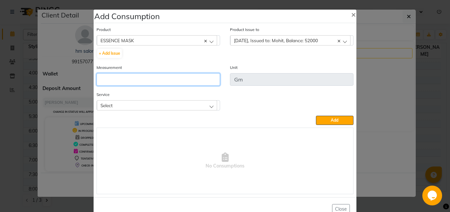
click at [144, 79] on input "number" at bounding box center [159, 79] width 124 height 13
click at [192, 106] on div "Select" at bounding box center [157, 105] width 120 height 10
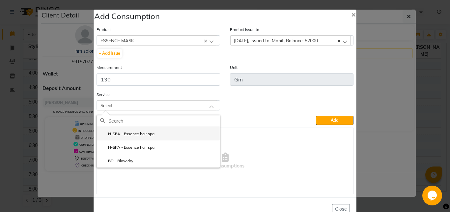
click at [171, 134] on li "H-SPA - Essence hair spa" at bounding box center [158, 134] width 123 height 14
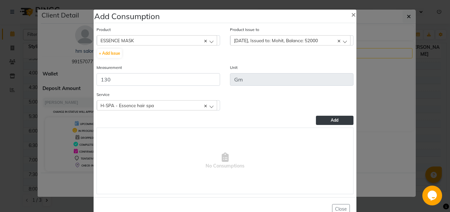
click at [319, 118] on button "Add" at bounding box center [335, 120] width 38 height 9
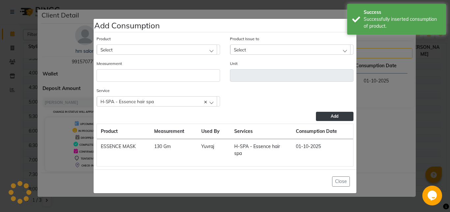
click at [319, 118] on button "Add" at bounding box center [335, 116] width 38 height 9
click at [344, 181] on button "Close" at bounding box center [341, 181] width 18 height 10
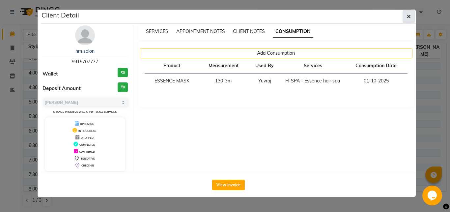
click at [411, 15] on button "button" at bounding box center [409, 16] width 13 height 13
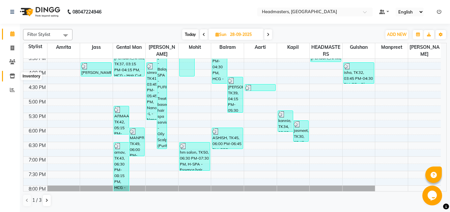
click at [14, 73] on span at bounding box center [13, 77] width 12 height 8
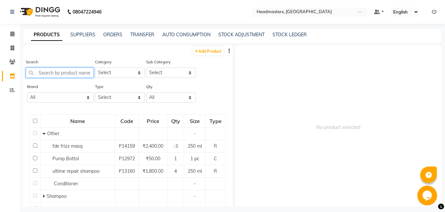
click at [40, 72] on input "text" at bounding box center [60, 73] width 68 height 10
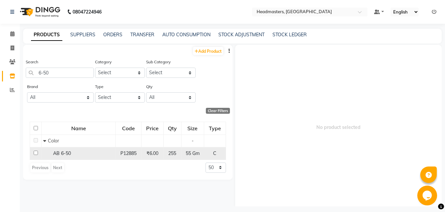
click at [77, 150] on div "AB 6-50" at bounding box center [78, 153] width 71 height 7
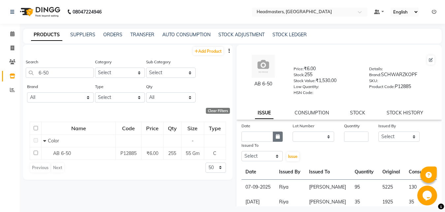
click at [276, 136] on icon "button" at bounding box center [278, 136] width 4 height 5
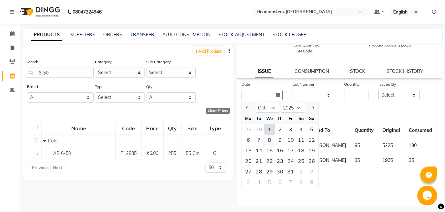
scroll to position [43, 0]
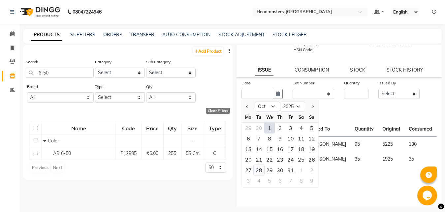
click at [259, 172] on div "28" at bounding box center [259, 170] width 11 height 11
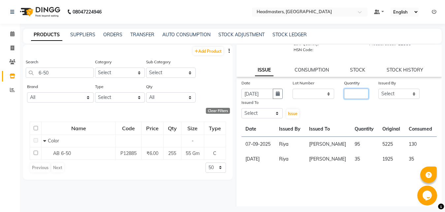
click at [348, 92] on input "number" at bounding box center [356, 94] width 24 height 10
click at [378, 89] on select "Select [PERSON_NAME] Amrita Amrita - Front Desk [PERSON_NAME] Gental Man Gulsha…" at bounding box center [399, 94] width 42 height 10
click option "Riya" at bounding box center [0, 0] width 0 height 0
click at [241, 108] on select "Select [PERSON_NAME] Amrita Amrita - Front Desk [PERSON_NAME] Gental Man Gulsha…" at bounding box center [262, 113] width 42 height 10
click option "[PERSON_NAME]" at bounding box center [0, 0] width 0 height 0
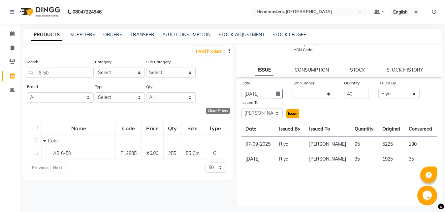
click at [292, 112] on span "Issue" at bounding box center [293, 113] width 10 height 5
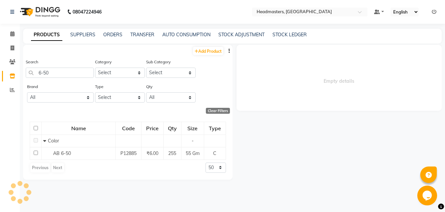
scroll to position [0, 0]
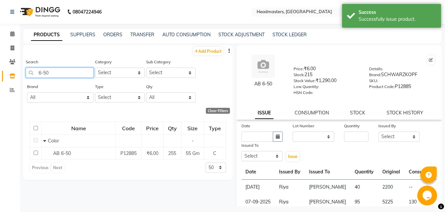
click at [55, 73] on input "6-50" at bounding box center [60, 73] width 68 height 10
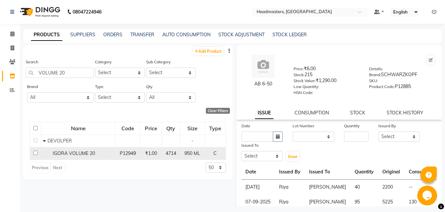
click at [97, 155] on div "IGORA VOLUME 20" at bounding box center [78, 153] width 71 height 7
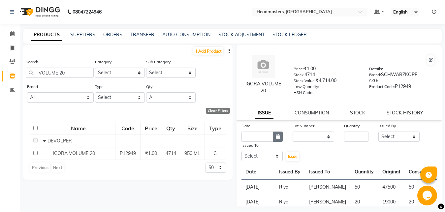
click at [278, 137] on icon "button" at bounding box center [278, 136] width 4 height 5
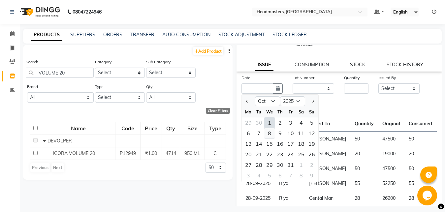
scroll to position [48, 0]
click at [259, 165] on div "28" at bounding box center [259, 164] width 11 height 11
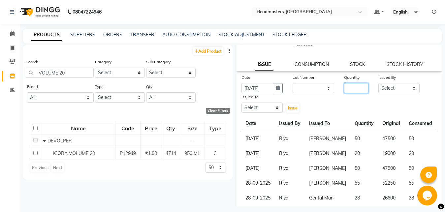
click at [345, 89] on input "number" at bounding box center [356, 88] width 24 height 10
click at [378, 83] on select "Select [PERSON_NAME] Amrita Amrita - Front Desk [PERSON_NAME] Gental Man Gulsha…" at bounding box center [399, 88] width 42 height 10
click option "Riya" at bounding box center [0, 0] width 0 height 0
click at [241, 103] on select "Select [PERSON_NAME] Amrita Amrita - Front Desk [PERSON_NAME] Gental Man Gulsha…" at bounding box center [262, 108] width 42 height 10
click option "[PERSON_NAME]" at bounding box center [0, 0] width 0 height 0
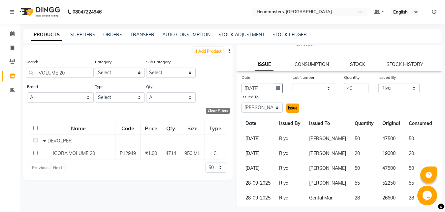
click at [289, 107] on span "Issue" at bounding box center [293, 108] width 10 height 5
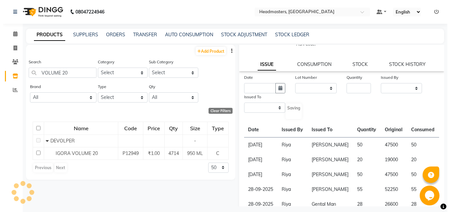
scroll to position [0, 0]
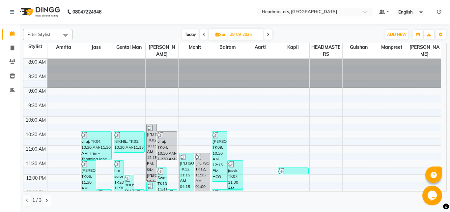
click at [46, 199] on icon at bounding box center [46, 200] width 3 height 4
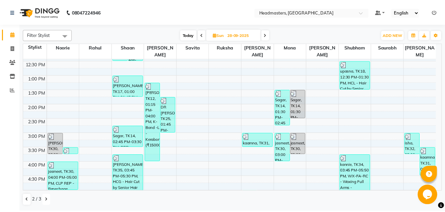
scroll to position [128, 0]
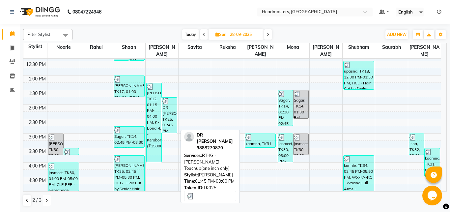
click at [167, 118] on div "DR [PERSON_NAME], TK25, 01:45 PM-03:00 PM, RT-IG - [PERSON_NAME] Touchup(one in…" at bounding box center [169, 115] width 15 height 35
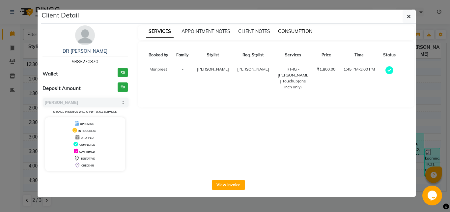
click at [290, 30] on span "CONSUMPTION" at bounding box center [295, 31] width 34 height 6
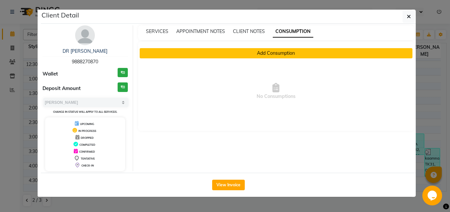
click at [248, 54] on button "Add Consumption" at bounding box center [276, 53] width 273 height 10
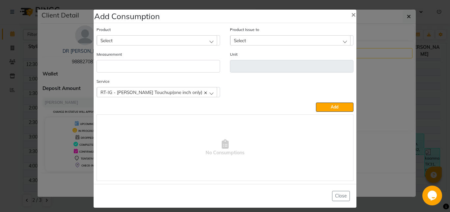
click at [194, 36] on div "Select" at bounding box center [157, 40] width 120 height 10
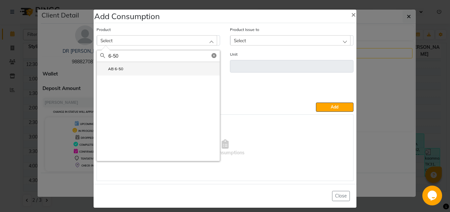
click at [168, 70] on li "AB 6-50" at bounding box center [158, 69] width 123 height 14
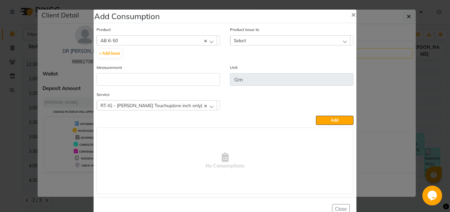
click at [237, 41] on span "Select" at bounding box center [240, 41] width 12 height 6
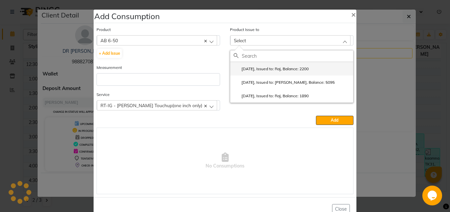
click at [252, 68] on label "[DATE], Issued to: Raj, Balance: 2200" at bounding box center [271, 69] width 75 height 6
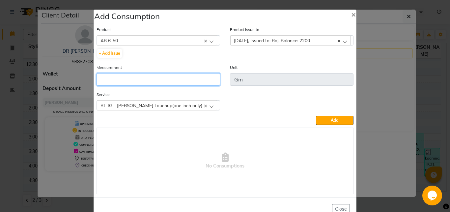
click at [160, 80] on input "number" at bounding box center [159, 79] width 124 height 13
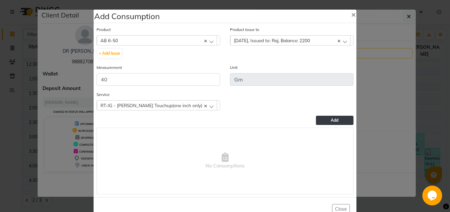
click at [319, 122] on button "Add" at bounding box center [335, 120] width 38 height 9
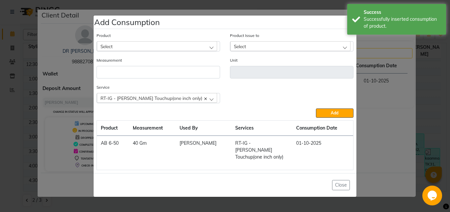
click at [123, 50] on div "Select" at bounding box center [157, 46] width 120 height 10
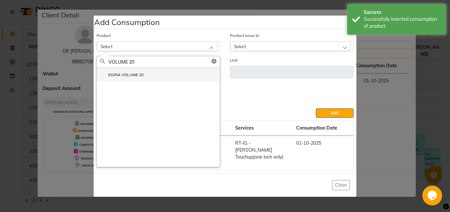
click at [142, 78] on label "IGORA VOLUME 20" at bounding box center [122, 75] width 44 height 6
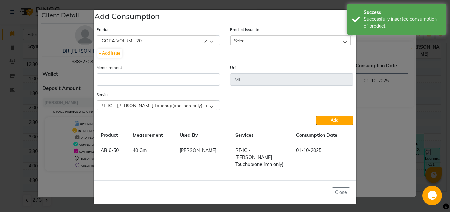
click at [251, 45] on div "Select" at bounding box center [290, 40] width 120 height 10
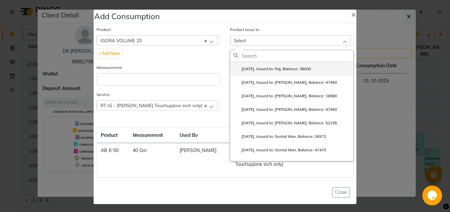
click at [263, 71] on label "[DATE], Issued to: Raj, Balance: 38000" at bounding box center [272, 69] width 77 height 6
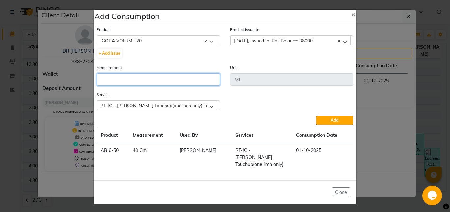
click at [158, 79] on input "number" at bounding box center [159, 79] width 124 height 13
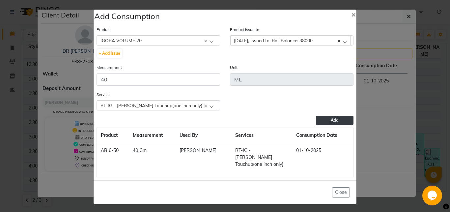
click at [325, 122] on button "Add" at bounding box center [335, 120] width 38 height 9
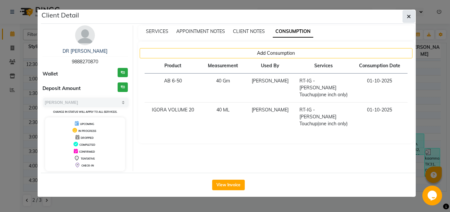
click at [411, 17] on button "button" at bounding box center [409, 16] width 13 height 13
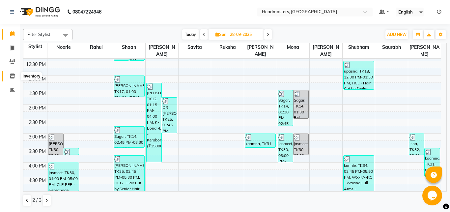
click at [13, 75] on icon at bounding box center [13, 76] width 6 height 5
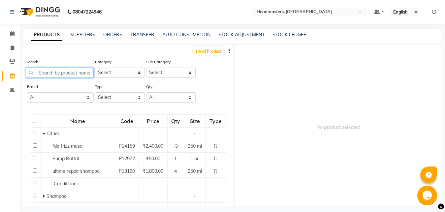
click at [43, 72] on input "text" at bounding box center [60, 73] width 68 height 10
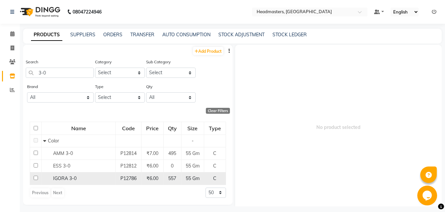
click at [83, 178] on div "IGORA 3-0" at bounding box center [78, 178] width 71 height 7
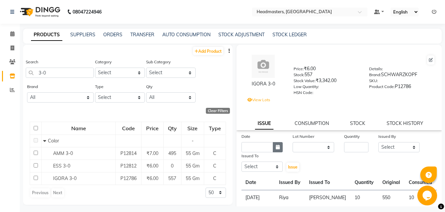
click at [277, 147] on icon "button" at bounding box center [278, 147] width 4 height 5
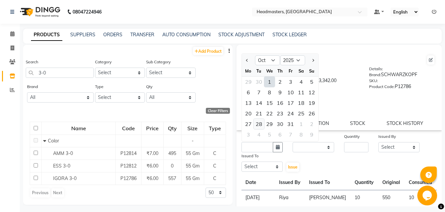
click at [259, 123] on div "28" at bounding box center [259, 124] width 11 height 11
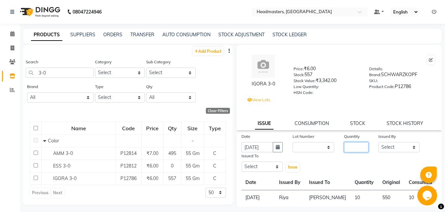
click at [346, 146] on input "number" at bounding box center [356, 147] width 24 height 10
click at [378, 142] on select "Select [PERSON_NAME] Amrita Amrita - Front Desk [PERSON_NAME] Gental Man Gulsha…" at bounding box center [399, 147] width 42 height 10
click option "Riya" at bounding box center [0, 0] width 0 height 0
click at [241, 162] on select "Select [PERSON_NAME] Amrita Amrita - Front Desk [PERSON_NAME] Gental Man Gulsha…" at bounding box center [262, 167] width 42 height 10
click option "Vansh" at bounding box center [0, 0] width 0 height 0
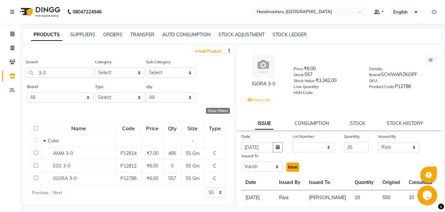
click at [289, 168] on span "Issue" at bounding box center [293, 167] width 10 height 5
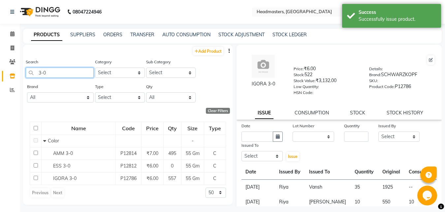
click at [59, 72] on input "3-0" at bounding box center [60, 73] width 68 height 10
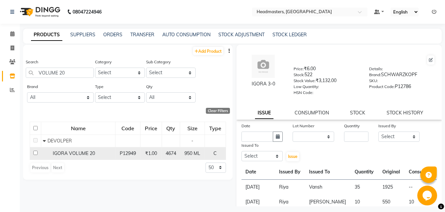
click at [86, 157] on div "IGORA VOLUME 20" at bounding box center [78, 153] width 71 height 7
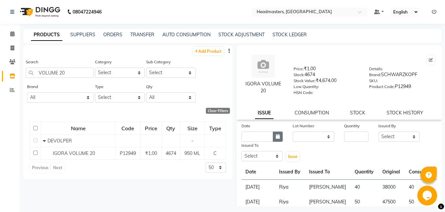
click at [276, 137] on icon "button" at bounding box center [278, 136] width 4 height 5
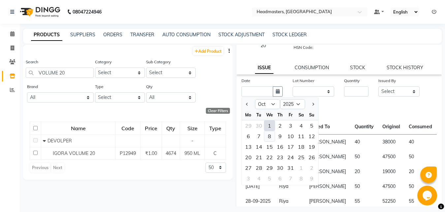
scroll to position [54, 0]
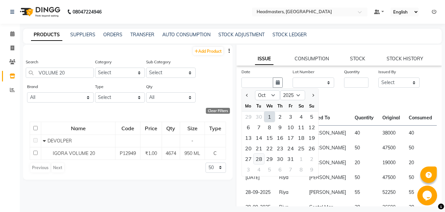
click at [260, 161] on div "28" at bounding box center [259, 159] width 11 height 11
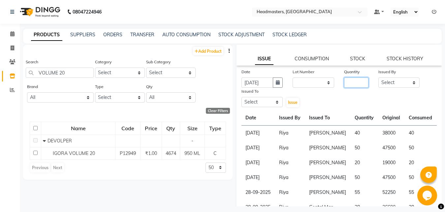
click at [344, 82] on input "number" at bounding box center [356, 82] width 24 height 10
click at [378, 77] on select "Select [PERSON_NAME] Amrita Amrita - Front Desk [PERSON_NAME] Gental Man Gulsha…" at bounding box center [399, 82] width 42 height 10
click option "Riya" at bounding box center [0, 0] width 0 height 0
click at [241, 97] on select "Select [PERSON_NAME] Amrita Amrita - Front Desk [PERSON_NAME] Gental Man Gulsha…" at bounding box center [262, 102] width 42 height 10
click option "Vansh" at bounding box center [0, 0] width 0 height 0
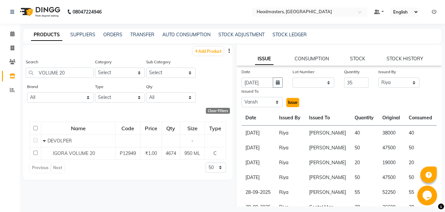
click at [290, 101] on span "Issue" at bounding box center [293, 102] width 10 height 5
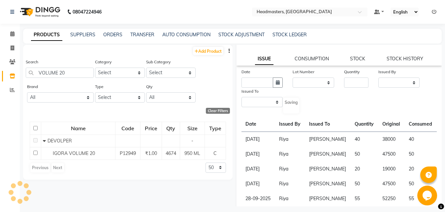
scroll to position [0, 0]
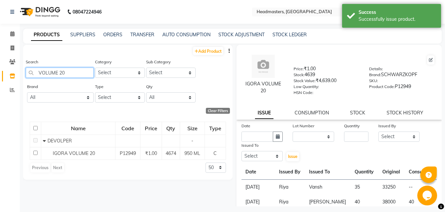
click at [77, 72] on input "VOLUME 20" at bounding box center [60, 73] width 68 height 10
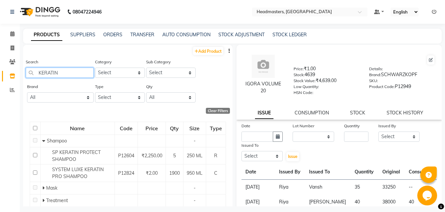
click at [38, 72] on input "KERATIN" at bounding box center [60, 73] width 68 height 10
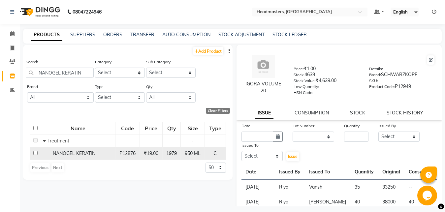
click at [79, 150] on td "NANOGEL KERATIN" at bounding box center [78, 153] width 74 height 13
click at [88, 153] on span "NANOGEL KERATIN" at bounding box center [74, 153] width 43 height 6
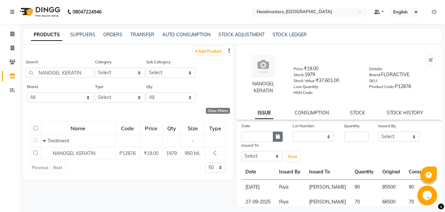
click at [277, 135] on icon "button" at bounding box center [278, 136] width 4 height 5
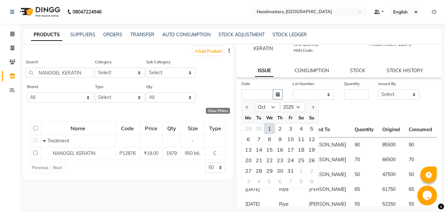
scroll to position [51, 0]
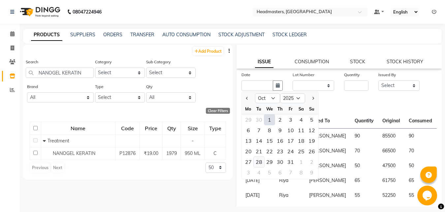
click at [260, 162] on div "28" at bounding box center [259, 162] width 11 height 11
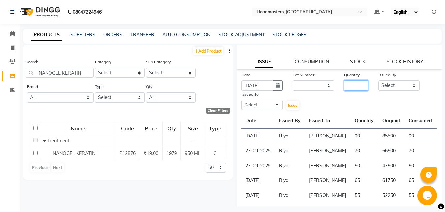
click at [348, 85] on input "number" at bounding box center [356, 85] width 24 height 10
click option "Riya" at bounding box center [0, 0] width 0 height 0
click at [241, 100] on select "Select [PERSON_NAME] Amrita Amrita - Front Desk [PERSON_NAME] Gental Man Gulsha…" at bounding box center [262, 105] width 42 height 10
click option "[PERSON_NAME]" at bounding box center [0, 0] width 0 height 0
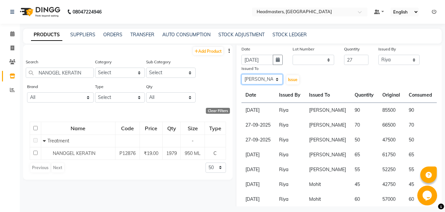
scroll to position [78, 0]
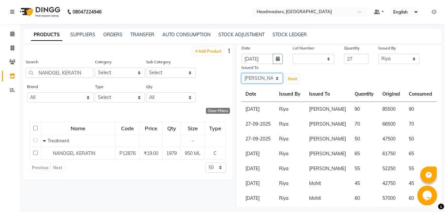
click at [241, 73] on select "Select [PERSON_NAME] Amrita Amrita - Front Desk [PERSON_NAME] Gental Man Gulsha…" at bounding box center [262, 78] width 42 height 10
click option "Vansh" at bounding box center [0, 0] width 0 height 0
click at [288, 81] on span "Issue" at bounding box center [293, 78] width 10 height 5
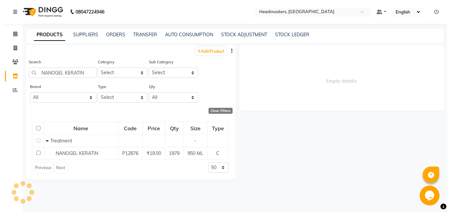
scroll to position [0, 0]
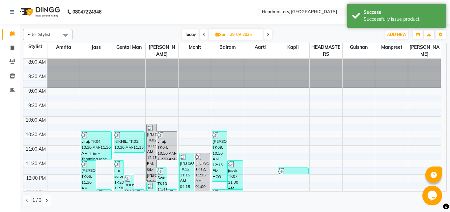
click at [46, 202] on icon at bounding box center [46, 200] width 3 height 4
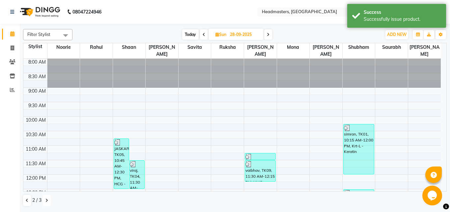
click at [46, 202] on icon at bounding box center [46, 200] width 3 height 4
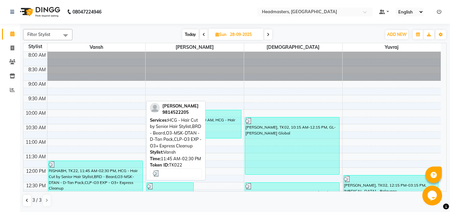
click at [81, 170] on div "RISHABH, TK22, 11:45 AM-02:30 PM, HCG - Hair Cut by Senior Hair Stylist,BRD - B…" at bounding box center [95, 200] width 94 height 79
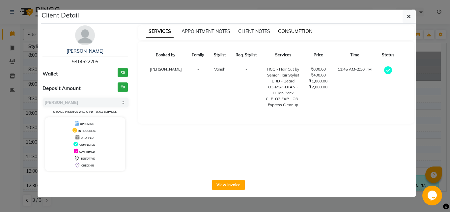
click at [291, 33] on span "CONSUMPTION" at bounding box center [295, 31] width 34 height 6
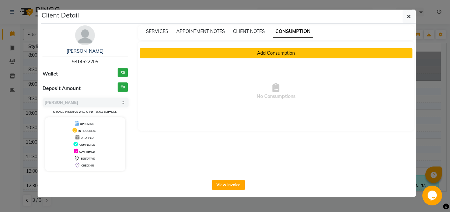
click at [274, 50] on button "Add Consumption" at bounding box center [276, 53] width 273 height 10
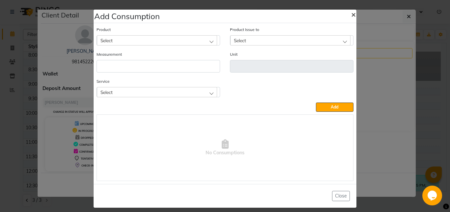
click at [351, 14] on span "×" at bounding box center [353, 14] width 5 height 10
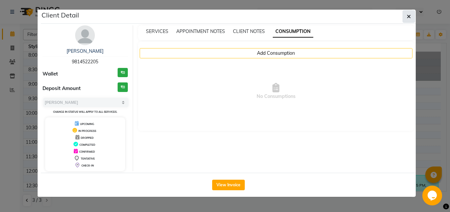
click at [410, 17] on icon "button" at bounding box center [409, 16] width 4 height 5
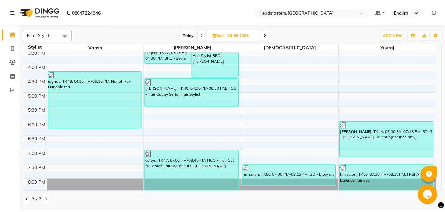
scroll to position [219, 0]
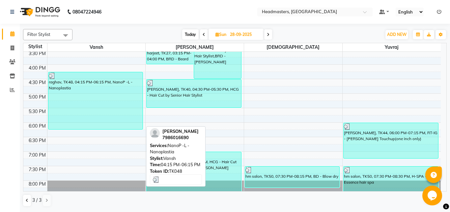
click at [100, 103] on div "raghav, TK48, 04:15 PM-06:15 PM, NanoP -L - Nanoplastia" at bounding box center [95, 100] width 94 height 57
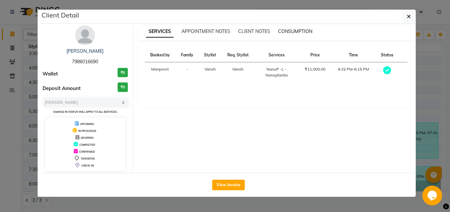
click at [286, 31] on span "CONSUMPTION" at bounding box center [295, 31] width 34 height 6
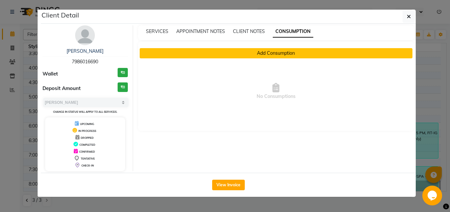
click at [282, 51] on button "Add Consumption" at bounding box center [276, 53] width 273 height 10
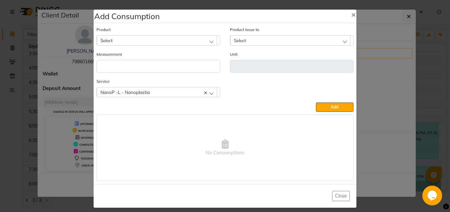
click at [116, 41] on div "Select" at bounding box center [157, 40] width 120 height 10
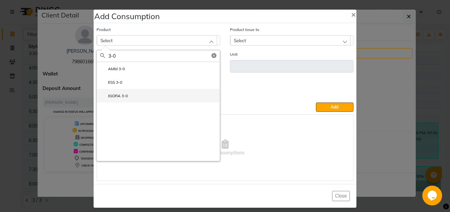
click at [129, 95] on li "IGORA 3-0" at bounding box center [158, 96] width 123 height 14
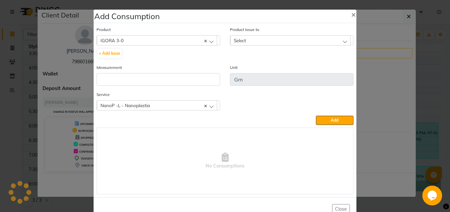
click at [262, 39] on div "Select" at bounding box center [290, 40] width 120 height 10
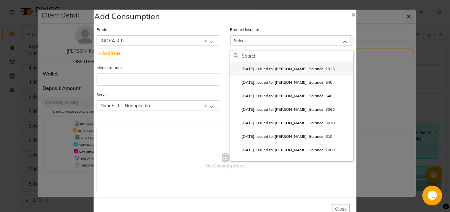
click at [268, 69] on label "[DATE], Issued to: [PERSON_NAME], Balance: 1925" at bounding box center [284, 69] width 101 height 6
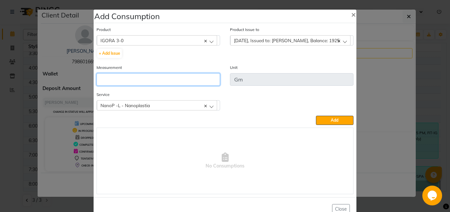
click at [166, 83] on input "number" at bounding box center [159, 79] width 124 height 13
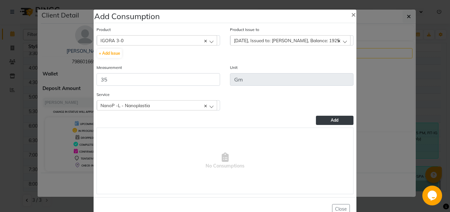
click at [327, 119] on button "Add" at bounding box center [335, 120] width 38 height 9
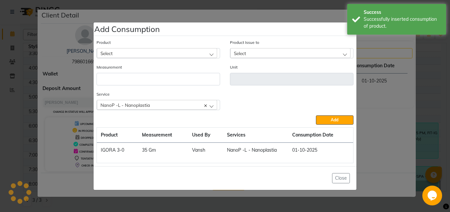
click at [131, 57] on div "Select" at bounding box center [157, 53] width 120 height 10
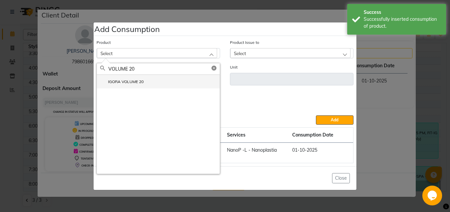
click at [127, 84] on label "IGORA VOLUME 20" at bounding box center [122, 82] width 44 height 6
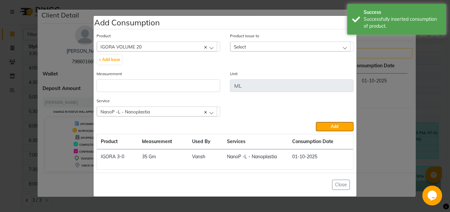
click at [264, 44] on div "Select" at bounding box center [290, 47] width 120 height 10
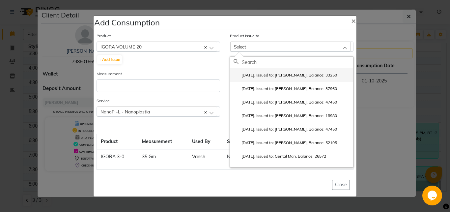
click at [262, 75] on label "[DATE], Issued to: [PERSON_NAME], Balance: 33250" at bounding box center [286, 75] width 104 height 6
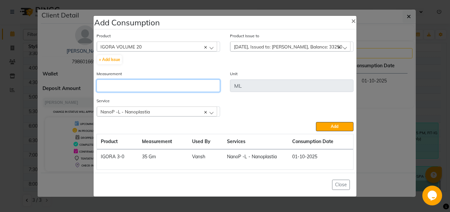
click at [131, 83] on input "number" at bounding box center [159, 85] width 124 height 13
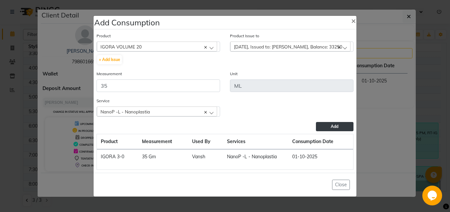
click at [332, 125] on span "Add" at bounding box center [335, 126] width 8 height 5
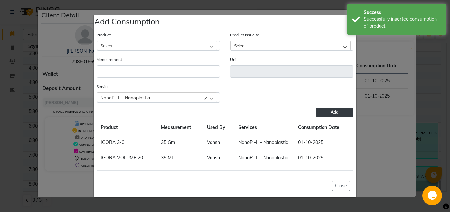
click at [123, 47] on div "Select" at bounding box center [157, 46] width 120 height 10
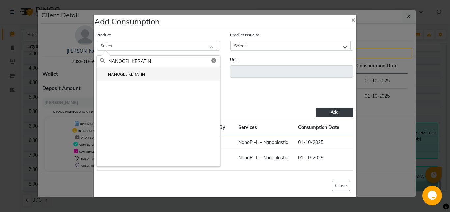
click at [139, 75] on label "NANOGEL KERATIN" at bounding box center [122, 74] width 45 height 6
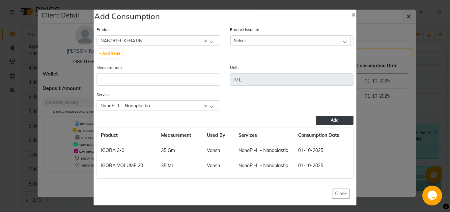
click at [251, 39] on div "Select" at bounding box center [290, 40] width 120 height 10
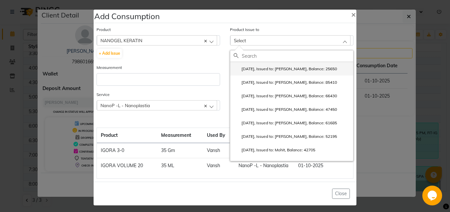
click at [262, 70] on label "[DATE], Issued to: [PERSON_NAME], Balance: 25650" at bounding box center [286, 69] width 104 height 6
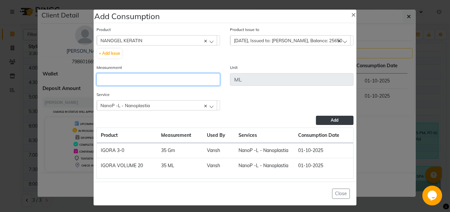
click at [137, 81] on input "number" at bounding box center [159, 79] width 124 height 13
click at [333, 120] on span "Add" at bounding box center [335, 120] width 8 height 5
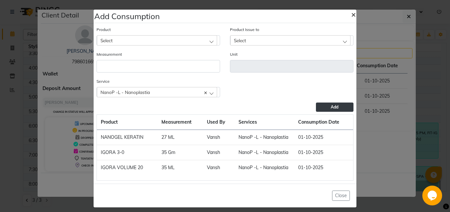
click at [351, 16] on span "×" at bounding box center [353, 14] width 5 height 10
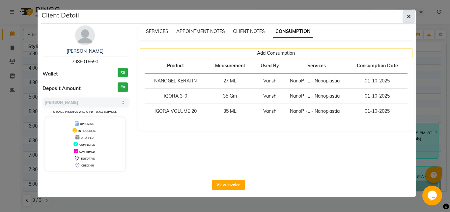
click at [409, 15] on icon "button" at bounding box center [409, 16] width 4 height 5
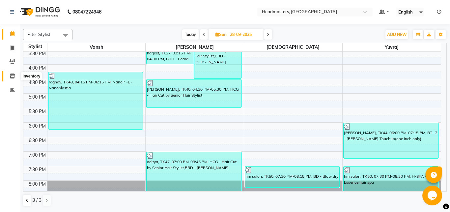
click at [15, 73] on span at bounding box center [13, 77] width 12 height 8
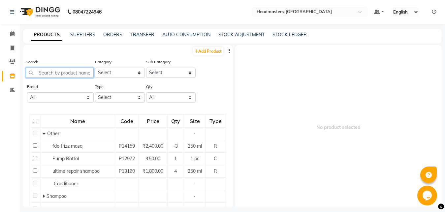
click at [45, 74] on input "text" at bounding box center [60, 73] width 68 height 10
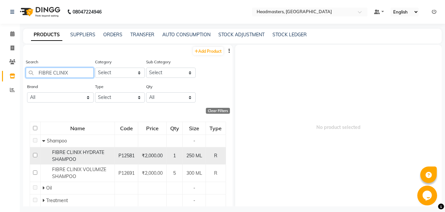
scroll to position [20, 0]
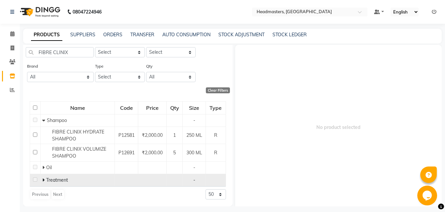
click at [63, 181] on span "Treatment" at bounding box center [57, 180] width 22 height 6
click at [67, 181] on span "Treatment" at bounding box center [57, 180] width 22 height 6
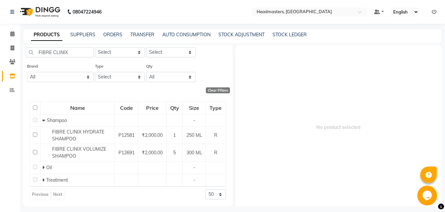
scroll to position [0, 0]
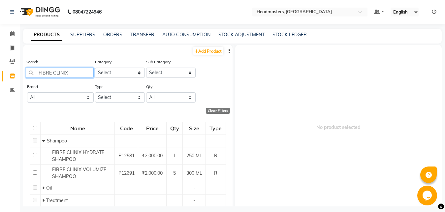
click at [74, 73] on input "FIBRE CLINIX" at bounding box center [60, 73] width 68 height 10
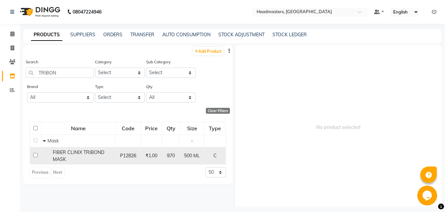
click at [101, 154] on span "FIBER CLINIX TRIBOND MASK" at bounding box center [78, 155] width 51 height 13
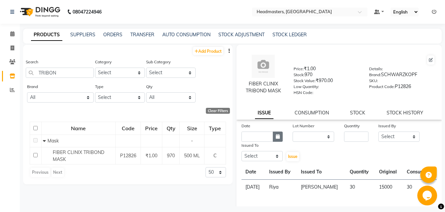
click at [276, 138] on icon "button" at bounding box center [278, 136] width 4 height 5
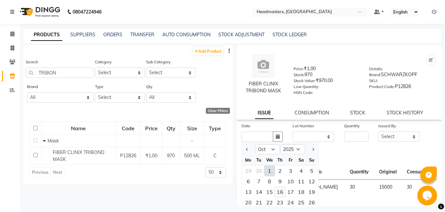
scroll to position [48, 0]
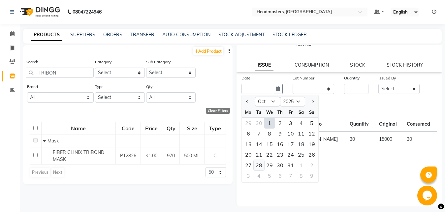
click at [259, 166] on div "28" at bounding box center [259, 165] width 11 height 11
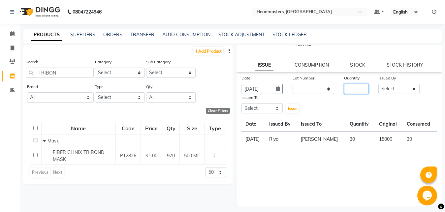
click at [344, 88] on input "number" at bounding box center [356, 89] width 24 height 10
click at [378, 84] on select "Select [PERSON_NAME] Amrita Amrita - Front Desk [PERSON_NAME] Gental Man Gulsha…" at bounding box center [399, 89] width 42 height 10
click option "Riya" at bounding box center [0, 0] width 0 height 0
click at [241, 103] on select "Select [PERSON_NAME] Amrita Amrita - Front Desk [PERSON_NAME] Gental Man Gulsha…" at bounding box center [262, 108] width 42 height 10
click option "[PERSON_NAME]" at bounding box center [0, 0] width 0 height 0
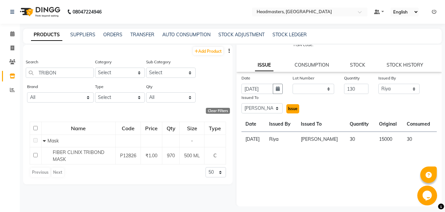
click at [290, 107] on span "Issue" at bounding box center [293, 108] width 10 height 5
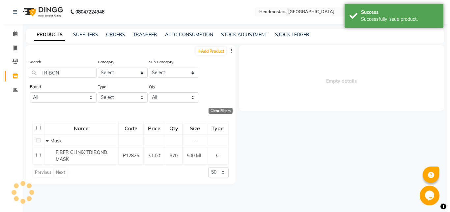
scroll to position [0, 0]
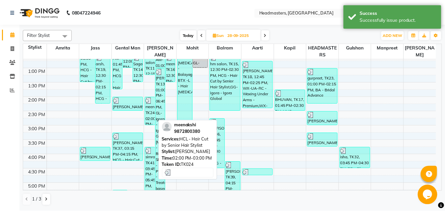
scroll to position [136, 0]
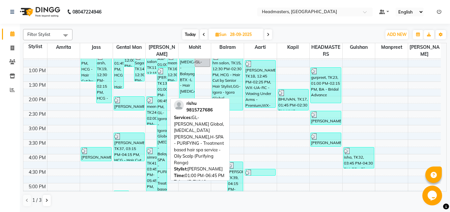
click at [162, 101] on div "[PERSON_NAME], TK13, 01:00 PM-06:45 PM, GL-igora - Igora Global,[MEDICAL_DATA] …" at bounding box center [162, 151] width 10 height 166
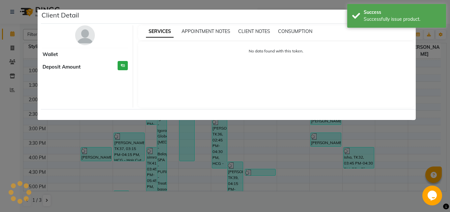
click at [162, 101] on div "Client Detail Wallet Deposit Amount ₹0 SERVICES APPOINTMENT NOTES CLIENT NOTES …" at bounding box center [225, 64] width 376 height 111
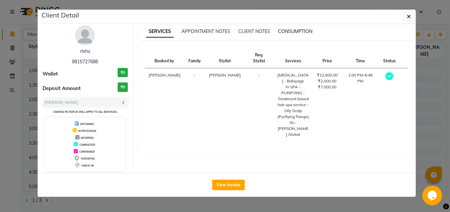
click at [304, 30] on span "CONSUMPTION" at bounding box center [295, 31] width 34 height 6
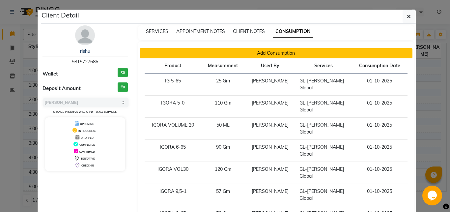
click at [279, 53] on button "Add Consumption" at bounding box center [276, 53] width 273 height 10
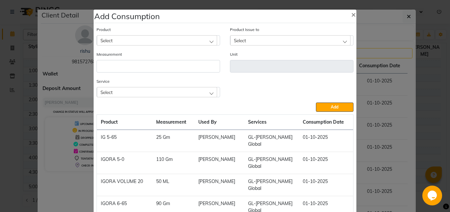
click at [121, 41] on div "Select" at bounding box center [157, 40] width 120 height 10
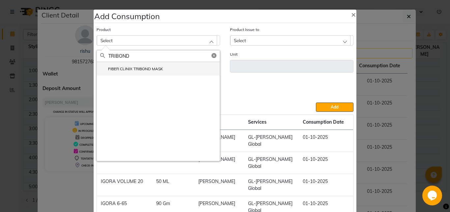
click at [133, 69] on label "FIBER CLINIX TRIBOND MASK" at bounding box center [131, 69] width 63 height 6
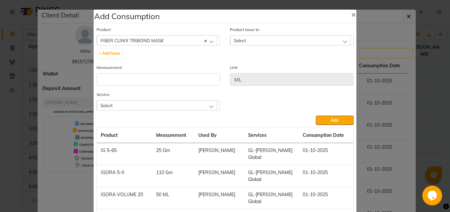
click at [243, 38] on span "Select" at bounding box center [240, 41] width 12 height 6
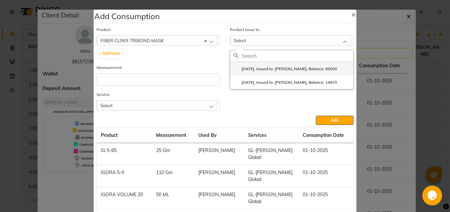
click at [258, 69] on label "[DATE], Issued to: [PERSON_NAME], Balance: 65000" at bounding box center [286, 69] width 104 height 6
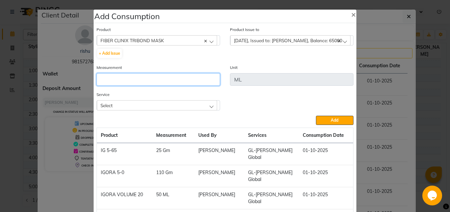
click at [166, 75] on input "number" at bounding box center [159, 79] width 124 height 13
click at [207, 105] on div "Select" at bounding box center [157, 105] width 120 height 10
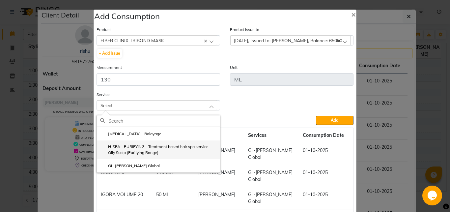
click at [168, 147] on label "H-SPA - PURIFYING - Treatment based hair spa service - Oily Scalp (Purifying Ra…" at bounding box center [158, 150] width 116 height 12
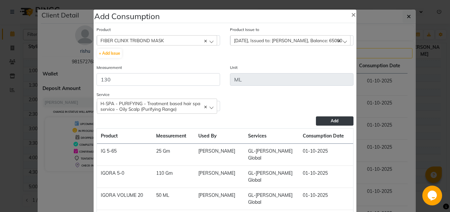
click at [318, 124] on button "Add" at bounding box center [335, 120] width 38 height 9
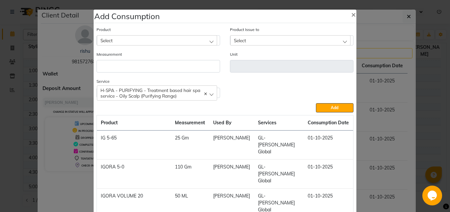
click at [143, 39] on div "Select" at bounding box center [157, 40] width 120 height 10
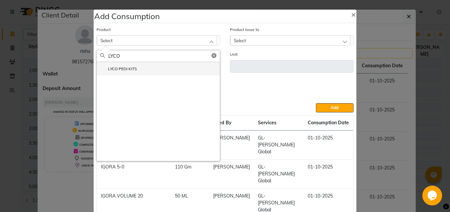
click at [143, 68] on li "LYCO PEDI KITS" at bounding box center [158, 69] width 123 height 14
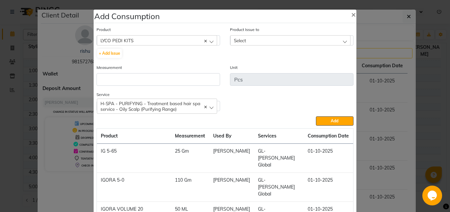
click at [242, 40] on span "Select" at bounding box center [240, 41] width 12 height 6
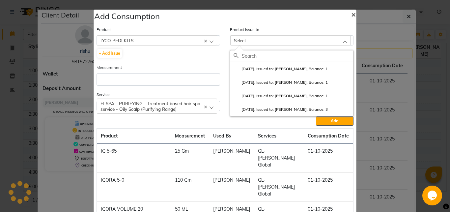
click at [351, 14] on span "×" at bounding box center [353, 14] width 5 height 10
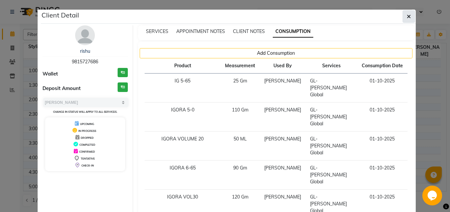
click at [407, 17] on icon "button" at bounding box center [409, 16] width 4 height 5
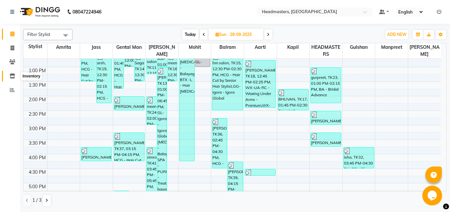
click at [12, 75] on icon at bounding box center [13, 76] width 6 height 5
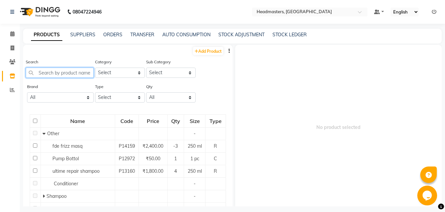
click at [46, 72] on input "text" at bounding box center [60, 73] width 68 height 10
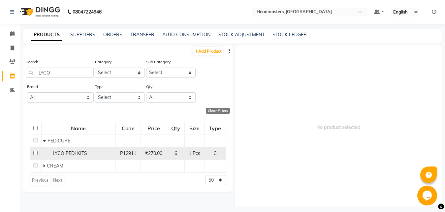
click at [76, 155] on span "LYCO PEDI KITS" at bounding box center [70, 153] width 34 height 6
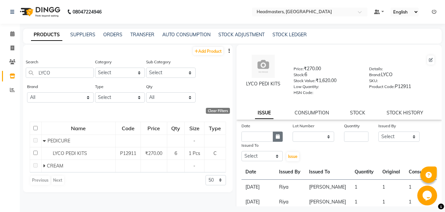
click at [277, 136] on icon "button" at bounding box center [278, 136] width 4 height 5
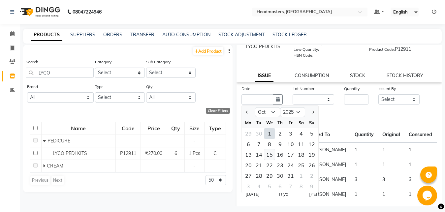
scroll to position [38, 0]
click at [259, 177] on div "28" at bounding box center [259, 175] width 11 height 11
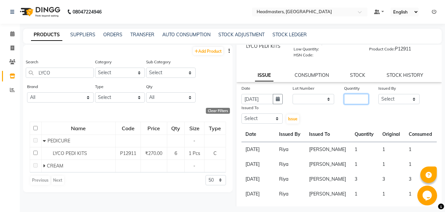
click at [345, 101] on input "number" at bounding box center [356, 99] width 24 height 10
click at [378, 94] on select "Select [PERSON_NAME] Amrita Amrita - Front Desk [PERSON_NAME] Gental Man Gulsha…" at bounding box center [399, 99] width 42 height 10
click option "Mona" at bounding box center [0, 0] width 0 height 0
click at [241, 113] on select "Select [PERSON_NAME] Amrita Amrita - Front Desk [PERSON_NAME] Gental Man Gulsha…" at bounding box center [262, 118] width 42 height 10
click at [378, 94] on select "Select [PERSON_NAME] Amrita Amrita - Front Desk [PERSON_NAME] Gental Man Gulsha…" at bounding box center [399, 99] width 42 height 10
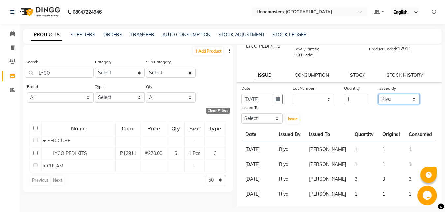
click option "Riya" at bounding box center [0, 0] width 0 height 0
click at [241, 113] on select "Select [PERSON_NAME] Amrita Amrita - Front Desk [PERSON_NAME] Gental Man Gulsha…" at bounding box center [262, 118] width 42 height 10
click option "Mona" at bounding box center [0, 0] width 0 height 0
click at [264, 69] on div "LYCO PEDI KITS Price: ₹270.00 Stock: 6 Stock Value: ₹1,620.00 Low Quantity: HSN…" at bounding box center [338, 158] width 205 height 303
click at [292, 120] on span "Issue" at bounding box center [293, 118] width 10 height 5
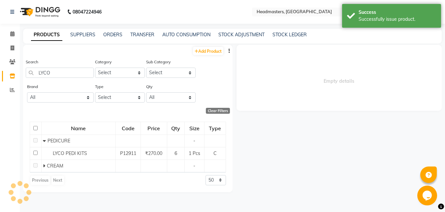
scroll to position [0, 0]
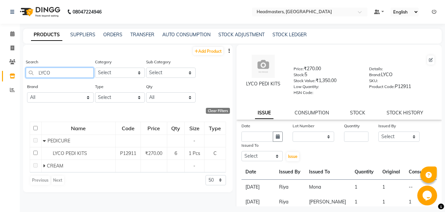
click at [54, 73] on input "LYCO" at bounding box center [60, 73] width 68 height 10
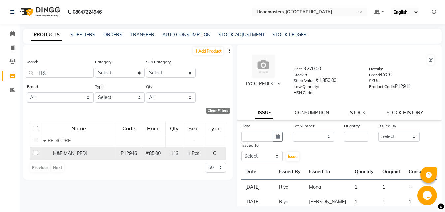
click at [76, 154] on span "H&F MANI PEDI" at bounding box center [70, 153] width 34 height 6
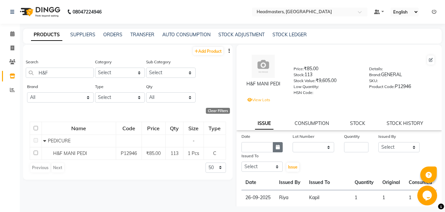
click at [273, 145] on button "button" at bounding box center [278, 147] width 10 height 10
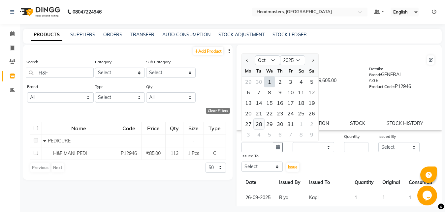
click at [258, 125] on div "28" at bounding box center [259, 124] width 11 height 11
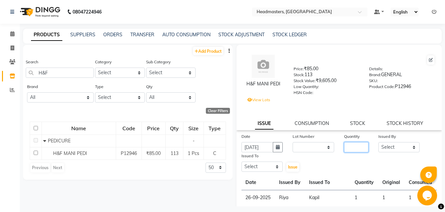
click at [348, 146] on input "number" at bounding box center [356, 147] width 24 height 10
click at [378, 142] on select "Select [PERSON_NAME] Amrita Amrita - Front Desk [PERSON_NAME] Gental Man Gulsha…" at bounding box center [399, 147] width 42 height 10
click option "Riya" at bounding box center [0, 0] width 0 height 0
click at [241, 162] on select "Select [PERSON_NAME] Amrita Amrita - Front Desk [PERSON_NAME] Gental Man Gulsha…" at bounding box center [262, 167] width 42 height 10
click option "Kapil" at bounding box center [0, 0] width 0 height 0
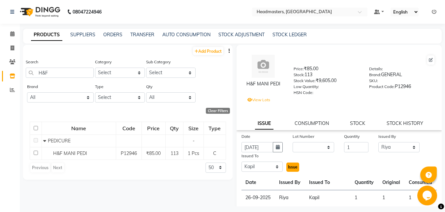
click at [291, 167] on span "Issue" at bounding box center [293, 167] width 10 height 5
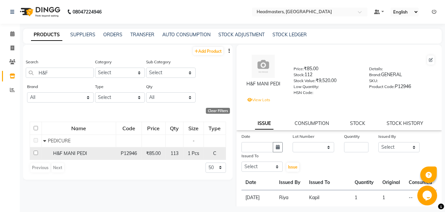
click at [97, 152] on div "H&F MANI PEDI" at bounding box center [78, 153] width 71 height 7
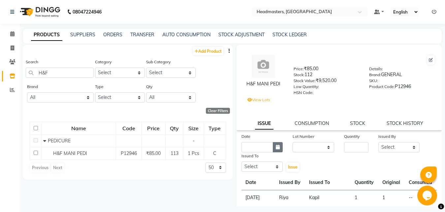
click at [274, 148] on button "button" at bounding box center [278, 147] width 10 height 10
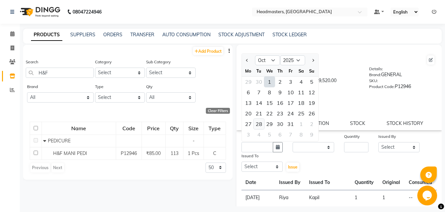
click at [258, 124] on div "28" at bounding box center [259, 124] width 11 height 11
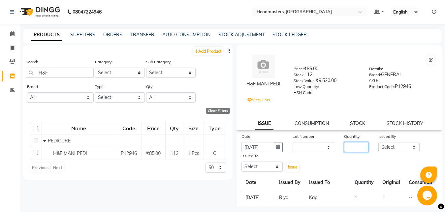
click at [349, 146] on input "number" at bounding box center [356, 147] width 24 height 10
click at [378, 142] on select "Select [PERSON_NAME] Amrita Amrita - Front Desk [PERSON_NAME] Gental Man Gulsha…" at bounding box center [399, 147] width 42 height 10
click option "Riya" at bounding box center [0, 0] width 0 height 0
click at [241, 162] on select "Select [PERSON_NAME] Amrita Amrita - Front Desk [PERSON_NAME] Gental Man Gulsha…" at bounding box center [262, 167] width 42 height 10
click option "Ruksha" at bounding box center [0, 0] width 0 height 0
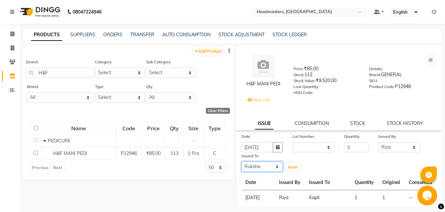
click at [241, 162] on select "Select [PERSON_NAME] Amrita Amrita - Front Desk [PERSON_NAME] Gental Man Gulsha…" at bounding box center [262, 167] width 42 height 10
click option "[PERSON_NAME]" at bounding box center [0, 0] width 0 height 0
click at [290, 167] on span "Issue" at bounding box center [293, 167] width 10 height 5
drag, startPoint x: 50, startPoint y: 67, endPoint x: 53, endPoint y: 72, distance: 4.9
click at [53, 72] on div "Search H&F" at bounding box center [60, 67] width 68 height 19
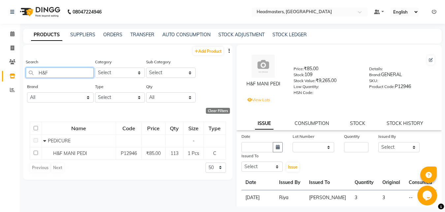
click at [53, 72] on input "H&F" at bounding box center [60, 73] width 68 height 10
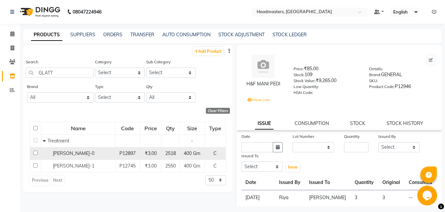
click at [91, 148] on td "[PERSON_NAME]-0" at bounding box center [78, 153] width 74 height 13
click at [90, 153] on div "[PERSON_NAME]-0" at bounding box center [78, 153] width 71 height 7
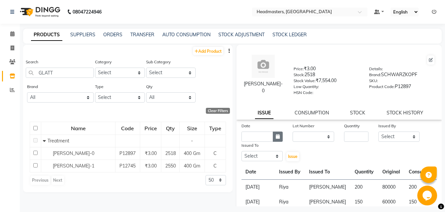
click at [276, 136] on icon "button" at bounding box center [278, 136] width 4 height 5
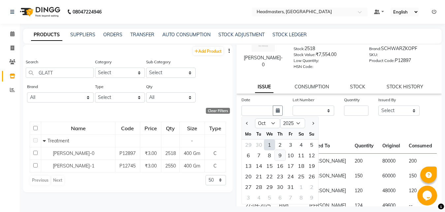
scroll to position [27, 0]
click at [260, 184] on div "28" at bounding box center [259, 186] width 11 height 11
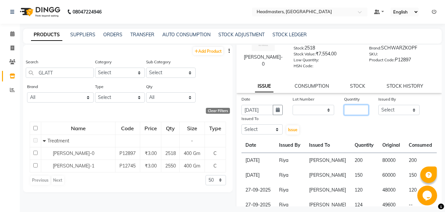
click at [348, 108] on input "number" at bounding box center [356, 110] width 24 height 10
click at [378, 105] on select "Select [PERSON_NAME] Amrita Amrita - Front Desk [PERSON_NAME] Gental Man Gulsha…" at bounding box center [399, 110] width 42 height 10
click option "Riya" at bounding box center [0, 0] width 0 height 0
click at [241, 124] on select "Select [PERSON_NAME] Amrita Amrita - Front Desk [PERSON_NAME] Gental Man Gulsha…" at bounding box center [262, 129] width 42 height 10
click option "Shaan" at bounding box center [0, 0] width 0 height 0
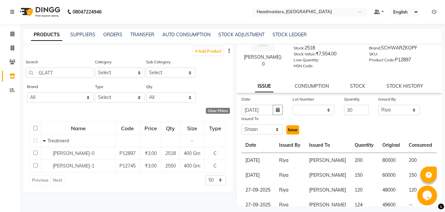
click at [288, 128] on span "Issue" at bounding box center [293, 129] width 10 height 5
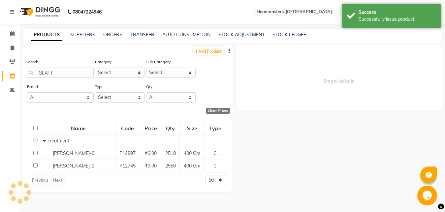
scroll to position [0, 0]
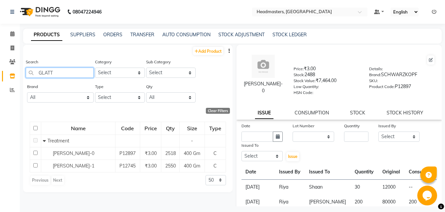
click at [57, 74] on input "GLATT" at bounding box center [60, 73] width 68 height 10
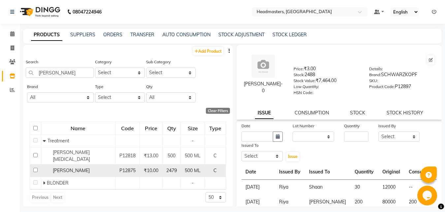
click at [90, 167] on div "[PERSON_NAME]" at bounding box center [78, 170] width 71 height 7
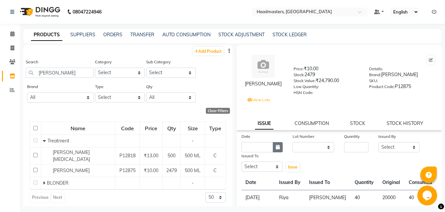
click at [276, 147] on icon "button" at bounding box center [278, 147] width 4 height 5
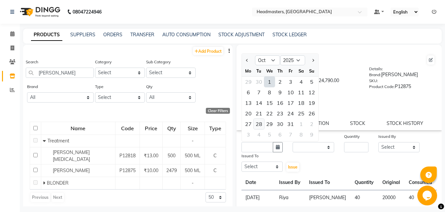
click at [258, 121] on div "28" at bounding box center [259, 124] width 11 height 11
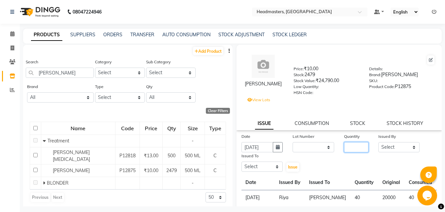
click at [344, 146] on input "number" at bounding box center [356, 147] width 24 height 10
click at [378, 142] on select "Select [PERSON_NAME] Amrita Amrita - Front Desk [PERSON_NAME] Gental Man Gulsha…" at bounding box center [399, 147] width 42 height 10
click option "Riya" at bounding box center [0, 0] width 0 height 0
click at [241, 162] on select "Select [PERSON_NAME] Amrita Amrita - Front Desk [PERSON_NAME] Gental Man Gulsha…" at bounding box center [262, 167] width 42 height 10
click option "Shaan" at bounding box center [0, 0] width 0 height 0
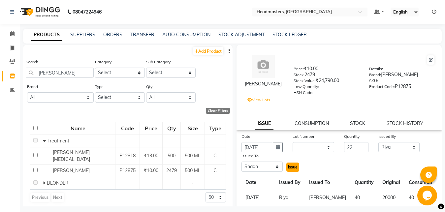
click at [292, 168] on span "Issue" at bounding box center [293, 167] width 10 height 5
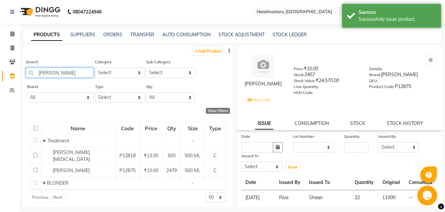
click at [61, 76] on input "[PERSON_NAME]" at bounding box center [60, 73] width 68 height 10
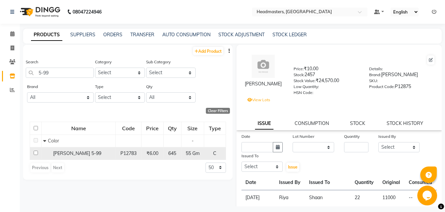
click at [79, 155] on span "[PERSON_NAME] 5-99" at bounding box center [77, 153] width 48 height 6
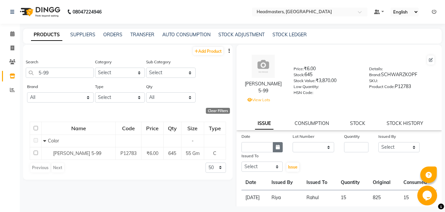
click at [277, 148] on icon "button" at bounding box center [278, 147] width 4 height 5
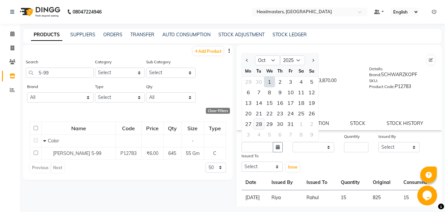
click at [258, 121] on div "28" at bounding box center [259, 124] width 11 height 11
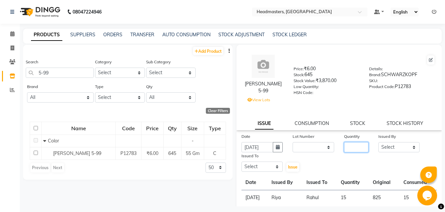
click at [348, 145] on input "number" at bounding box center [356, 147] width 24 height 10
click at [378, 142] on select "Select [PERSON_NAME] Amrita Amrita - Front Desk [PERSON_NAME] Gental Man Gulsha…" at bounding box center [399, 147] width 42 height 10
click option "Riya" at bounding box center [0, 0] width 0 height 0
click at [241, 162] on select "Select [PERSON_NAME] Amrita Amrita - Front Desk [PERSON_NAME] Gental Man Gulsha…" at bounding box center [262, 167] width 42 height 10
click option "Yuvraj" at bounding box center [0, 0] width 0 height 0
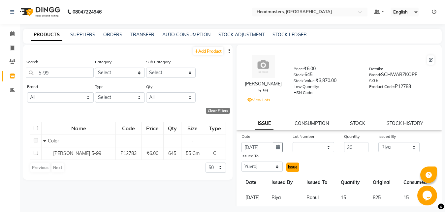
click at [294, 166] on span "Issue" at bounding box center [293, 167] width 10 height 5
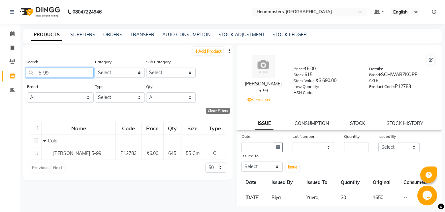
click at [52, 74] on input "5-99" at bounding box center [60, 73] width 68 height 10
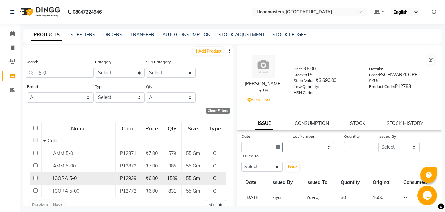
click at [74, 176] on span "IGORA 5-0" at bounding box center [64, 178] width 23 height 6
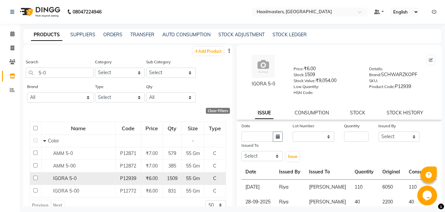
click at [93, 172] on td "IGORA 5-0" at bounding box center [78, 178] width 74 height 13
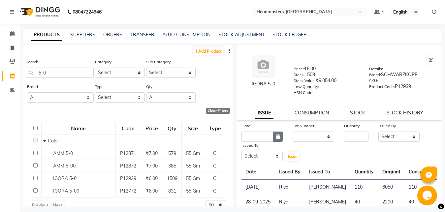
click at [276, 136] on icon "button" at bounding box center [278, 136] width 4 height 5
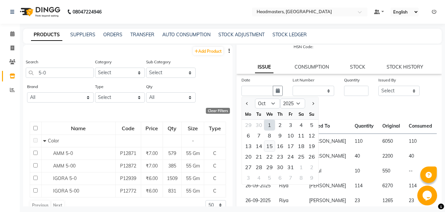
scroll to position [49, 0]
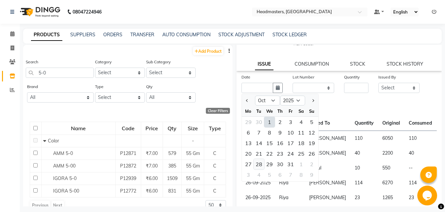
click at [259, 163] on div "28" at bounding box center [259, 164] width 11 height 11
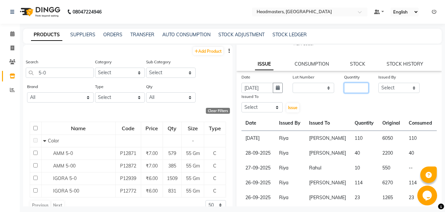
click at [347, 87] on input "number" at bounding box center [356, 88] width 24 height 10
click at [378, 83] on select "Select [PERSON_NAME] Amrita Amrita - Front Desk [PERSON_NAME] Gental Man Gulsha…" at bounding box center [399, 88] width 42 height 10
click option "Riya" at bounding box center [0, 0] width 0 height 0
click at [241, 102] on select "Select [PERSON_NAME] Amrita Amrita - Front Desk [PERSON_NAME] Gental Man Gulsha…" at bounding box center [262, 107] width 42 height 10
click option "Yuvraj" at bounding box center [0, 0] width 0 height 0
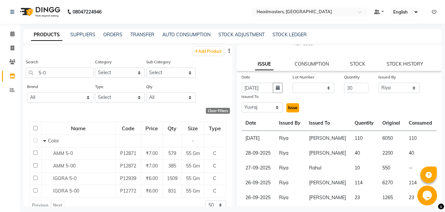
click at [289, 106] on span "Issue" at bounding box center [293, 107] width 10 height 5
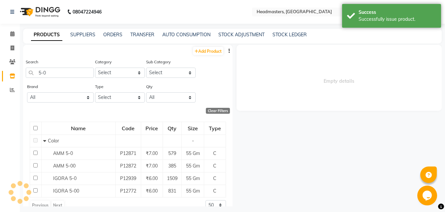
scroll to position [0, 0]
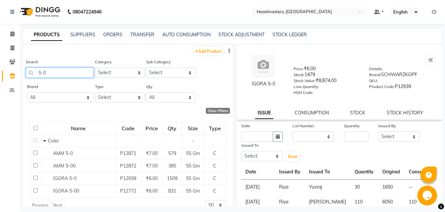
click at [52, 73] on input "5-0" at bounding box center [60, 73] width 68 height 10
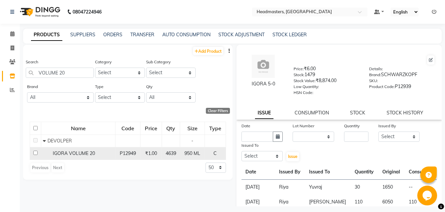
click at [83, 153] on span "IGORA VOLUME 20" at bounding box center [74, 153] width 42 height 6
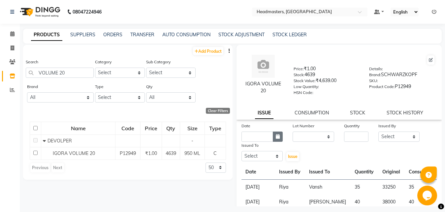
click at [277, 139] on button "button" at bounding box center [278, 137] width 10 height 10
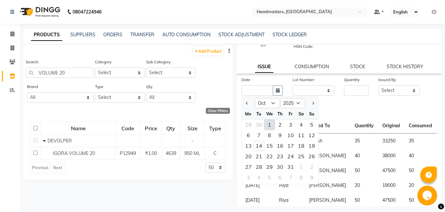
scroll to position [47, 0]
click at [260, 165] on div "28" at bounding box center [259, 166] width 11 height 11
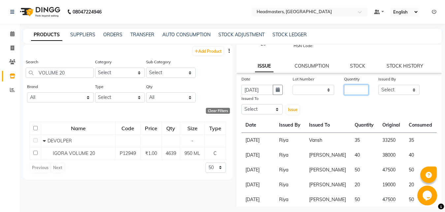
click at [344, 89] on input "number" at bounding box center [356, 90] width 24 height 10
click at [378, 85] on select "Select [PERSON_NAME] Amrita Amrita - Front Desk [PERSON_NAME] Gental Man Gulsha…" at bounding box center [399, 90] width 42 height 10
click option "Riya" at bounding box center [0, 0] width 0 height 0
click at [241, 104] on select "Select [PERSON_NAME] Amrita Amrita - Front Desk [PERSON_NAME] Gental Man Gulsha…" at bounding box center [262, 109] width 42 height 10
click option "Yuvraj" at bounding box center [0, 0] width 0 height 0
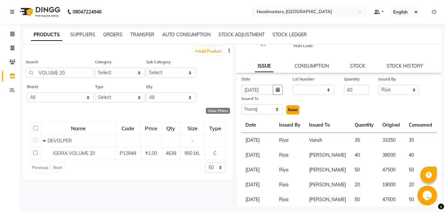
click at [289, 109] on span "Issue" at bounding box center [293, 109] width 10 height 5
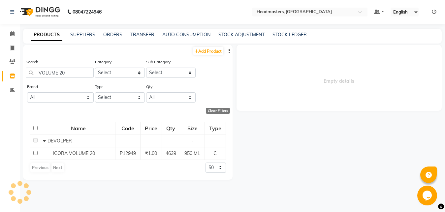
scroll to position [0, 0]
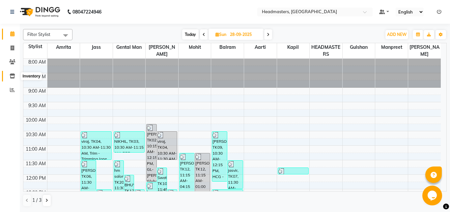
click at [10, 75] on icon at bounding box center [13, 76] width 6 height 5
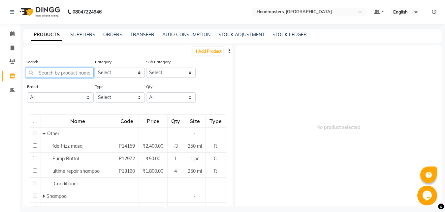
click at [46, 75] on input "text" at bounding box center [60, 73] width 68 height 10
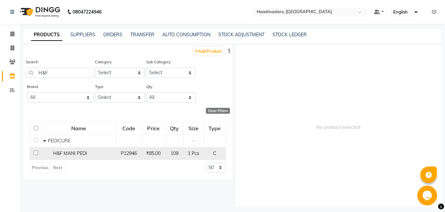
click at [84, 150] on div "H&F MANI PEDI" at bounding box center [78, 153] width 71 height 7
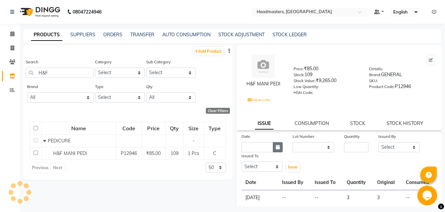
click at [276, 148] on icon "button" at bounding box center [278, 147] width 4 height 5
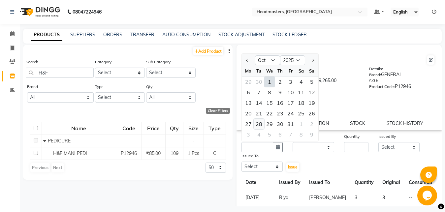
click at [258, 124] on div "28" at bounding box center [259, 124] width 11 height 11
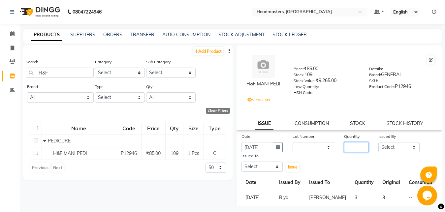
click at [344, 146] on input "number" at bounding box center [356, 147] width 24 height 10
click at [378, 142] on select "Select [PERSON_NAME] Amrita Amrita - Front Desk [PERSON_NAME] Gental Man Gulsha…" at bounding box center [399, 147] width 42 height 10
click option "Riya" at bounding box center [0, 0] width 0 height 0
click at [241, 162] on select "Select [PERSON_NAME] Amrita Amrita - Front Desk [PERSON_NAME] Gental Man Gulsha…" at bounding box center [262, 167] width 42 height 10
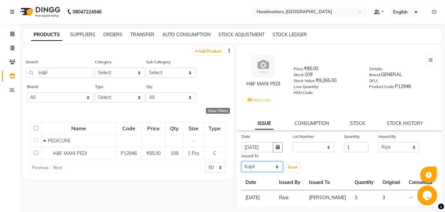
click option "Kapil" at bounding box center [0, 0] width 0 height 0
click at [289, 165] on button "Issue" at bounding box center [292, 167] width 13 height 9
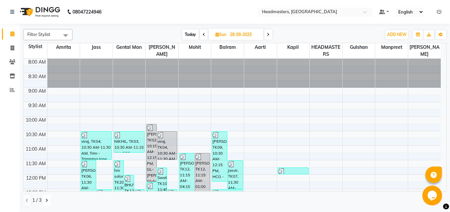
click at [46, 202] on icon at bounding box center [46, 200] width 3 height 4
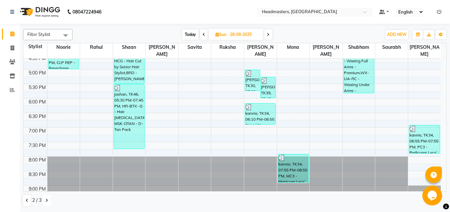
scroll to position [258, 0]
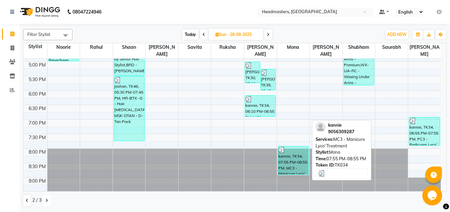
click at [289, 159] on div "kannie, TK34, 07:55 PM-08:55 PM, MC3 - Manicure Lyco’ Treatment" at bounding box center [293, 160] width 30 height 28
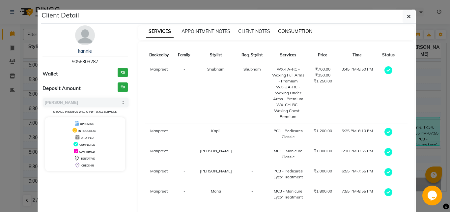
click at [292, 30] on span "CONSUMPTION" at bounding box center [295, 31] width 34 height 6
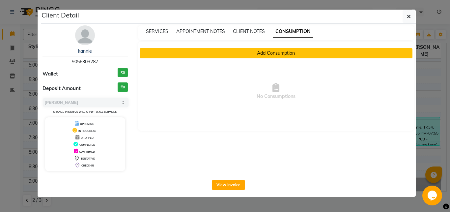
click at [271, 56] on button "Add Consumption" at bounding box center [276, 53] width 273 height 10
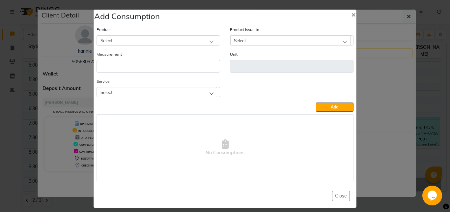
click at [145, 42] on div "Select" at bounding box center [157, 40] width 120 height 10
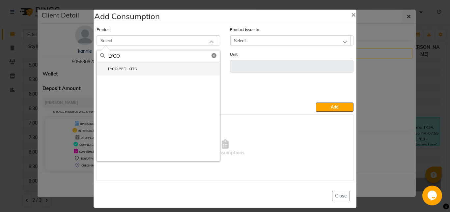
click at [137, 69] on li "LYCO PEDI KITS" at bounding box center [158, 69] width 123 height 14
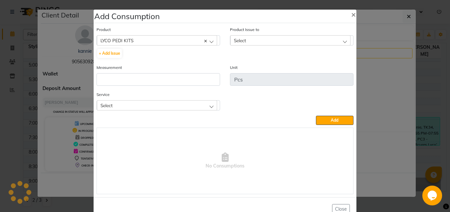
click at [251, 41] on div "Select" at bounding box center [290, 40] width 120 height 10
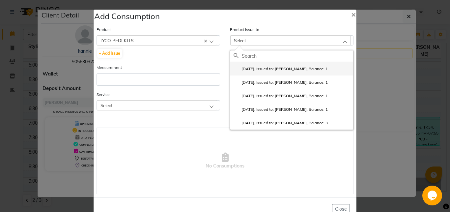
click at [259, 69] on label "[DATE], Issued to: [PERSON_NAME], Balance: 1" at bounding box center [281, 69] width 94 height 6
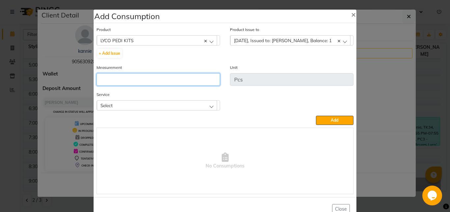
click at [144, 83] on input "number" at bounding box center [159, 79] width 124 height 13
click at [208, 104] on div "Select" at bounding box center [157, 105] width 120 height 10
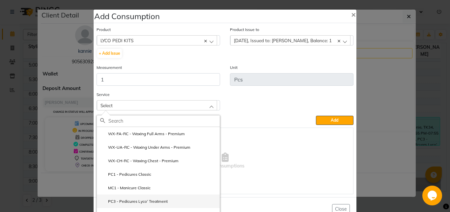
scroll to position [18, 0]
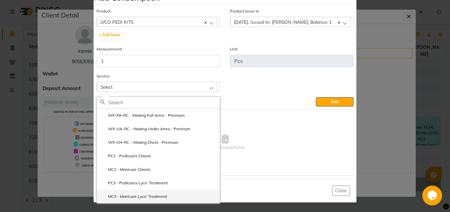
click at [154, 196] on label "MC3 - Manicure Lyco’ Treatment" at bounding box center [133, 197] width 67 height 6
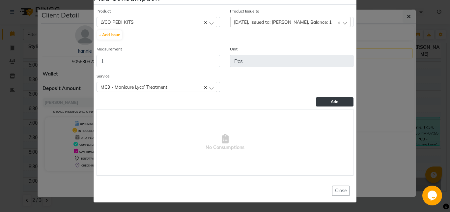
click at [331, 100] on span "Add" at bounding box center [335, 101] width 8 height 5
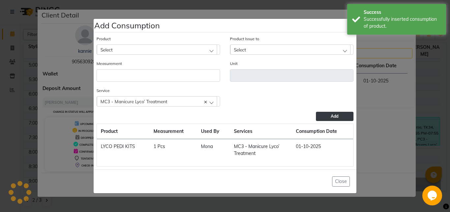
scroll to position [0, 0]
click at [342, 180] on button "Close" at bounding box center [341, 181] width 18 height 10
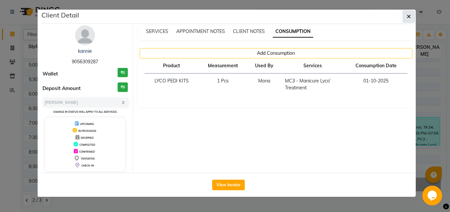
click at [409, 17] on icon "button" at bounding box center [409, 16] width 4 height 5
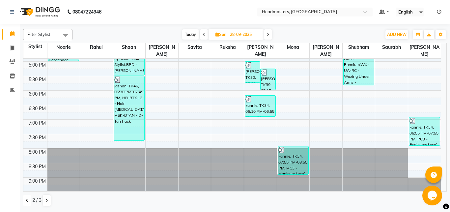
click at [27, 200] on icon at bounding box center [27, 200] width 3 height 4
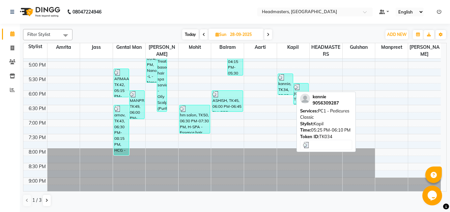
click at [287, 86] on div "kannie, TK34, 05:25 PM-06:10 PM, PC1 - Pedicures Classic" at bounding box center [285, 84] width 15 height 21
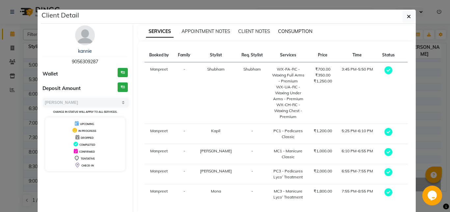
click at [294, 31] on span "CONSUMPTION" at bounding box center [295, 31] width 34 height 6
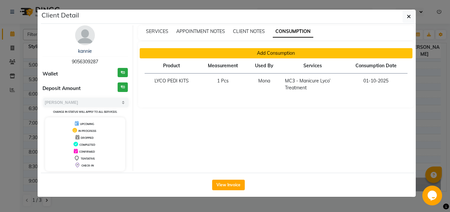
click at [288, 51] on button "Add Consumption" at bounding box center [276, 53] width 273 height 10
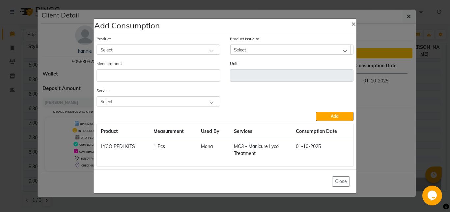
click at [288, 51] on div "Select" at bounding box center [290, 50] width 120 height 10
click at [175, 52] on div "Select" at bounding box center [157, 50] width 120 height 10
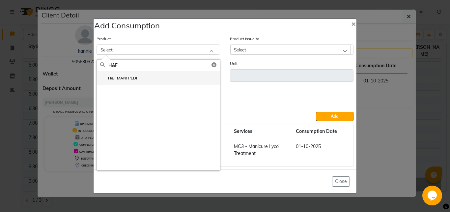
click at [168, 75] on li "H&F MANI PEDI" at bounding box center [158, 78] width 123 height 14
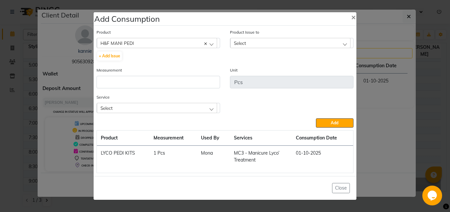
click at [248, 42] on div "Select" at bounding box center [290, 43] width 120 height 10
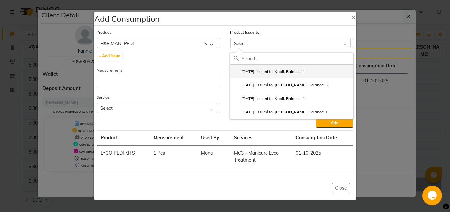
click at [266, 69] on label "[DATE], Issued to: Kapil, Balance: 1" at bounding box center [270, 72] width 72 height 6
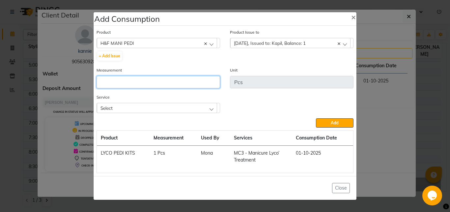
click at [123, 78] on input "number" at bounding box center [159, 82] width 124 height 13
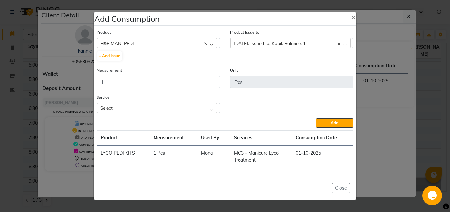
click at [189, 110] on div "Select" at bounding box center [157, 108] width 120 height 10
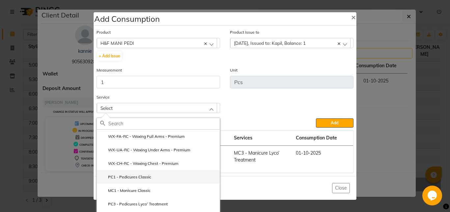
click at [163, 176] on li "PC1 - Pedicures Classic" at bounding box center [158, 177] width 123 height 14
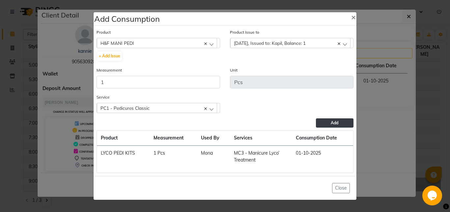
click at [336, 126] on button "Add" at bounding box center [335, 122] width 38 height 9
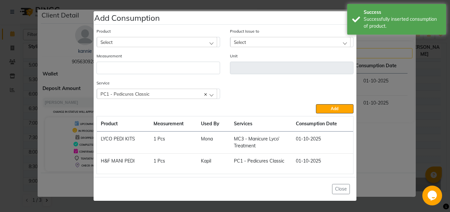
click at [121, 44] on div "Select" at bounding box center [157, 42] width 120 height 10
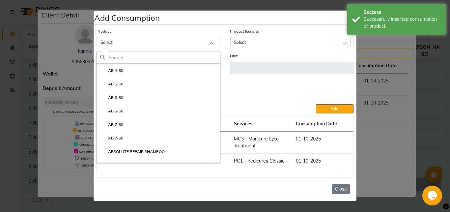
click at [342, 190] on button "Close" at bounding box center [341, 189] width 18 height 10
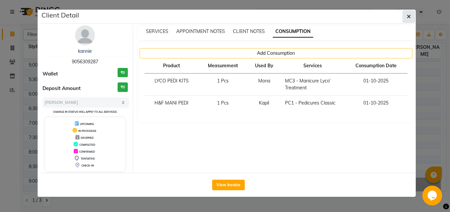
click at [410, 14] on icon "button" at bounding box center [409, 16] width 4 height 5
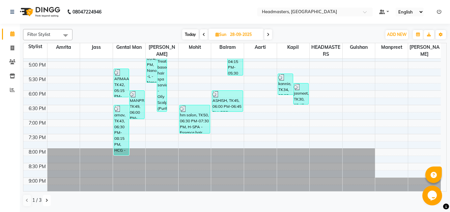
click at [45, 199] on icon at bounding box center [46, 200] width 3 height 4
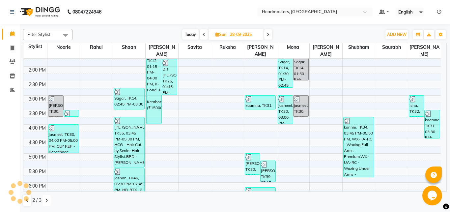
scroll to position [159, 0]
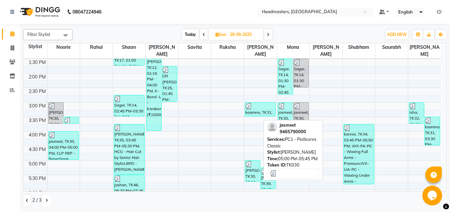
click at [251, 172] on div "[PERSON_NAME], TK30, 05:00 PM-05:45 PM, PC1 - Pedicures Classic" at bounding box center [252, 171] width 15 height 21
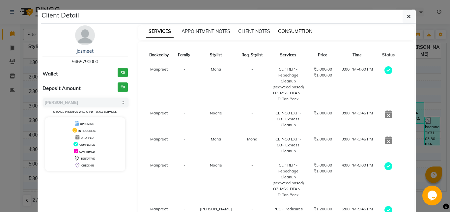
click at [296, 32] on span "CONSUMPTION" at bounding box center [295, 31] width 34 height 6
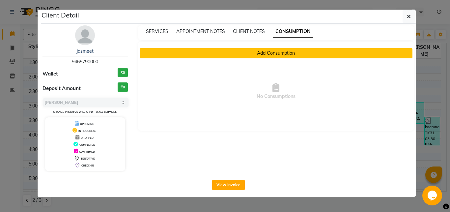
click at [279, 52] on button "Add Consumption" at bounding box center [276, 53] width 273 height 10
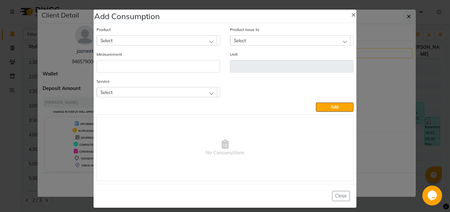
click at [151, 38] on div "Select" at bounding box center [157, 40] width 120 height 10
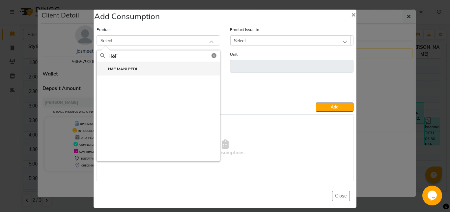
click at [148, 71] on li "H&F MANI PEDI" at bounding box center [158, 69] width 123 height 14
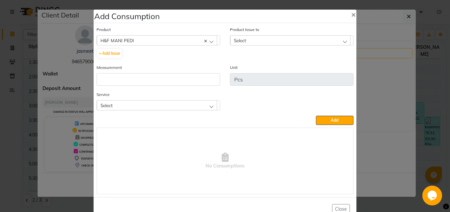
click at [253, 39] on div "Select" at bounding box center [290, 40] width 120 height 10
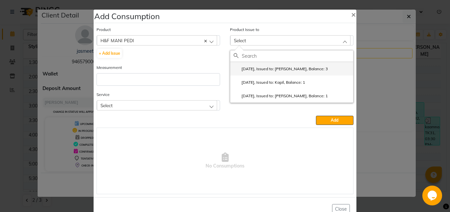
click at [256, 70] on label "[DATE], Issued to: [PERSON_NAME], Balance: 3" at bounding box center [281, 69] width 94 height 6
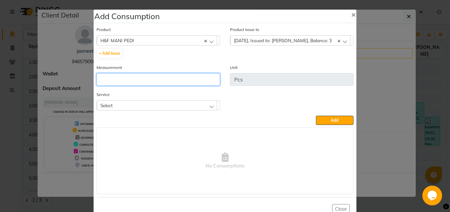
click at [168, 77] on input "number" at bounding box center [159, 79] width 124 height 13
click at [204, 101] on div "Select" at bounding box center [157, 105] width 120 height 10
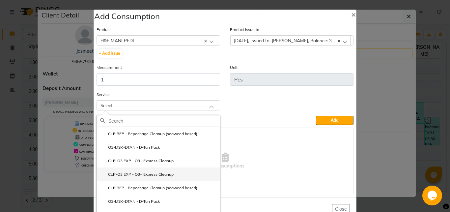
scroll to position [9, 0]
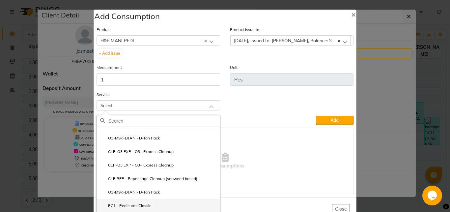
click at [152, 206] on li "PC1 - Pedicures Classic" at bounding box center [158, 206] width 123 height 14
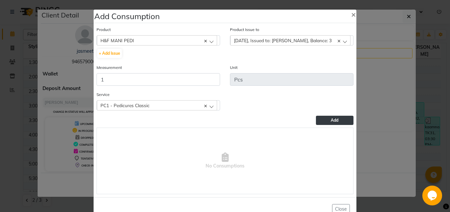
click at [336, 121] on span "Add" at bounding box center [335, 120] width 8 height 5
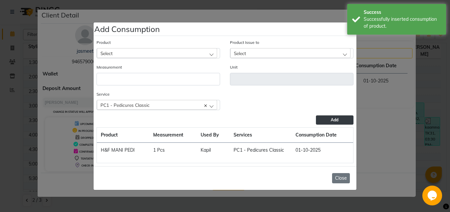
click at [341, 181] on button "Close" at bounding box center [341, 178] width 18 height 10
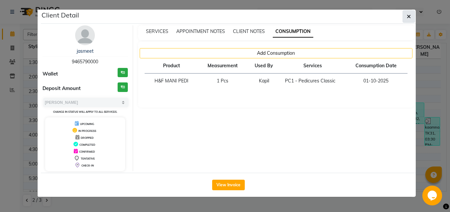
click at [409, 16] on icon "button" at bounding box center [409, 16] width 4 height 5
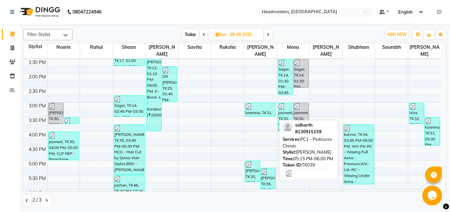
click at [266, 181] on div "[PERSON_NAME], TK39, 05:15 PM-06:00 PM, PC1 - Pedicures Classic" at bounding box center [268, 178] width 15 height 21
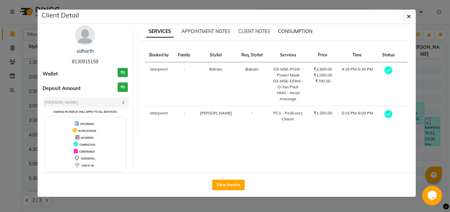
click at [293, 31] on span "CONSUMPTION" at bounding box center [295, 31] width 34 height 6
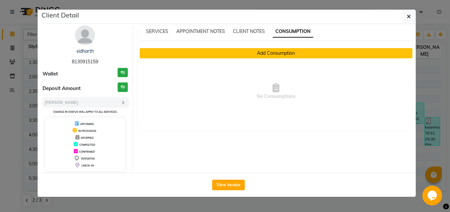
click at [271, 53] on button "Add Consumption" at bounding box center [276, 53] width 273 height 10
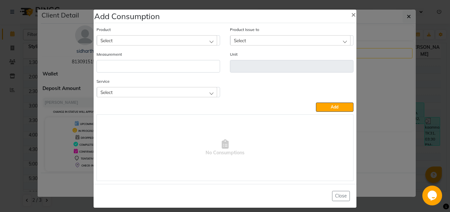
click at [180, 38] on div "Select" at bounding box center [157, 40] width 120 height 10
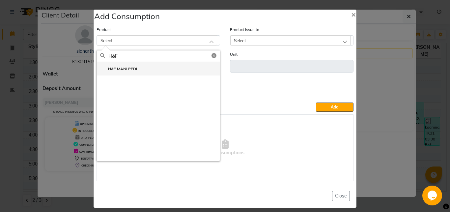
click at [155, 73] on li "H&F MANI PEDI" at bounding box center [158, 69] width 123 height 14
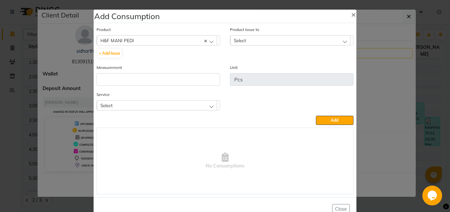
click at [234, 41] on span "Select" at bounding box center [240, 41] width 12 height 6
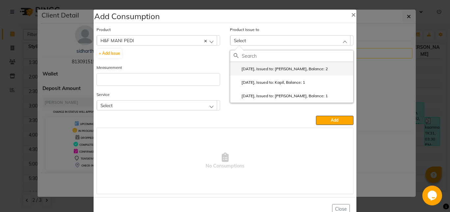
click at [254, 67] on label "[DATE], Issued to: [PERSON_NAME], Balance: 2" at bounding box center [281, 69] width 94 height 6
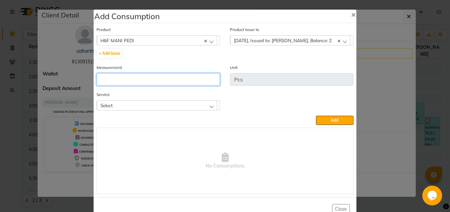
click at [175, 80] on input "number" at bounding box center [159, 79] width 124 height 13
click at [209, 105] on div "Select" at bounding box center [157, 105] width 120 height 10
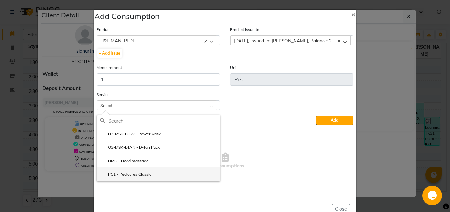
click at [165, 174] on li "PC1 - Pedicures Classic" at bounding box center [158, 174] width 123 height 14
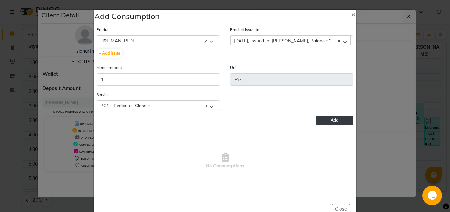
click at [337, 120] on button "Add" at bounding box center [335, 120] width 38 height 9
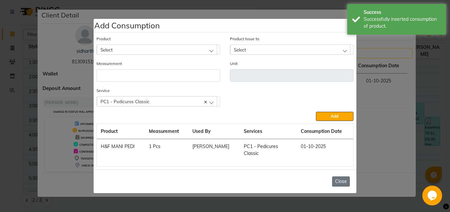
click at [341, 180] on button "Close" at bounding box center [341, 181] width 18 height 10
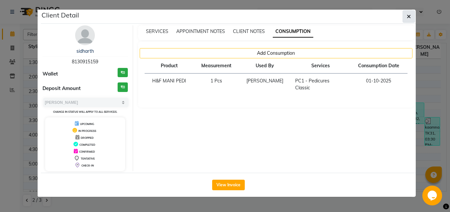
click at [408, 16] on icon "button" at bounding box center [409, 16] width 4 height 5
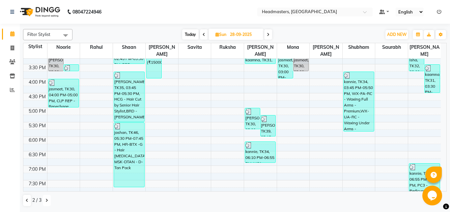
scroll to position [217, 0]
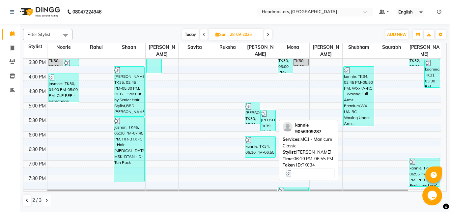
click at [256, 149] on div "kannie, TK34, 06:10 PM-06:55 PM, MC1 - Manicure Classic" at bounding box center [260, 146] width 30 height 21
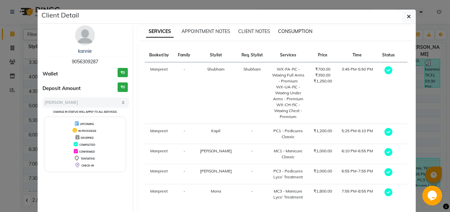
click at [301, 32] on span "CONSUMPTION" at bounding box center [295, 31] width 34 height 6
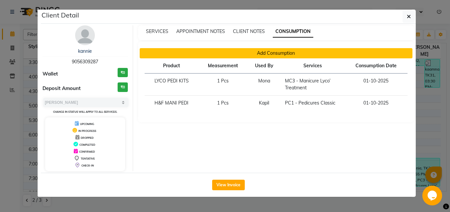
click at [288, 52] on button "Add Consumption" at bounding box center [276, 53] width 273 height 10
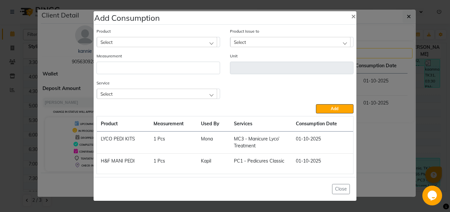
click at [123, 41] on div "Select" at bounding box center [157, 42] width 120 height 10
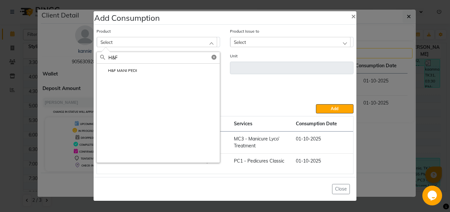
click at [245, 42] on span "Select" at bounding box center [240, 42] width 12 height 6
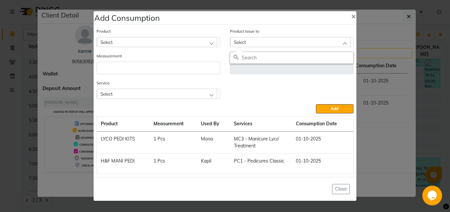
click at [170, 42] on div "Select" at bounding box center [157, 42] width 120 height 10
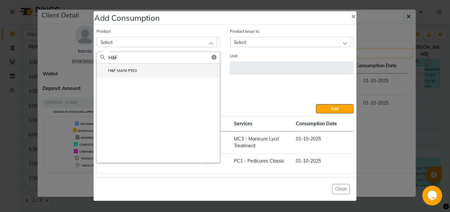
click at [158, 67] on li "H&F MANI PEDI" at bounding box center [158, 71] width 123 height 14
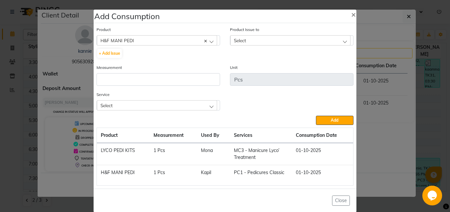
click at [250, 39] on div "Select" at bounding box center [290, 40] width 120 height 10
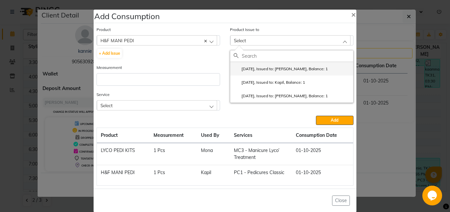
click at [267, 69] on label "[DATE], Issued to: [PERSON_NAME], Balance: 1" at bounding box center [281, 69] width 94 height 6
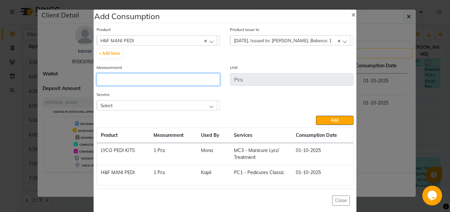
click at [152, 77] on input "number" at bounding box center [159, 79] width 124 height 13
click at [159, 106] on div "Select" at bounding box center [157, 105] width 120 height 10
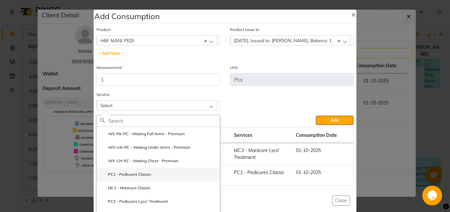
click at [141, 174] on label "PC1 - Pedicures Classic" at bounding box center [125, 174] width 51 height 6
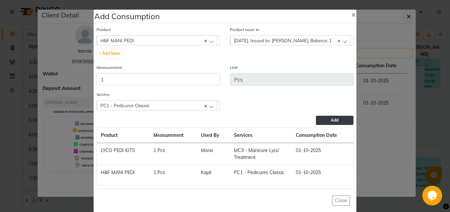
click at [321, 118] on button "Add" at bounding box center [335, 120] width 38 height 9
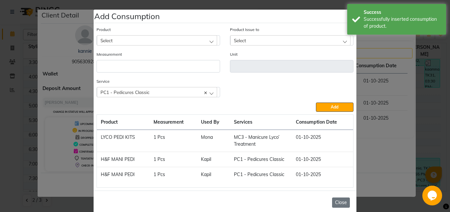
click at [341, 205] on button "Close" at bounding box center [341, 202] width 18 height 10
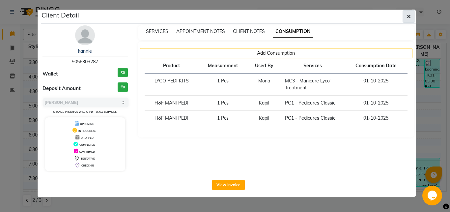
click at [408, 17] on icon "button" at bounding box center [409, 16] width 4 height 5
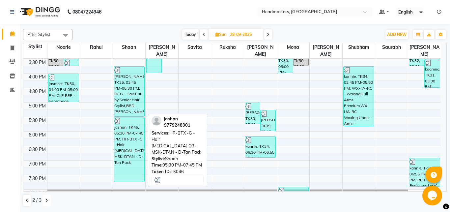
click at [130, 148] on div "jashan, TK46, 05:30 PM-07:45 PM, HR-BTX -G - Hair [MEDICAL_DATA],O3-MSK-DTAN - …" at bounding box center [129, 149] width 30 height 64
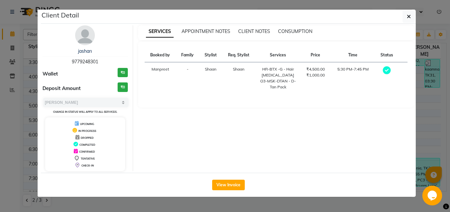
click at [283, 28] on div "CONSUMPTION" at bounding box center [295, 31] width 34 height 7
click at [290, 31] on span "CONSUMPTION" at bounding box center [295, 31] width 34 height 6
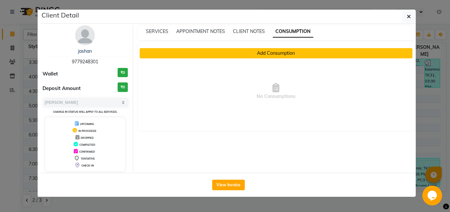
click at [230, 49] on button "Add Consumption" at bounding box center [276, 53] width 273 height 10
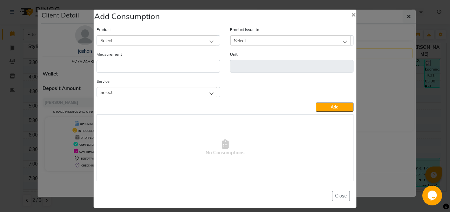
click at [168, 41] on div "Select" at bounding box center [157, 40] width 120 height 10
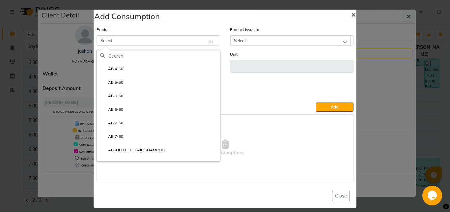
click at [351, 13] on span "×" at bounding box center [353, 14] width 5 height 10
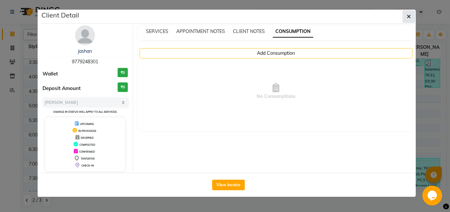
click at [409, 16] on icon "button" at bounding box center [409, 16] width 4 height 5
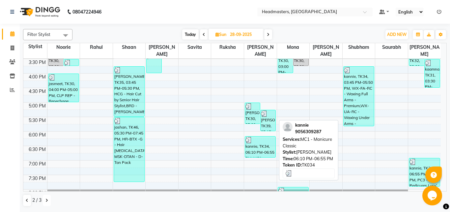
click at [256, 145] on div "kannie, TK34, 06:10 PM-06:55 PM, MC1 - Manicure Classic" at bounding box center [260, 146] width 30 height 21
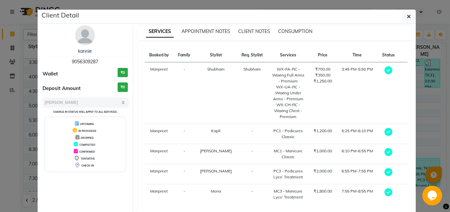
click at [291, 28] on div "CONSUMPTION" at bounding box center [295, 31] width 34 height 7
click at [288, 33] on span "CONSUMPTION" at bounding box center [295, 31] width 34 height 6
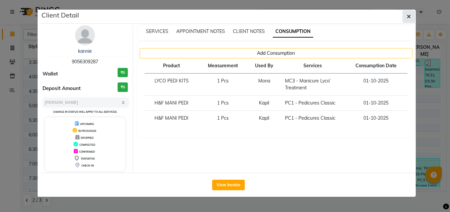
click at [408, 18] on icon "button" at bounding box center [409, 16] width 4 height 5
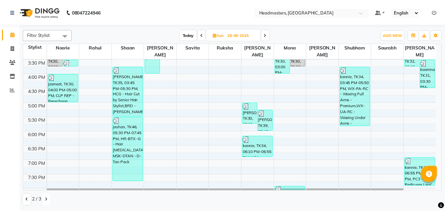
scroll to position [273, 0]
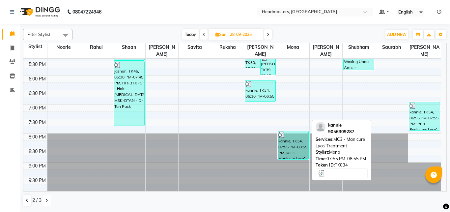
click at [288, 150] on div "kannie, TK34, 07:55 PM-08:55 PM, MC3 - Manicure Lyco’ Treatment" at bounding box center [293, 145] width 30 height 28
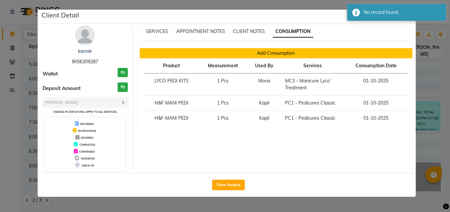
click at [298, 56] on button "Add Consumption" at bounding box center [276, 53] width 273 height 10
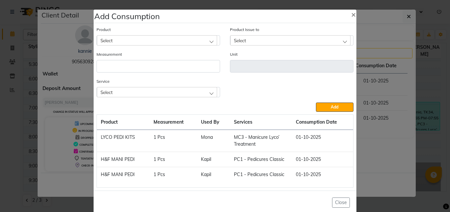
click at [119, 41] on div "Select" at bounding box center [157, 40] width 120 height 10
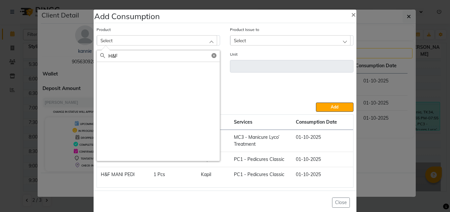
click at [278, 88] on div "Service Select WX-FA-RC - Waxing Full Arms - Premium WX-UA-RC - Waxing Under Ar…" at bounding box center [225, 90] width 267 height 25
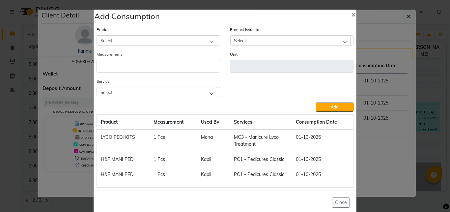
click at [123, 39] on div "Select" at bounding box center [157, 40] width 120 height 10
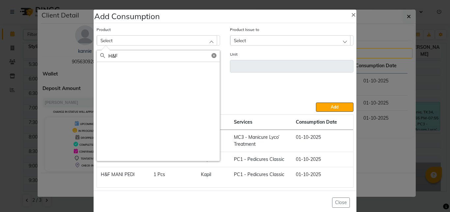
click at [316, 103] on button "Add" at bounding box center [335, 107] width 38 height 9
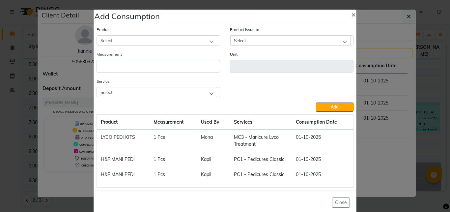
click at [117, 42] on div "Select" at bounding box center [157, 40] width 120 height 10
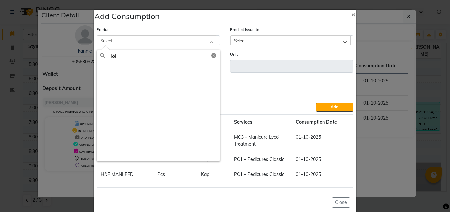
click at [316, 103] on button "Add" at bounding box center [335, 107] width 38 height 9
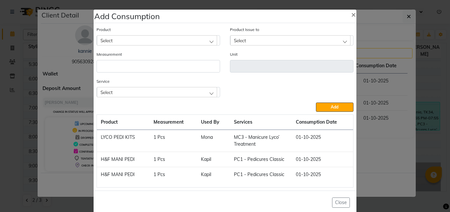
click at [110, 40] on div "Select" at bounding box center [157, 40] width 120 height 10
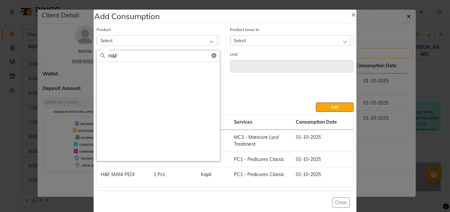
click at [110, 40] on div "Select" at bounding box center [157, 40] width 120 height 10
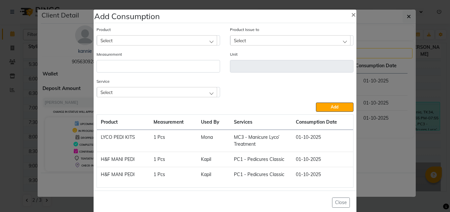
click at [125, 42] on div "Select" at bounding box center [157, 40] width 120 height 10
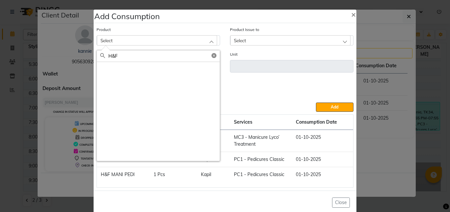
click at [123, 56] on input "H&F" at bounding box center [163, 55] width 111 height 11
click at [316, 103] on button "Add" at bounding box center [335, 107] width 38 height 9
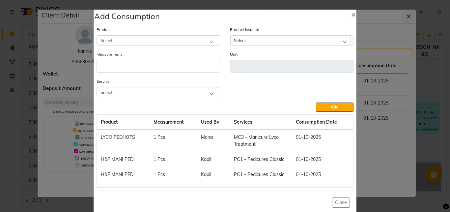
click at [122, 34] on div "Product Select" at bounding box center [159, 35] width 124 height 19
click at [131, 43] on div "Select" at bounding box center [157, 40] width 120 height 10
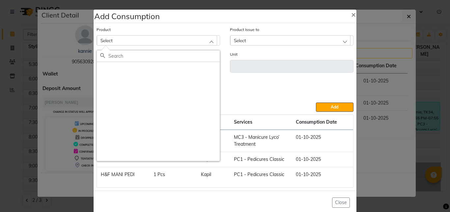
click at [131, 43] on div "Select" at bounding box center [157, 40] width 120 height 10
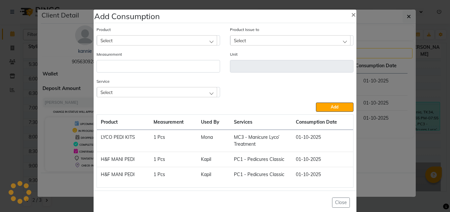
click at [126, 36] on div "Select" at bounding box center [157, 40] width 120 height 10
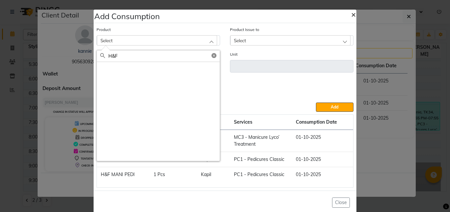
click at [353, 13] on span "×" at bounding box center [353, 14] width 5 height 10
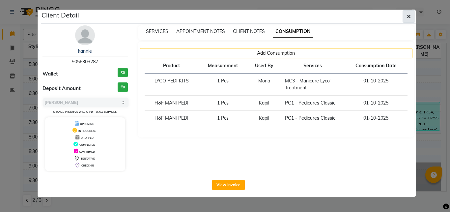
click at [410, 15] on icon "button" at bounding box center [409, 16] width 4 height 5
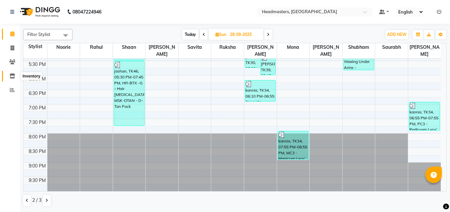
click at [13, 76] on icon at bounding box center [13, 76] width 6 height 5
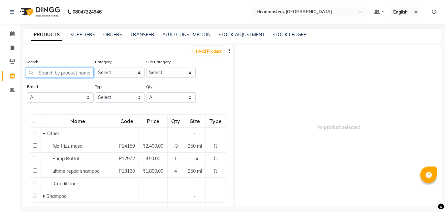
click at [46, 72] on input "text" at bounding box center [60, 73] width 68 height 10
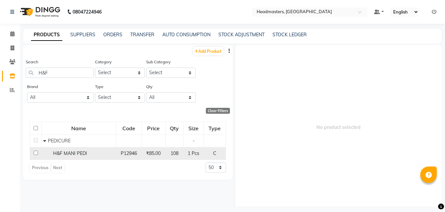
click at [78, 151] on span "H&F MANI PEDI" at bounding box center [70, 153] width 34 height 6
click at [102, 152] on div "H&F MANI PEDI" at bounding box center [78, 153] width 71 height 7
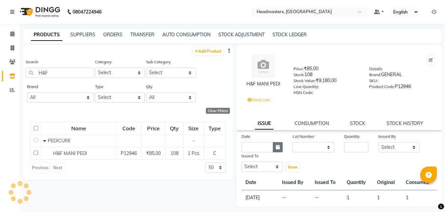
click at [273, 147] on button "button" at bounding box center [278, 147] width 10 height 10
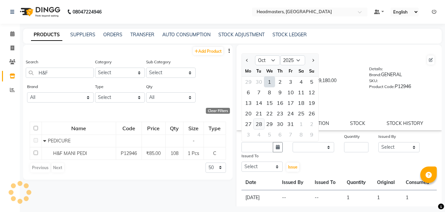
click at [258, 122] on div "28" at bounding box center [259, 124] width 11 height 11
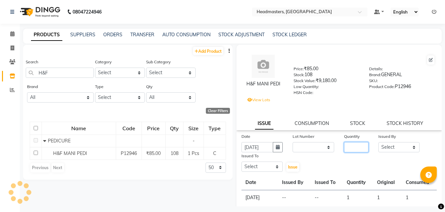
click at [344, 143] on input "number" at bounding box center [356, 147] width 24 height 10
click at [378, 142] on select "Select" at bounding box center [399, 147] width 42 height 10
click option "Select" at bounding box center [0, 0] width 0 height 0
click at [378, 142] on select "Select" at bounding box center [399, 147] width 42 height 10
click option "Select" at bounding box center [0, 0] width 0 height 0
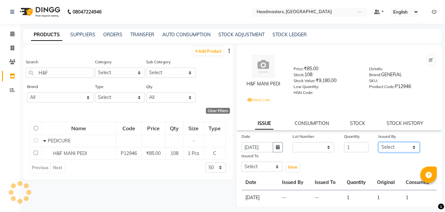
click at [378, 142] on select "Select" at bounding box center [399, 147] width 42 height 10
click at [389, 148] on select "Select" at bounding box center [399, 147] width 42 height 10
click at [378, 142] on select "Select" at bounding box center [399, 147] width 42 height 10
click option "Select" at bounding box center [0, 0] width 0 height 0
click at [378, 142] on select "Select" at bounding box center [399, 147] width 42 height 10
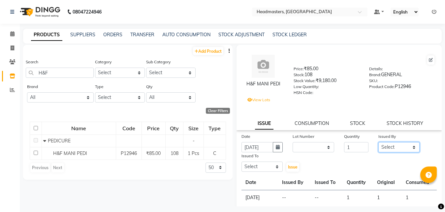
click at [388, 147] on select "Select" at bounding box center [399, 147] width 42 height 10
click at [378, 142] on select "Select" at bounding box center [399, 147] width 42 height 10
click at [404, 143] on select "Select" at bounding box center [399, 147] width 42 height 10
click at [378, 142] on select "Select" at bounding box center [399, 147] width 42 height 10
click at [384, 149] on select "Select" at bounding box center [399, 147] width 42 height 10
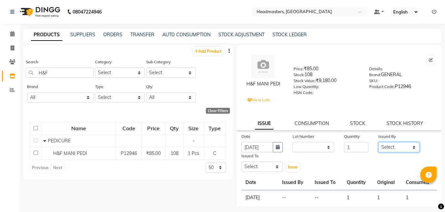
click at [378, 142] on select "Select" at bounding box center [399, 147] width 42 height 10
click option "Select" at bounding box center [0, 0] width 0 height 0
click at [378, 142] on select "Select" at bounding box center [399, 147] width 42 height 10
click option "Select" at bounding box center [0, 0] width 0 height 0
click at [378, 142] on select "Select" at bounding box center [399, 147] width 42 height 10
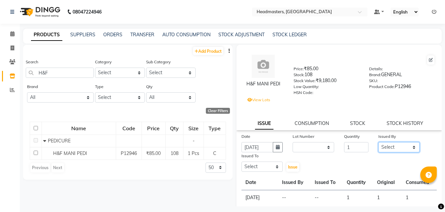
click option "Select" at bounding box center [0, 0] width 0 height 0
click at [378, 142] on select "Select" at bounding box center [399, 147] width 42 height 10
click option "Select" at bounding box center [0, 0] width 0 height 0
click at [378, 142] on select "Select" at bounding box center [399, 147] width 42 height 10
click option "Select" at bounding box center [0, 0] width 0 height 0
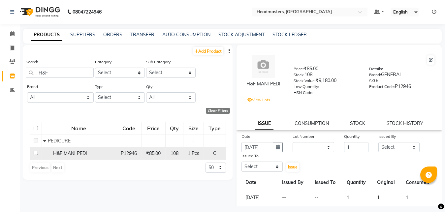
click at [101, 150] on td "H&F MANI PEDI" at bounding box center [79, 153] width 74 height 13
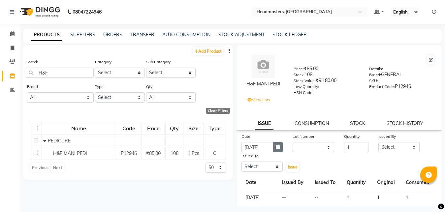
click at [276, 145] on icon "button" at bounding box center [278, 147] width 4 height 5
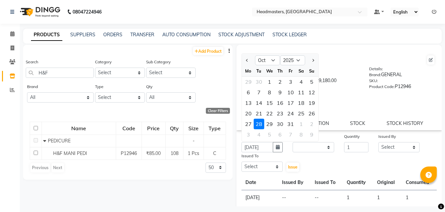
click at [257, 124] on div "28" at bounding box center [259, 124] width 11 height 11
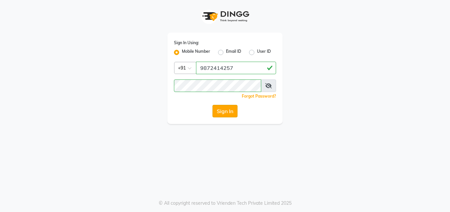
click at [224, 112] on button "Sign In" at bounding box center [225, 111] width 25 height 13
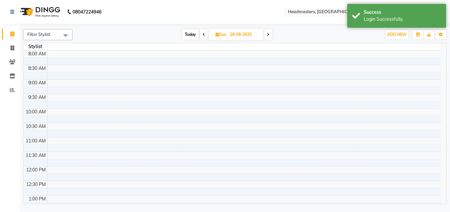
select select "en"
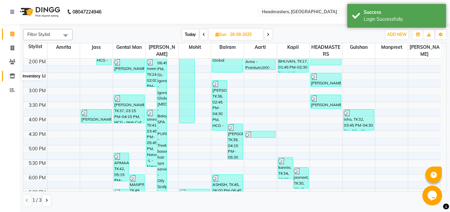
click at [15, 76] on icon at bounding box center [13, 76] width 6 height 5
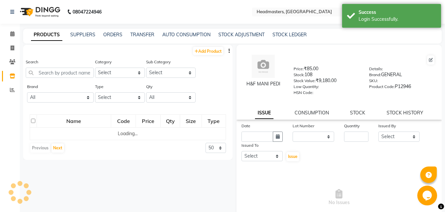
select select
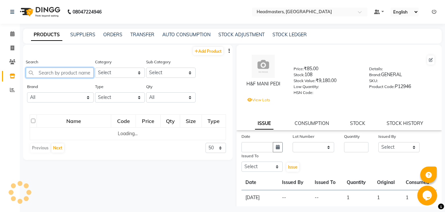
click at [45, 76] on input "text" at bounding box center [60, 73] width 68 height 10
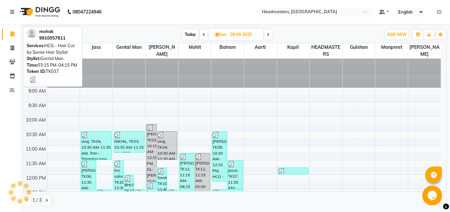
scroll to position [174, 0]
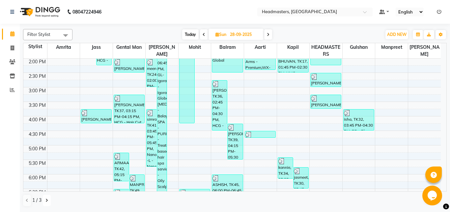
click at [45, 199] on button at bounding box center [47, 200] width 8 height 11
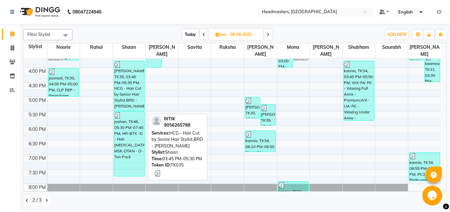
scroll to position [224, 0]
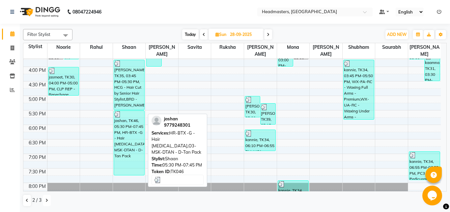
click at [130, 138] on div "jashan, TK46, 05:30 PM-07:45 PM, HR-BTX -G - Hair [MEDICAL_DATA],O3-MSK-DTAN - …" at bounding box center [129, 143] width 30 height 64
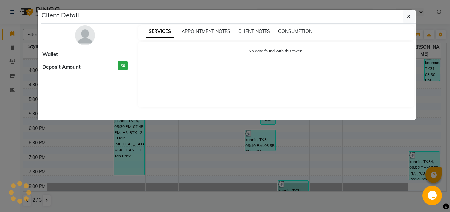
select select "3"
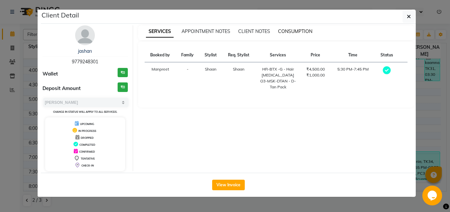
click at [298, 30] on span "CONSUMPTION" at bounding box center [295, 31] width 34 height 6
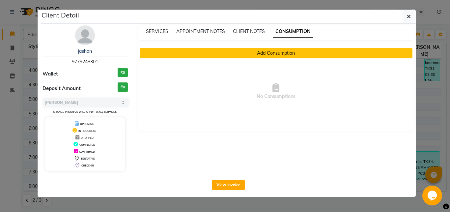
click at [254, 51] on button "Add Consumption" at bounding box center [276, 53] width 273 height 10
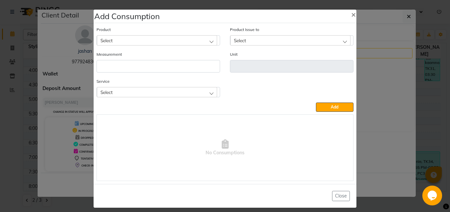
click at [158, 40] on div "Select" at bounding box center [157, 40] width 120 height 10
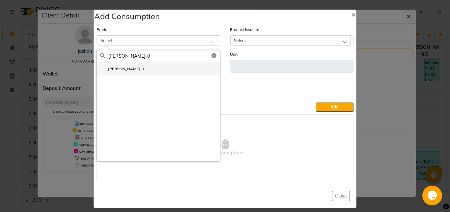
type input "[PERSON_NAME]-0"
click at [141, 66] on li "[PERSON_NAME]-0" at bounding box center [158, 69] width 123 height 14
type input "Gm"
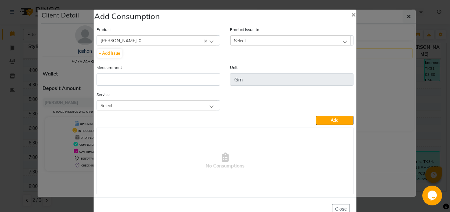
click at [265, 39] on div "Select" at bounding box center [290, 40] width 120 height 10
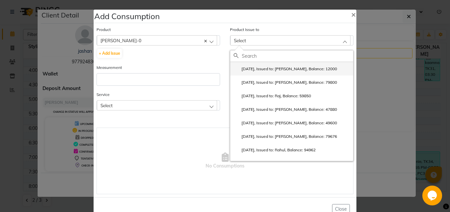
click at [264, 70] on label "2025-10-28, Issued to: Shaan, Balance: 12000" at bounding box center [286, 69] width 104 height 6
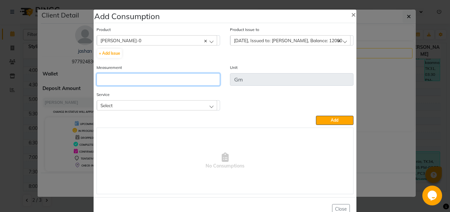
click at [173, 80] on input "number" at bounding box center [159, 79] width 124 height 13
type input "30"
click at [175, 108] on div "Select" at bounding box center [157, 105] width 120 height 10
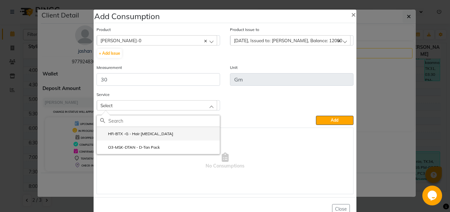
click at [161, 136] on li "HR-BTX -G - Hair [MEDICAL_DATA]" at bounding box center [158, 134] width 123 height 14
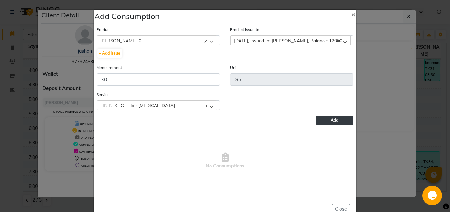
click at [328, 118] on button "Add" at bounding box center [335, 120] width 38 height 9
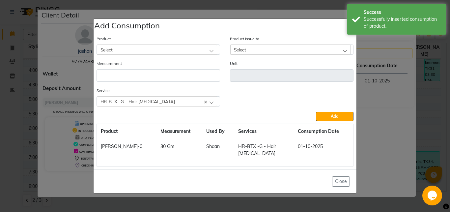
click at [136, 53] on div "Select" at bounding box center [157, 50] width 120 height 10
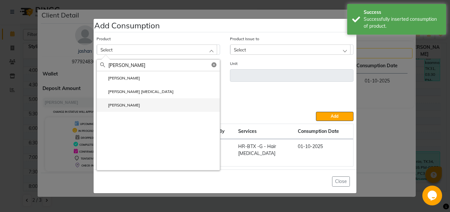
type input "[PERSON_NAME]"
click at [143, 110] on li "[PERSON_NAME]" at bounding box center [158, 105] width 123 height 14
type input "ML"
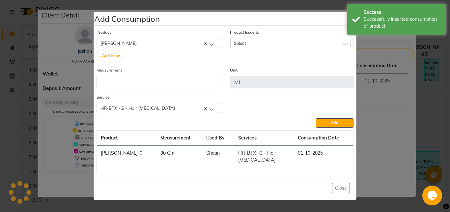
click at [259, 48] on div "Select" at bounding box center [290, 43] width 120 height 10
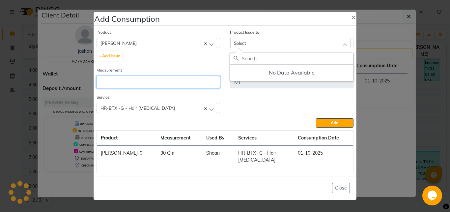
click at [183, 88] on input "number" at bounding box center [159, 82] width 124 height 13
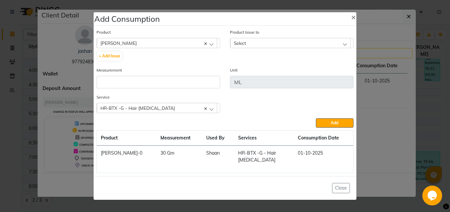
click at [242, 46] on span "Select" at bounding box center [240, 43] width 12 height 6
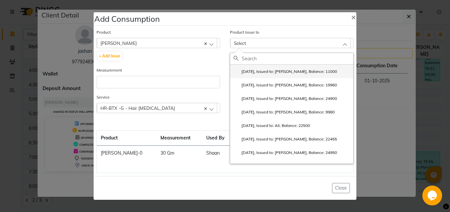
click at [257, 73] on label "2025-10-28, Issued to: Shaan, Balance: 11000" at bounding box center [286, 72] width 104 height 6
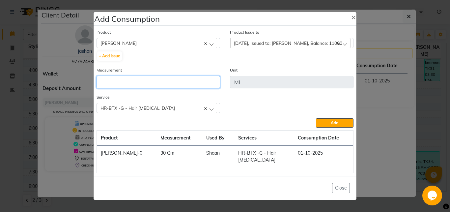
click at [160, 83] on input "number" at bounding box center [159, 82] width 124 height 13
type input "22"
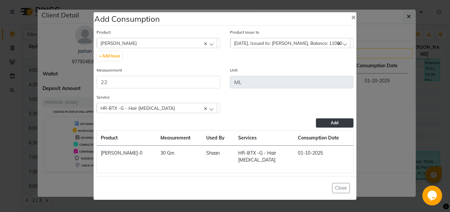
click at [325, 128] on button "Add" at bounding box center [335, 122] width 38 height 9
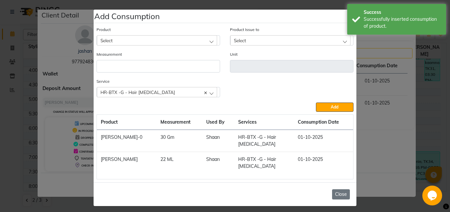
click at [340, 189] on button "Close" at bounding box center [341, 194] width 18 height 10
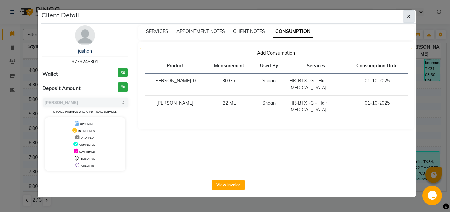
click at [411, 16] on button "button" at bounding box center [409, 16] width 13 height 13
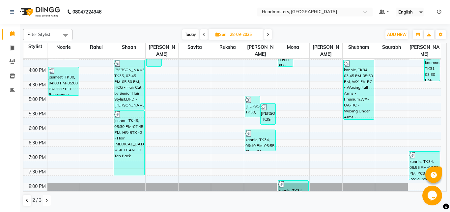
click at [45, 201] on button at bounding box center [47, 200] width 8 height 11
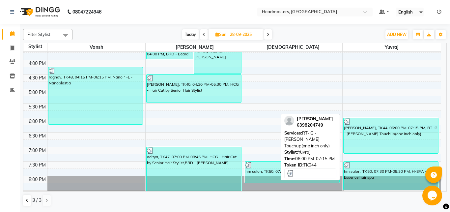
click at [364, 136] on div "[PERSON_NAME], TK44, 06:00 PM-07:15 PM, RT-IG - [PERSON_NAME] Touchup(one inch …" at bounding box center [391, 135] width 95 height 35
select select "3"
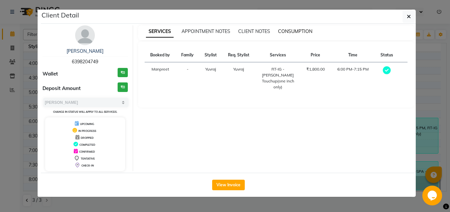
click at [297, 32] on span "CONSUMPTION" at bounding box center [295, 31] width 34 height 6
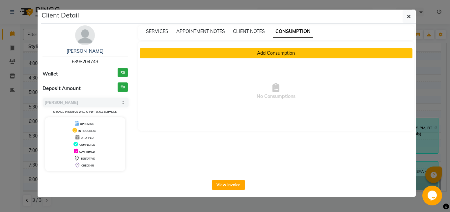
click at [264, 55] on button "Add Consumption" at bounding box center [276, 53] width 273 height 10
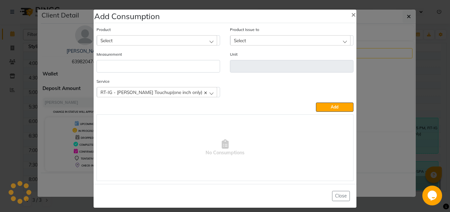
click at [152, 36] on div "Select" at bounding box center [157, 40] width 120 height 10
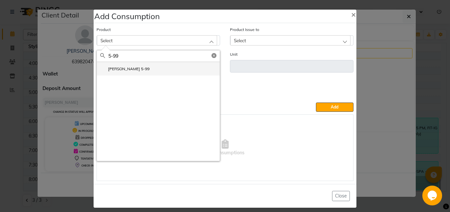
type input "5-99"
click at [148, 70] on li "[PERSON_NAME] 5-99" at bounding box center [158, 69] width 123 height 14
type input "Gm"
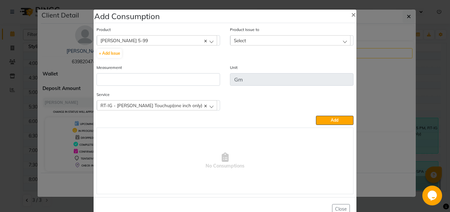
click at [241, 39] on span "Select" at bounding box center [240, 41] width 12 height 6
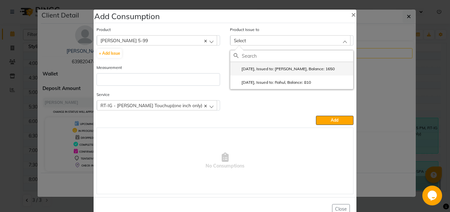
click at [257, 69] on label "2025-10-28, Issued to: Yuvraj, Balance: 1650" at bounding box center [284, 69] width 101 height 6
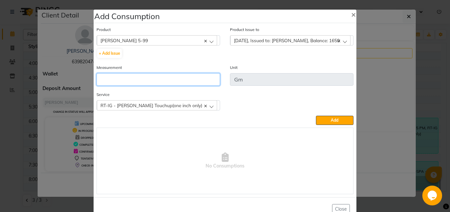
click at [177, 79] on input "number" at bounding box center [159, 79] width 124 height 13
type input "30"
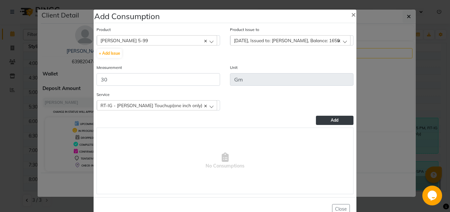
click at [322, 119] on button "Add" at bounding box center [335, 120] width 38 height 9
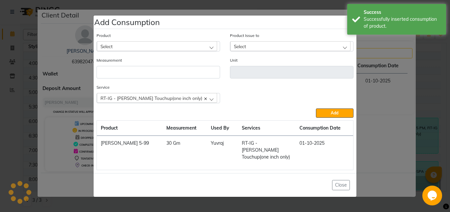
click at [139, 40] on div "Product Select AB 4-60" at bounding box center [159, 41] width 124 height 19
click at [135, 46] on div "Select" at bounding box center [157, 46] width 120 height 10
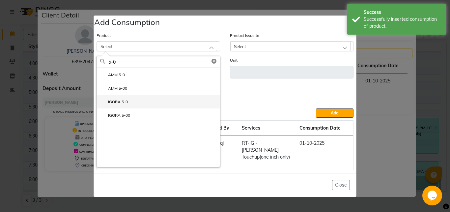
type input "5-0"
click at [143, 108] on li "IGORA 5-0" at bounding box center [158, 102] width 123 height 14
type input "Gm"
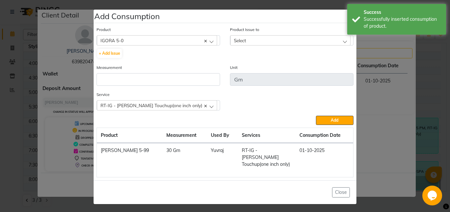
click at [250, 43] on div "Select" at bounding box center [290, 40] width 120 height 10
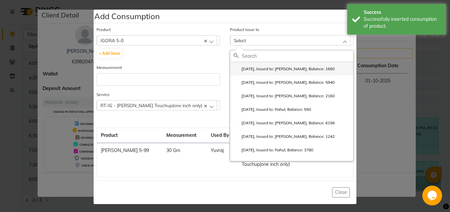
click at [264, 72] on label "2025-10-28, Issued to: Yuvraj, Balance: 1650" at bounding box center [284, 69] width 101 height 6
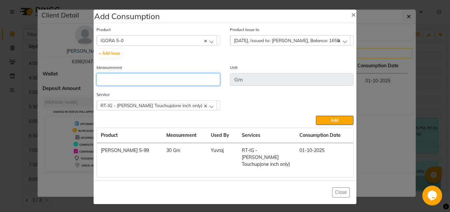
click at [171, 80] on input "number" at bounding box center [159, 79] width 124 height 13
type input "30"
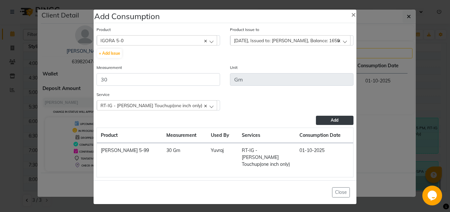
click at [320, 121] on button "Add" at bounding box center [335, 120] width 38 height 9
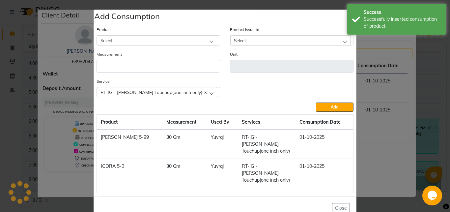
click at [126, 49] on div "Product Select AB 4-60" at bounding box center [159, 38] width 134 height 25
click at [122, 38] on div "Select" at bounding box center [157, 40] width 120 height 10
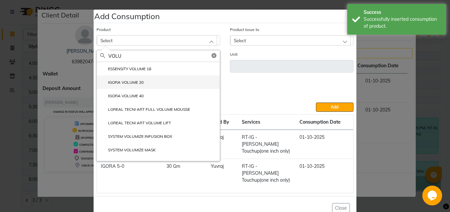
type input "VOLU"
click at [132, 82] on label "IGORA VOLUME 20" at bounding box center [122, 82] width 44 height 6
type input "ML"
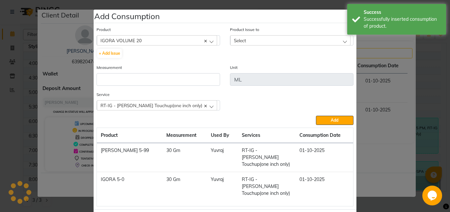
click at [258, 40] on div "Select" at bounding box center [290, 40] width 120 height 10
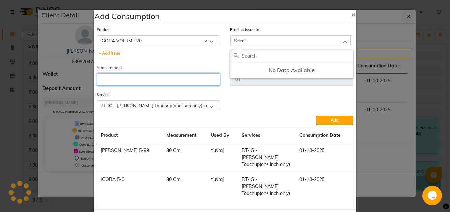
click at [183, 82] on input "number" at bounding box center [159, 79] width 124 height 13
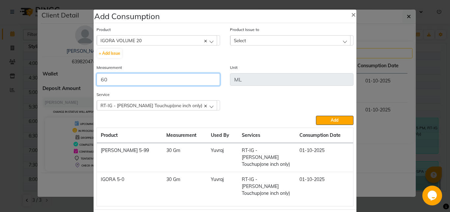
type input "60"
click at [281, 43] on div "Select" at bounding box center [290, 40] width 120 height 10
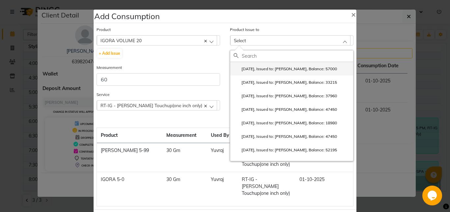
click at [278, 68] on label "2025-10-28, Issued to: Yuvraj, Balance: 57000" at bounding box center [286, 69] width 104 height 6
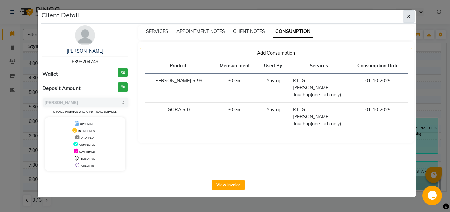
click at [412, 13] on button "button" at bounding box center [409, 16] width 13 height 13
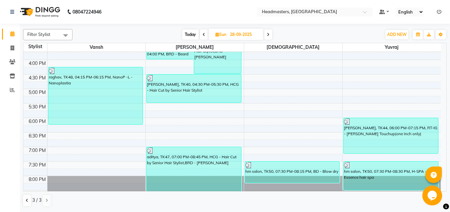
click at [268, 36] on icon at bounding box center [268, 35] width 3 height 4
type input "29-09-2025"
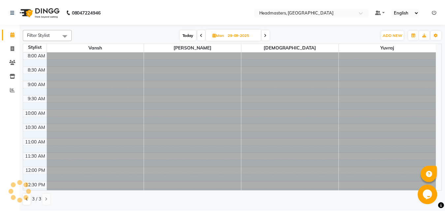
scroll to position [203, 0]
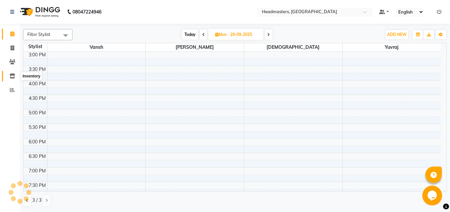
click at [12, 76] on icon at bounding box center [13, 76] width 6 height 5
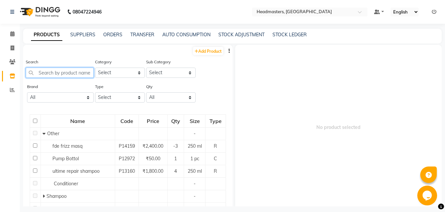
click at [52, 74] on input "text" at bounding box center [60, 73] width 68 height 10
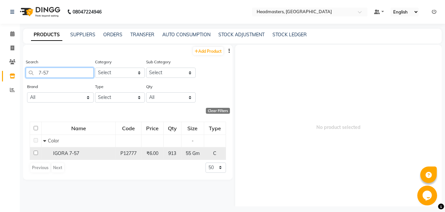
type input "7-57"
click at [77, 153] on span "IGORA 7-57" at bounding box center [66, 153] width 26 height 6
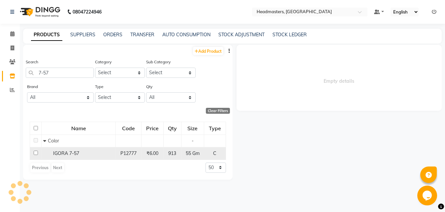
select select
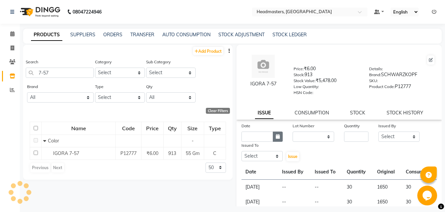
click at [278, 136] on icon "button" at bounding box center [278, 136] width 4 height 5
select select "10"
select select "2025"
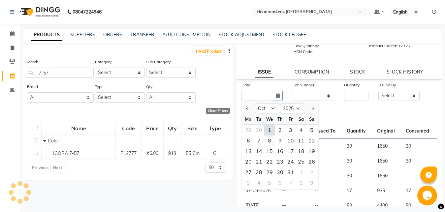
scroll to position [41, 0]
click at [270, 172] on div "29" at bounding box center [269, 172] width 11 height 11
type input "29-10-2025"
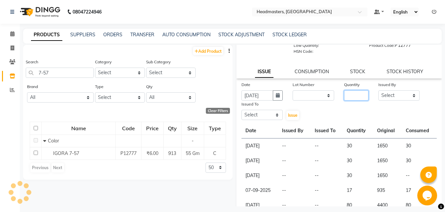
click at [346, 95] on input "number" at bounding box center [356, 95] width 24 height 10
type input "130"
click at [378, 90] on select "Select" at bounding box center [399, 95] width 42 height 10
click at [389, 96] on select "Select" at bounding box center [399, 95] width 42 height 10
click at [378, 90] on select "Select" at bounding box center [399, 95] width 42 height 10
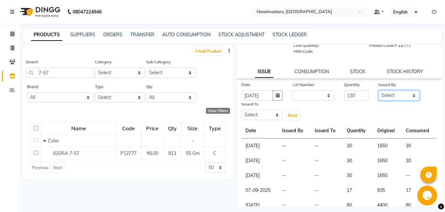
click at [394, 97] on select "Select" at bounding box center [399, 95] width 42 height 10
